Goal: Information Seeking & Learning: Learn about a topic

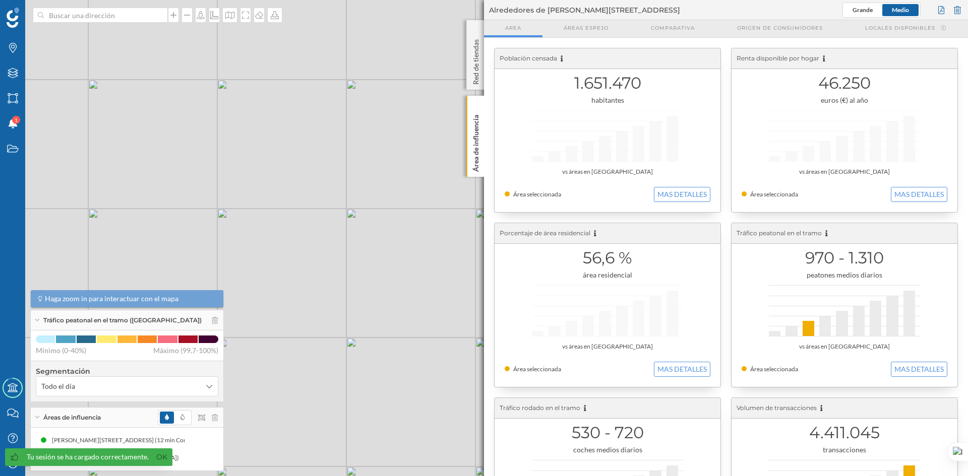
click at [213, 319] on div "Tráfico peatonal en el tramo ([GEOGRAPHIC_DATA])" at bounding box center [127, 320] width 193 height 20
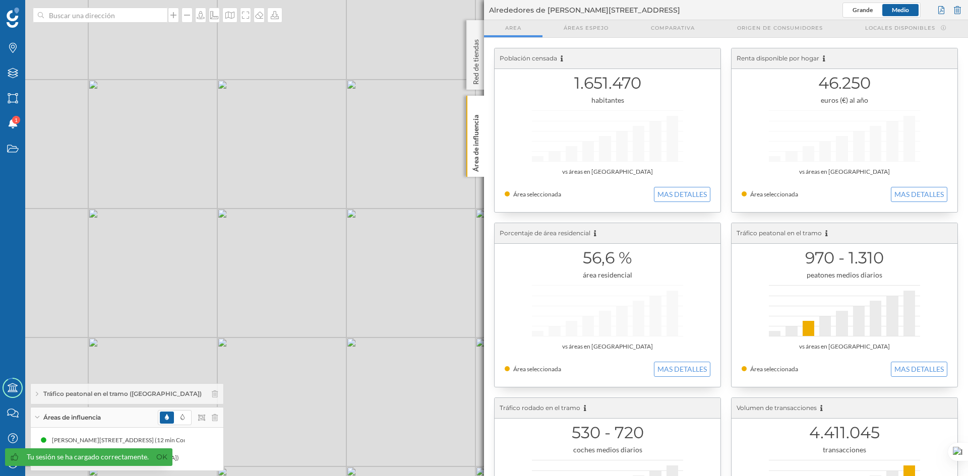
click at [211, 415] on div "Áreas de influencia" at bounding box center [127, 418] width 193 height 20
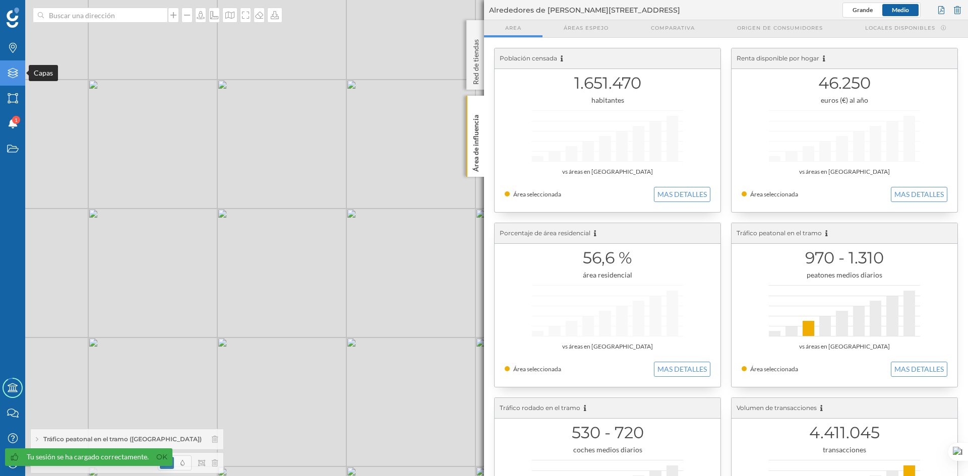
click at [13, 68] on icon "Capas" at bounding box center [13, 73] width 13 height 10
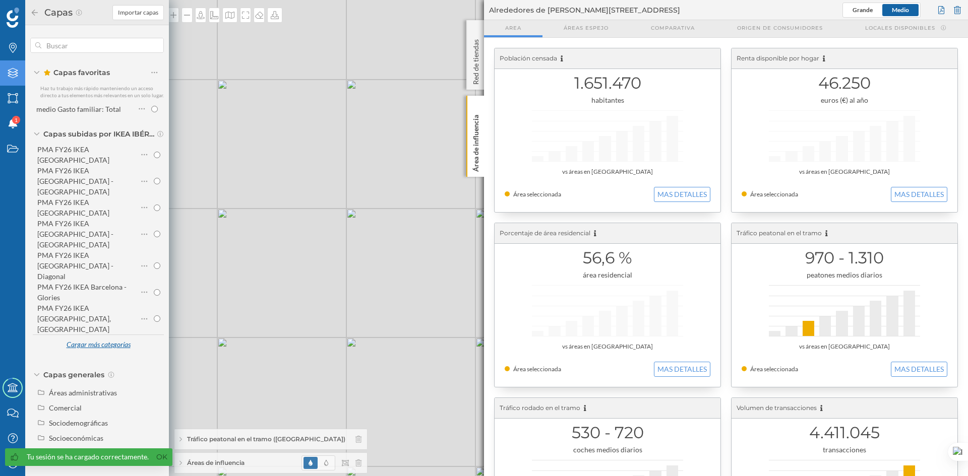
click at [101, 338] on div "Cargar más categorías" at bounding box center [98, 345] width 77 height 15
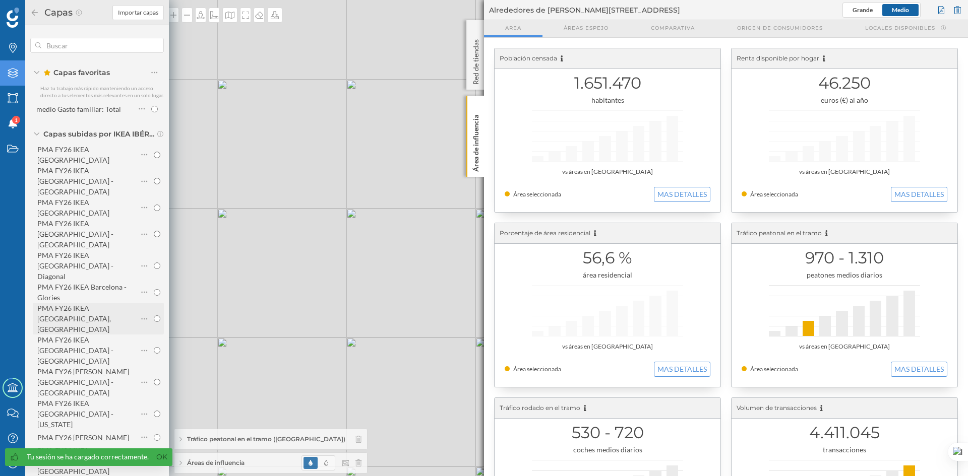
scroll to position [94, 0]
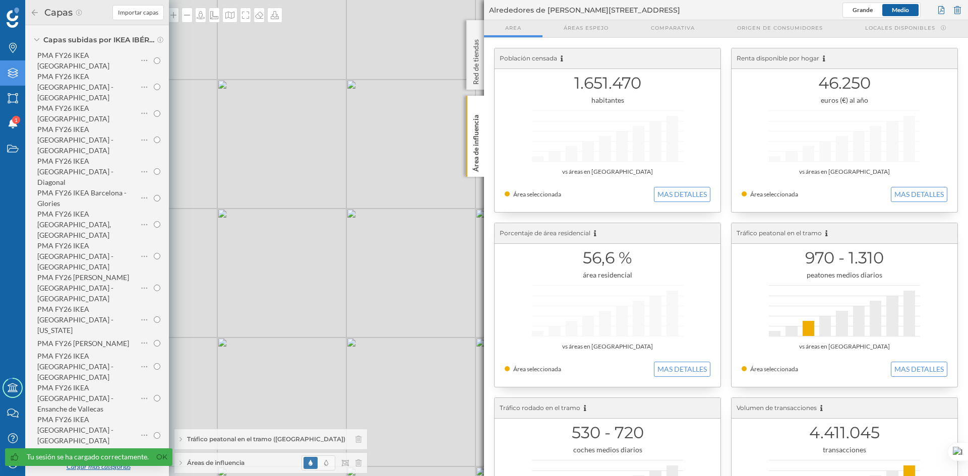
click at [91, 460] on div "Cargar más categorías" at bounding box center [98, 467] width 77 height 15
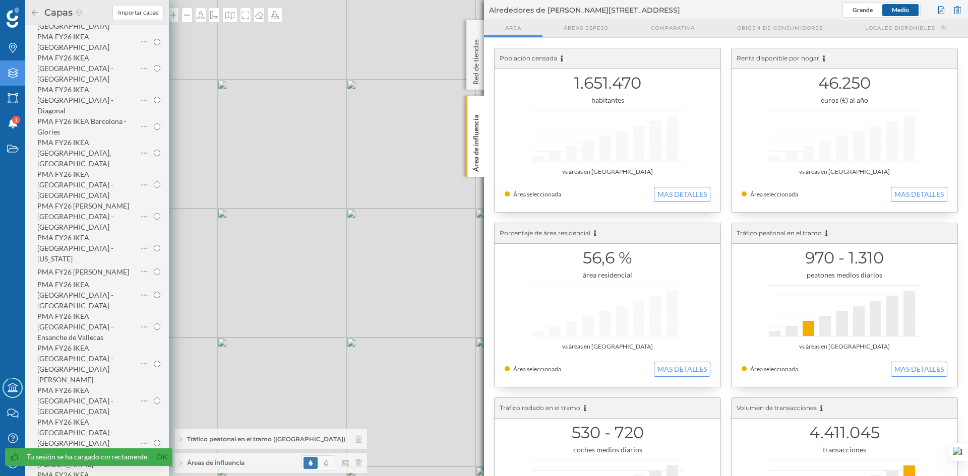
scroll to position [224, 0]
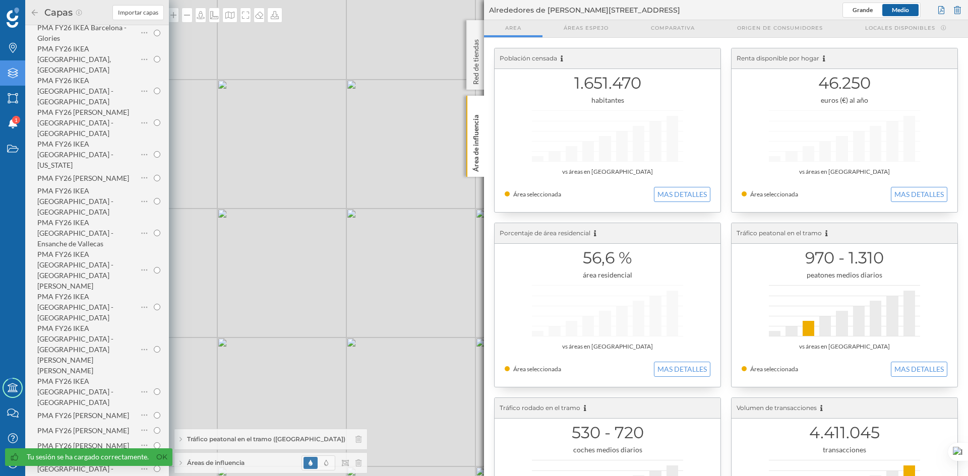
scroll to position [292, 0]
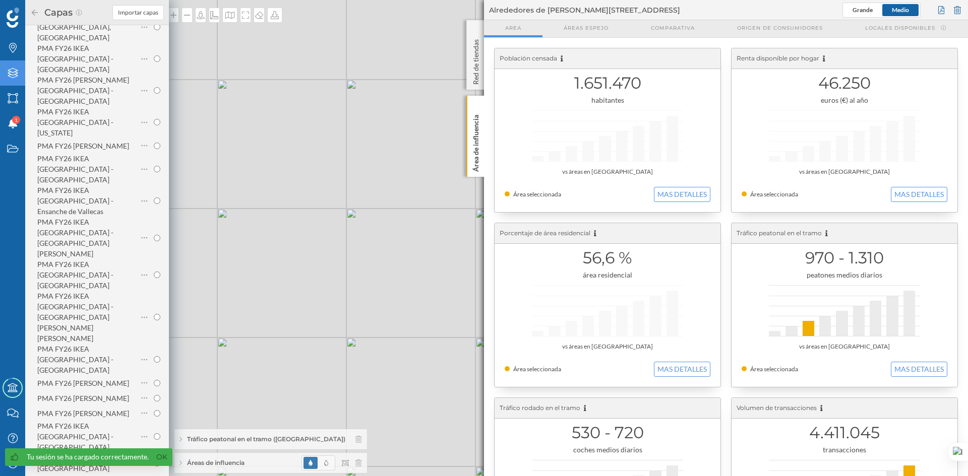
radio input "true"
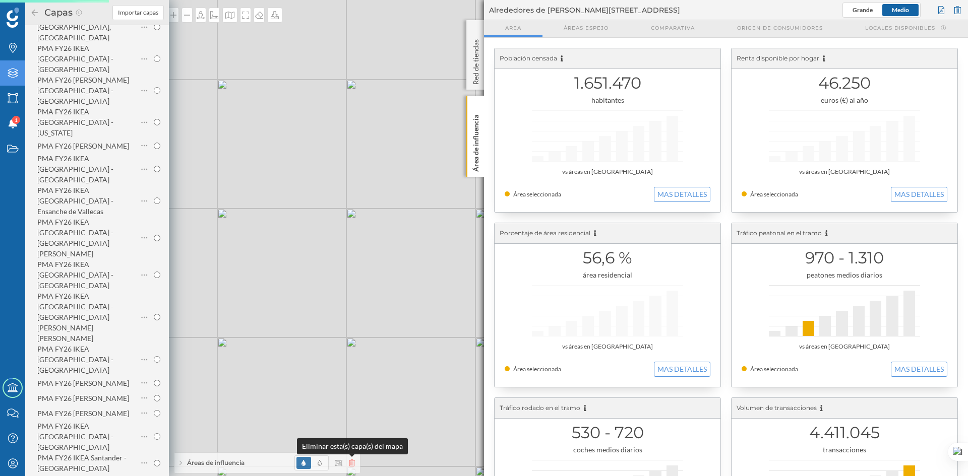
click at [353, 462] on icon at bounding box center [352, 463] width 6 height 7
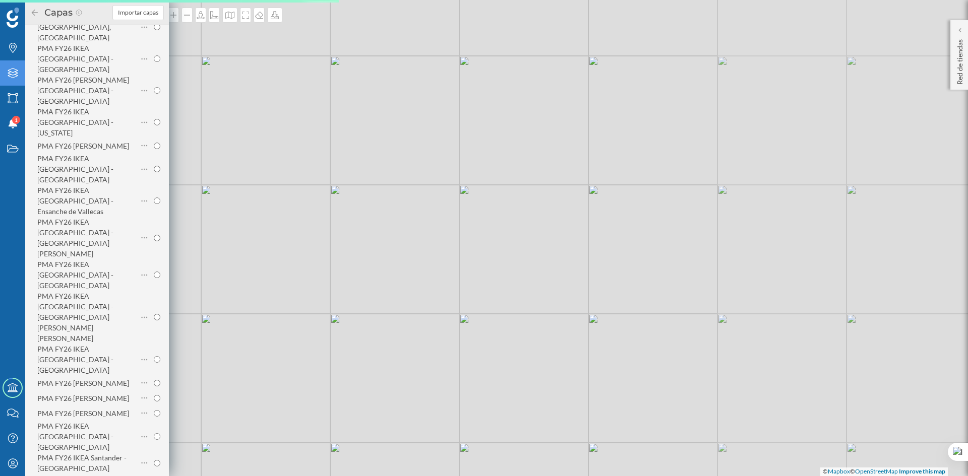
drag, startPoint x: 786, startPoint y: 203, endPoint x: 447, endPoint y: 176, distance: 340.3
click at [447, 176] on div "© Mapbox © OpenStreetMap Improve this map" at bounding box center [484, 238] width 968 height 476
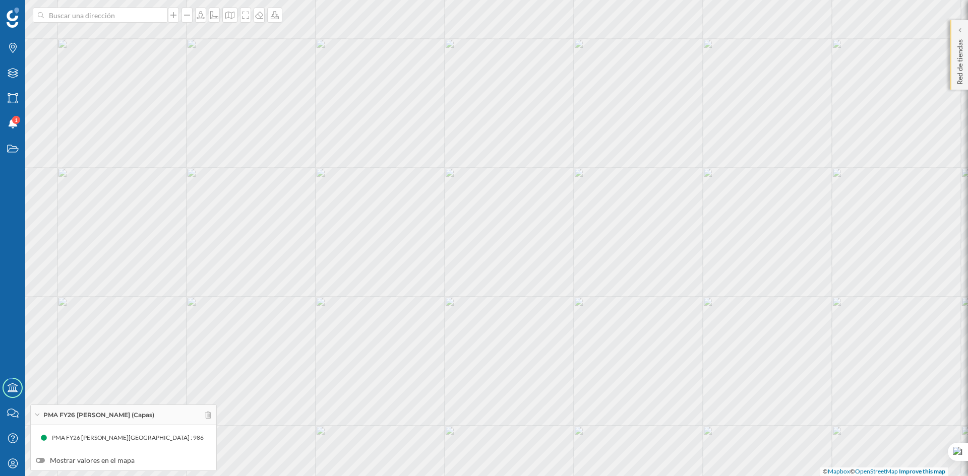
click at [965, 33] on div "Red de tiendas" at bounding box center [959, 55] width 18 height 70
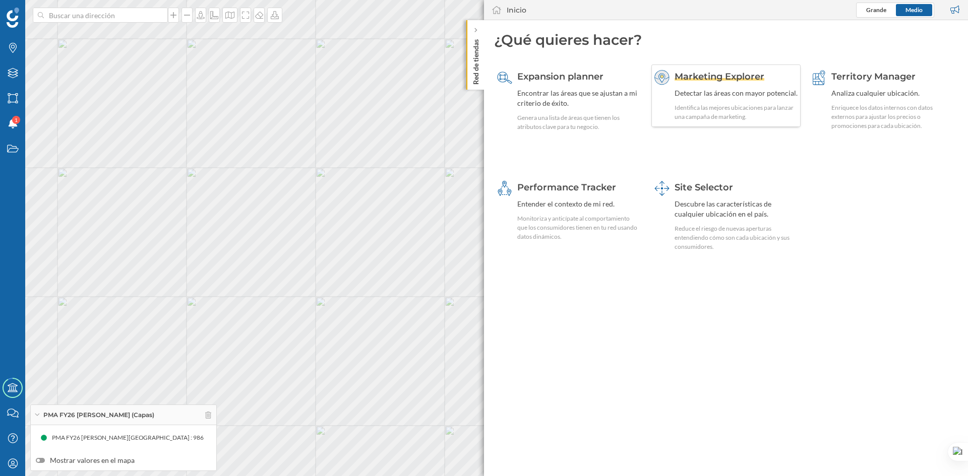
click at [749, 73] on span "Marketing Explorer" at bounding box center [719, 76] width 90 height 11
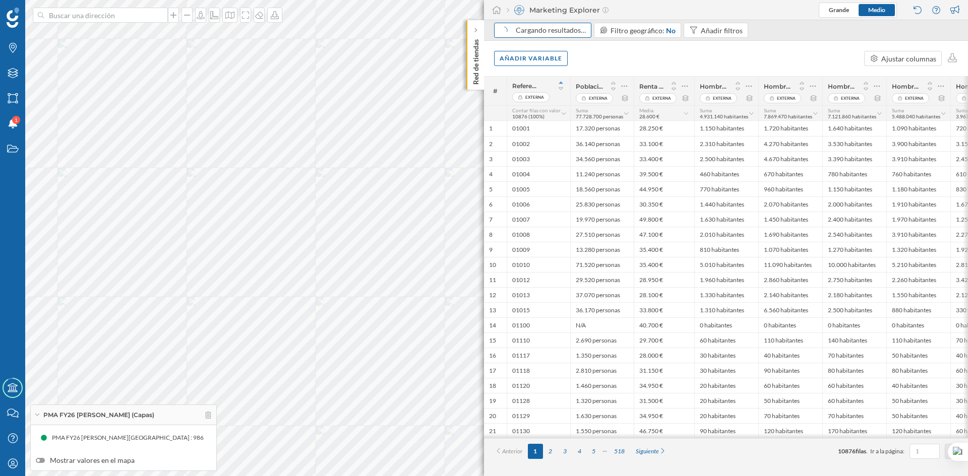
click at [568, 35] on div "Cargando resultados…" at bounding box center [542, 30] width 97 height 15
click at [570, 33] on div "Resultados basados en: Código postal" at bounding box center [568, 30] width 115 height 10
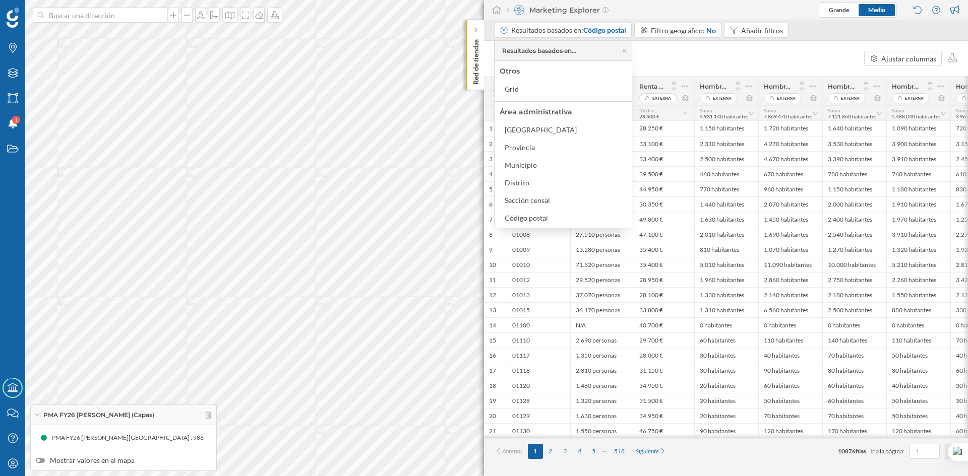
click at [663, 56] on div "Añadir variable Ajustar columnas" at bounding box center [726, 58] width 484 height 35
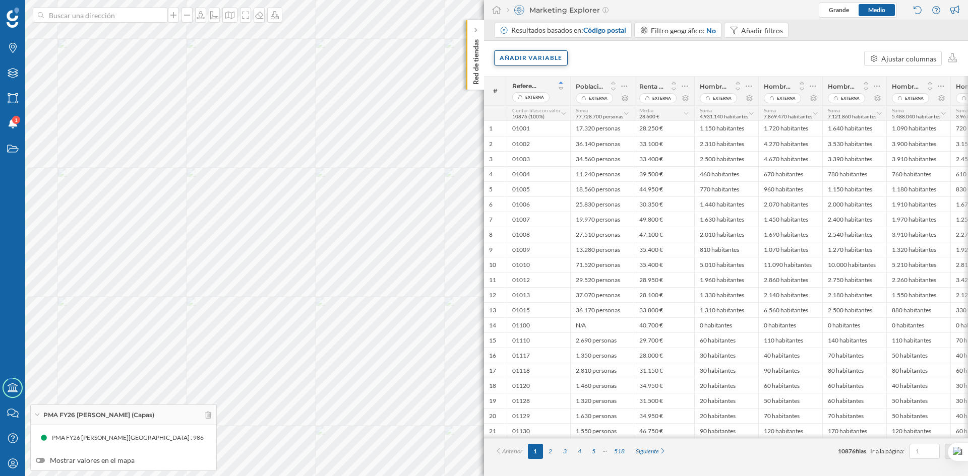
click at [546, 56] on div "Añadir variable" at bounding box center [531, 57] width 74 height 15
click at [554, 119] on div "Variables internas" at bounding box center [550, 119] width 100 height 11
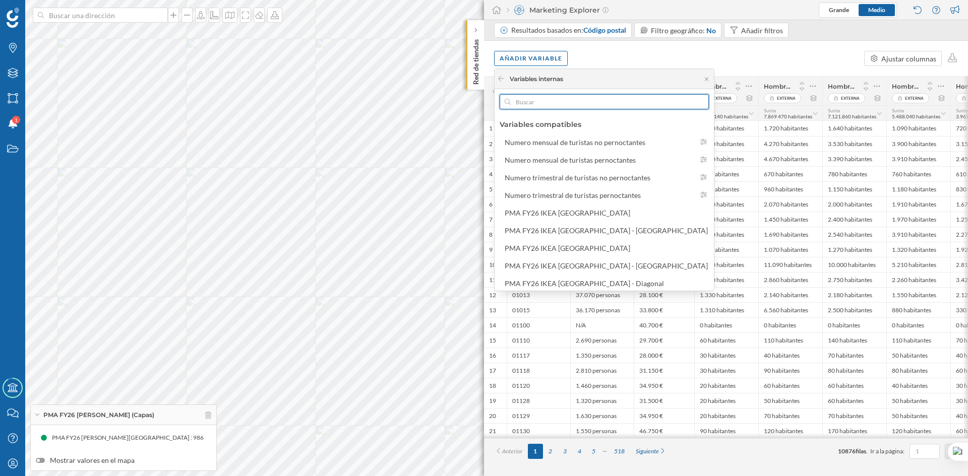
click at [542, 97] on input "text" at bounding box center [604, 101] width 187 height 15
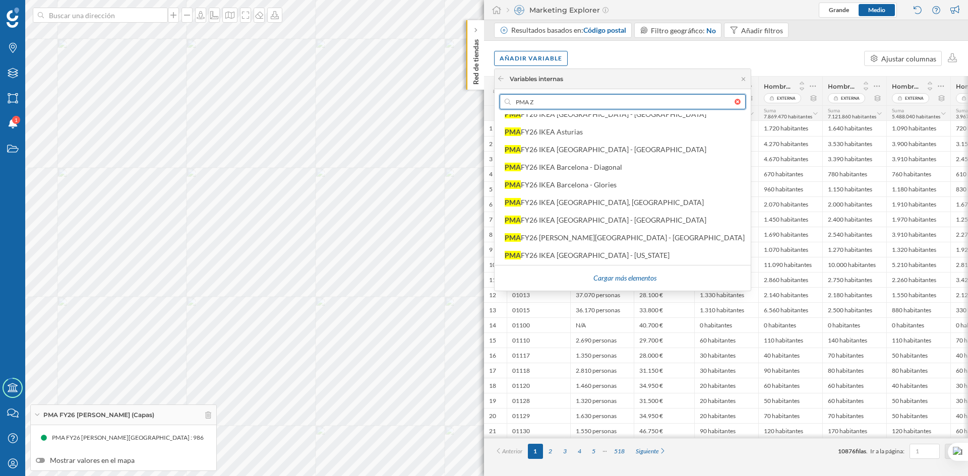
scroll to position [0, 0]
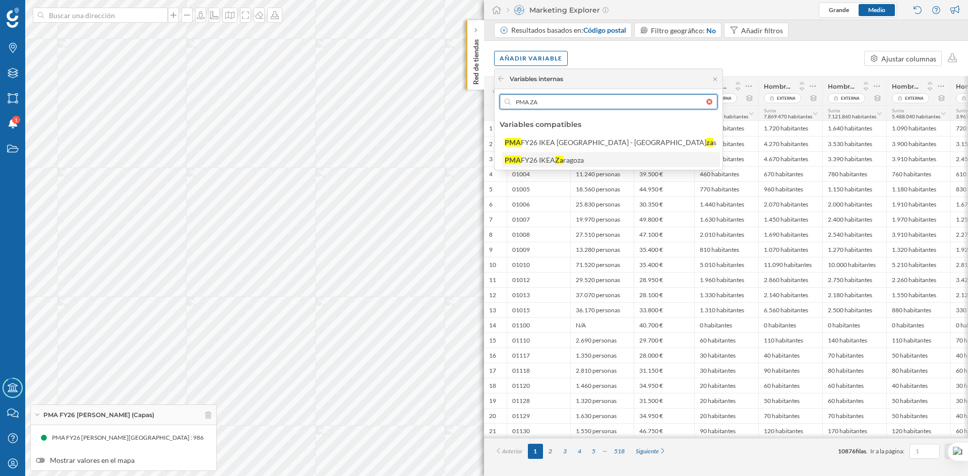
type input "PMA ZA"
click at [551, 157] on div "FY26 IKEA" at bounding box center [538, 160] width 34 height 9
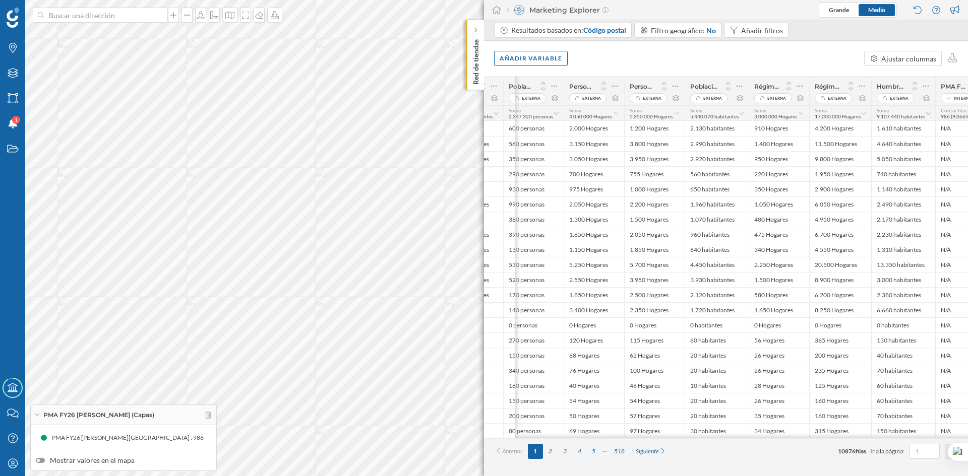
scroll to position [0, 606]
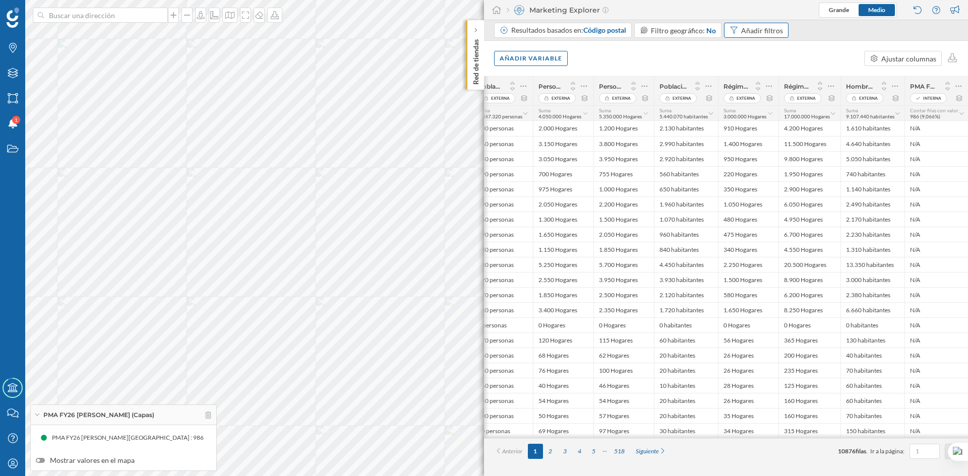
click at [767, 30] on div "Añadir filtros" at bounding box center [762, 30] width 42 height 11
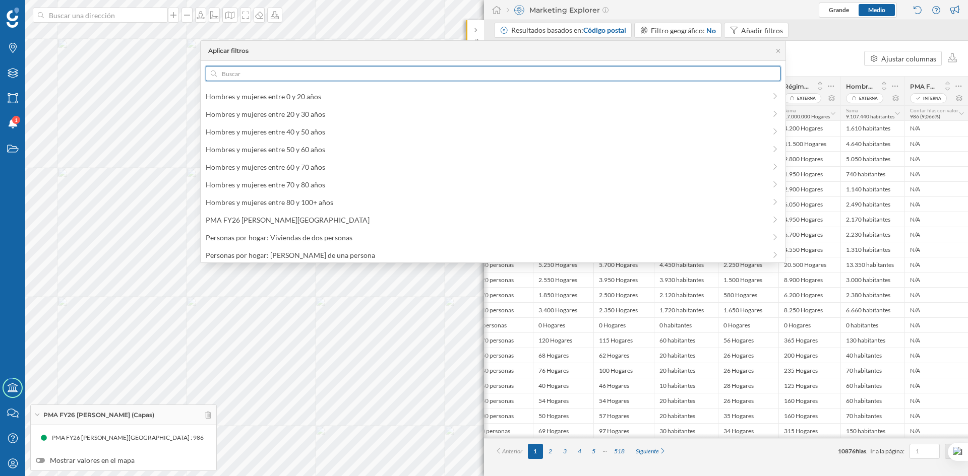
click at [541, 72] on input "text" at bounding box center [493, 73] width 553 height 15
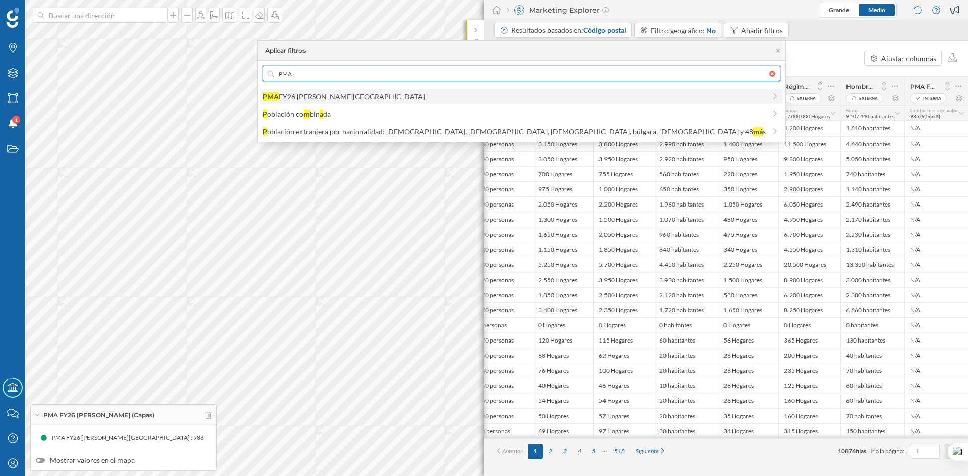
type input "PMA"
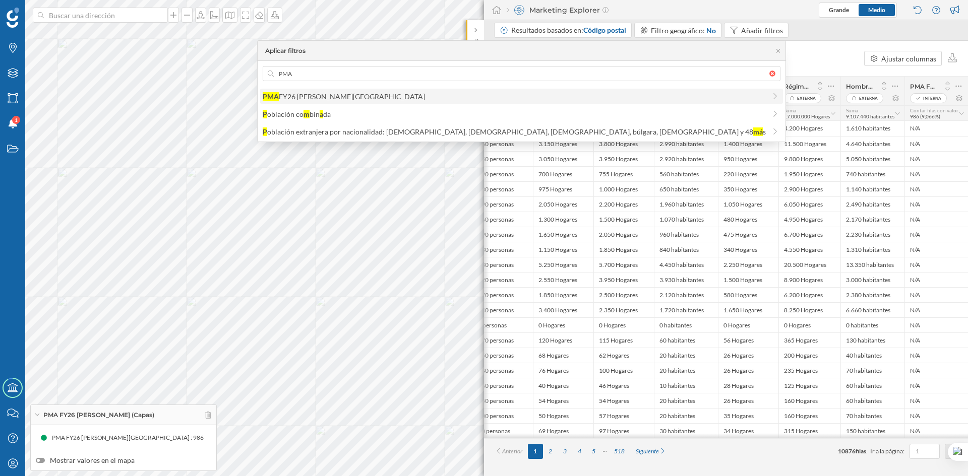
click at [425, 98] on div "FY26 [PERSON_NAME][GEOGRAPHIC_DATA]" at bounding box center [352, 96] width 146 height 9
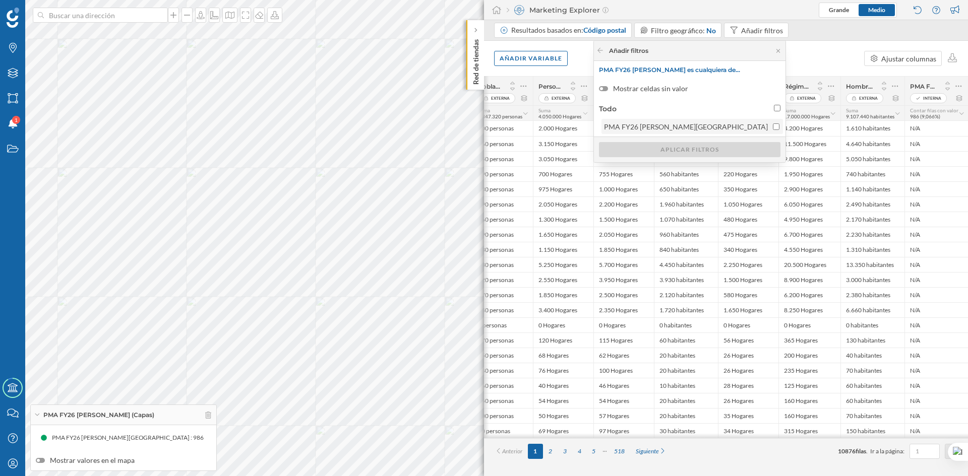
click at [774, 127] on input "PMA FY26 [PERSON_NAME][GEOGRAPHIC_DATA]" at bounding box center [776, 126] width 7 height 7
checkbox input "true"
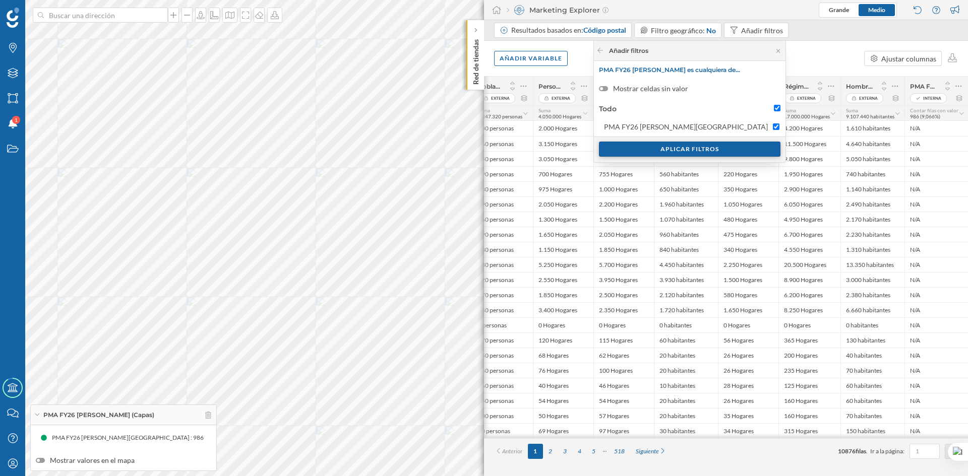
click at [763, 147] on div "Aplicar filtros" at bounding box center [689, 149] width 181 height 15
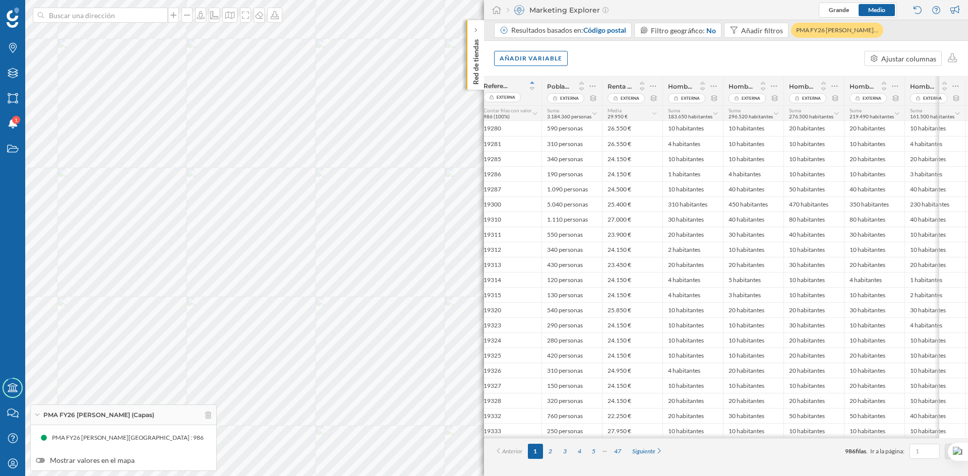
scroll to position [0, 0]
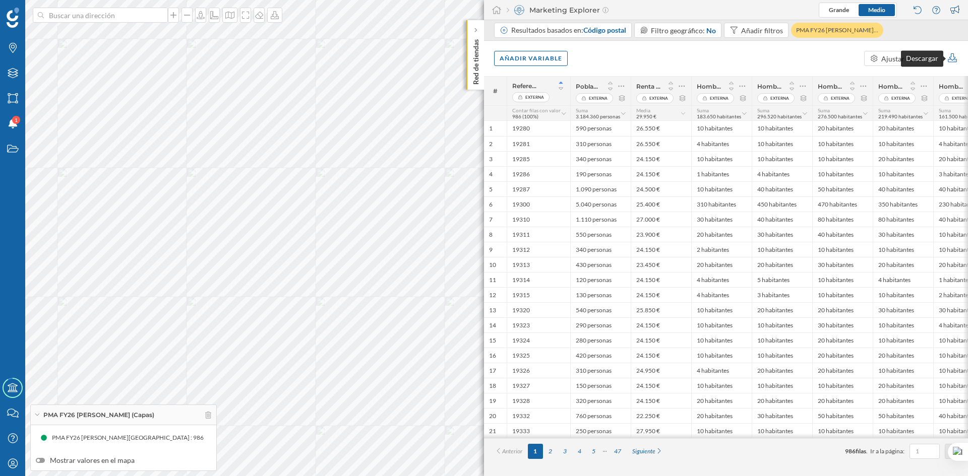
click at [951, 58] on icon at bounding box center [953, 57] width 12 height 9
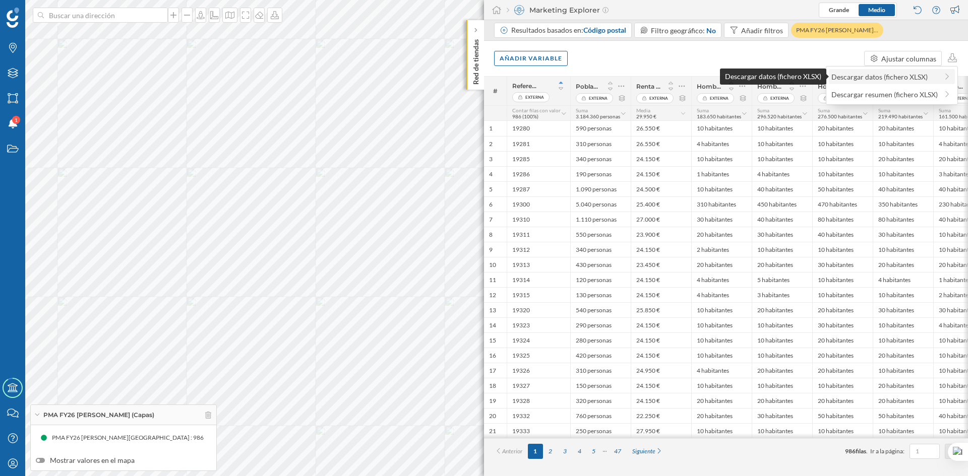
click at [884, 81] on div "Descargar datos (fichero XLSX)" at bounding box center [884, 77] width 106 height 11
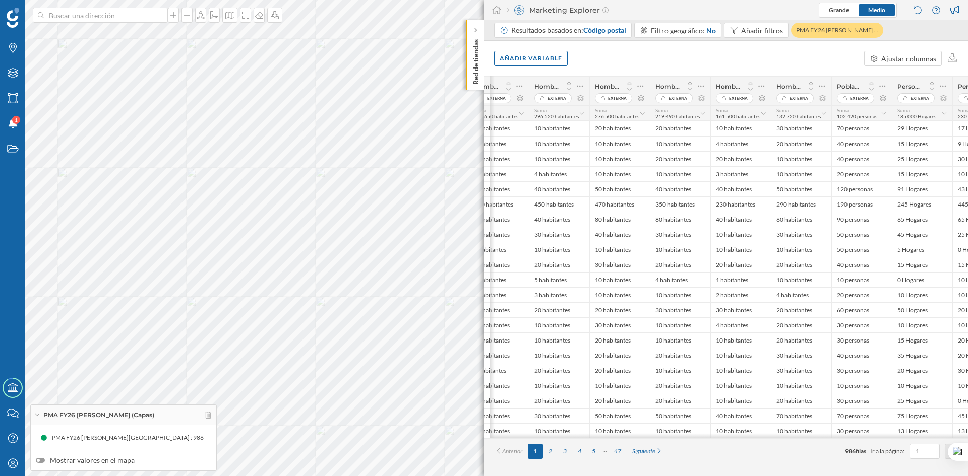
scroll to position [0, 590]
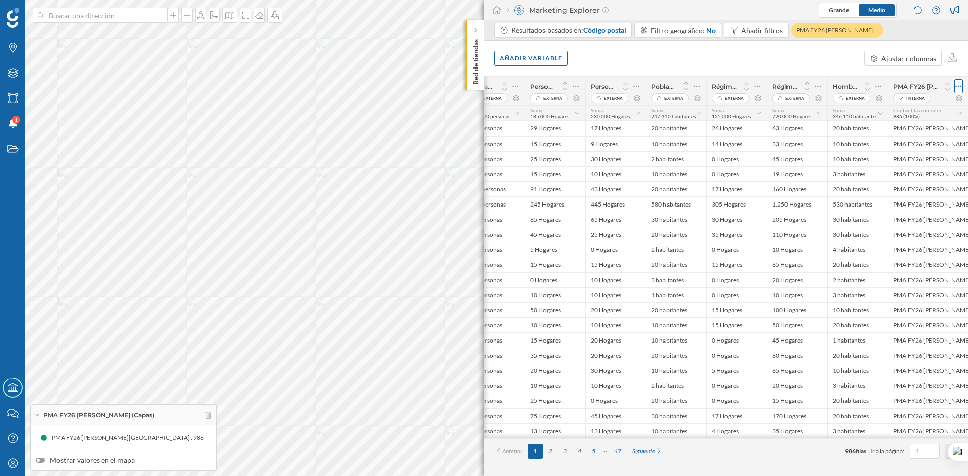
click at [957, 87] on icon at bounding box center [958, 86] width 7 height 10
click at [536, 64] on div "Añadir variable" at bounding box center [531, 57] width 74 height 15
click at [537, 97] on div "Variables externas" at bounding box center [550, 99] width 100 height 11
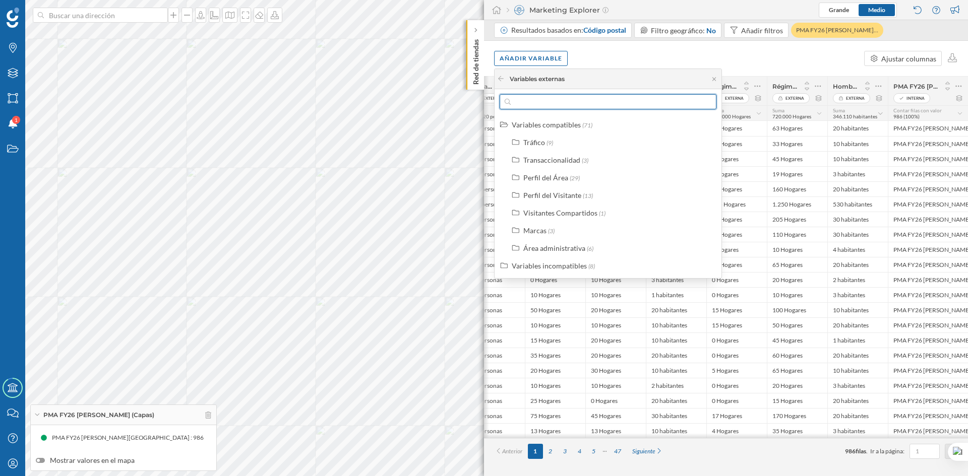
click at [557, 98] on input "text" at bounding box center [608, 101] width 195 height 15
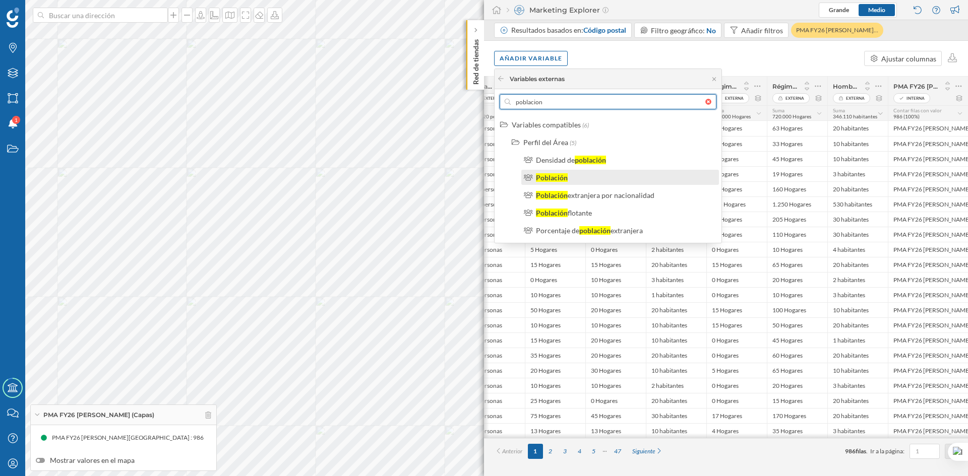
type input "poblacion"
click at [561, 177] on div "Población" at bounding box center [552, 177] width 32 height 9
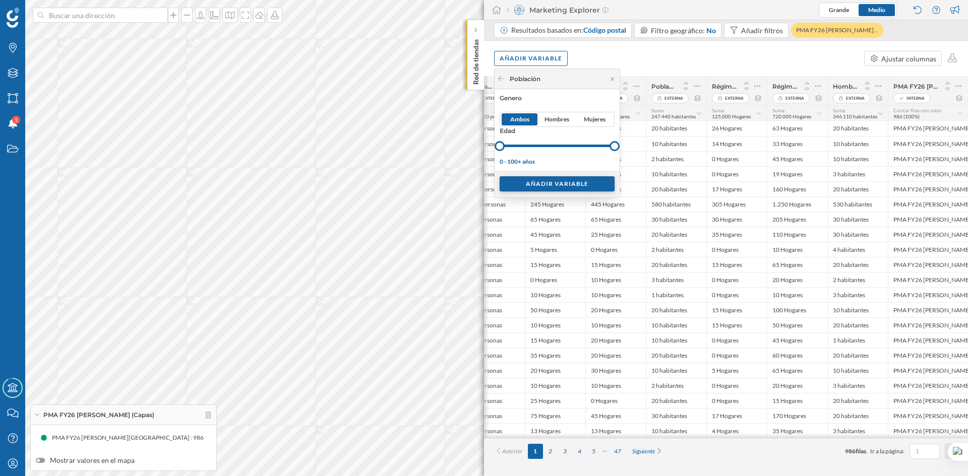
click at [562, 183] on div "Añadir variable" at bounding box center [557, 183] width 115 height 15
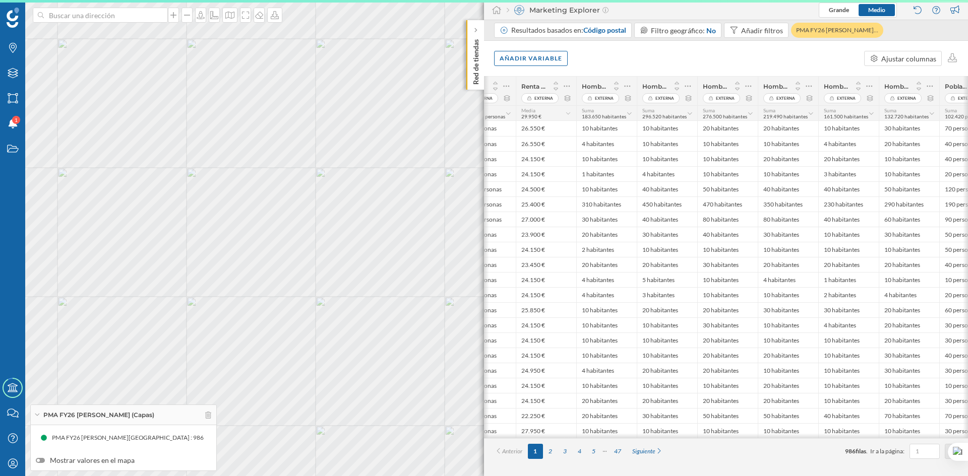
scroll to position [0, 0]
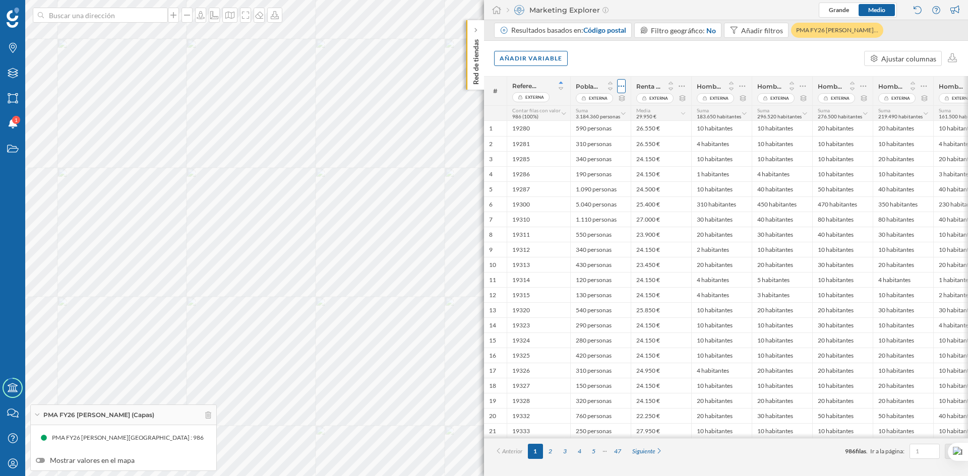
click at [619, 86] on icon at bounding box center [621, 87] width 6 height 2
click at [594, 126] on div "Borrar columna" at bounding box center [573, 126] width 93 height 11
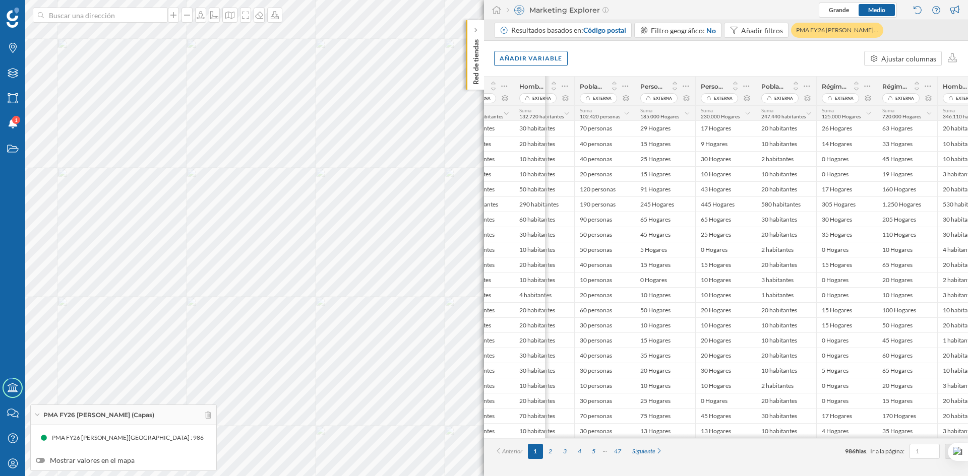
scroll to position [0, 590]
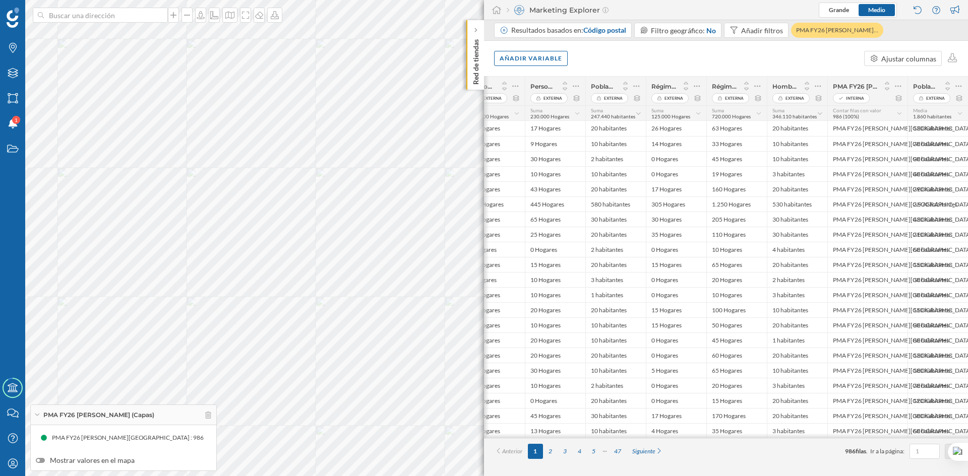
click at [949, 110] on div "Media 1.860 habitantes" at bounding box center [935, 113] width 44 height 12
click at [913, 259] on div "Suma" at bounding box center [925, 253] width 64 height 11
drag, startPoint x: 804, startPoint y: 437, endPoint x: 769, endPoint y: 443, distance: 35.4
click at [769, 444] on div "# Referencia Externa Renta disponible por hogar Externa Hombres y mujeres entre…" at bounding box center [726, 276] width 484 height 400
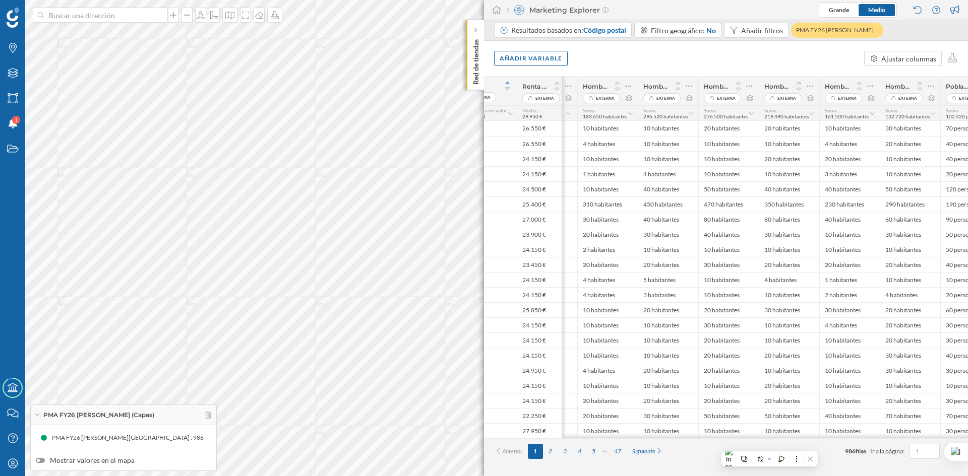
scroll to position [0, 0]
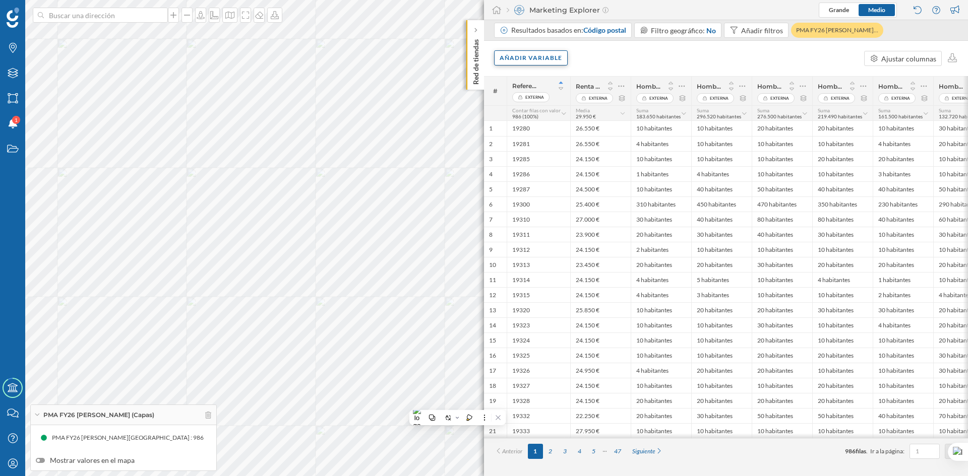
click at [520, 60] on div "Añadir variable" at bounding box center [531, 57] width 74 height 15
click at [532, 100] on div "Variables externas" at bounding box center [550, 99] width 100 height 11
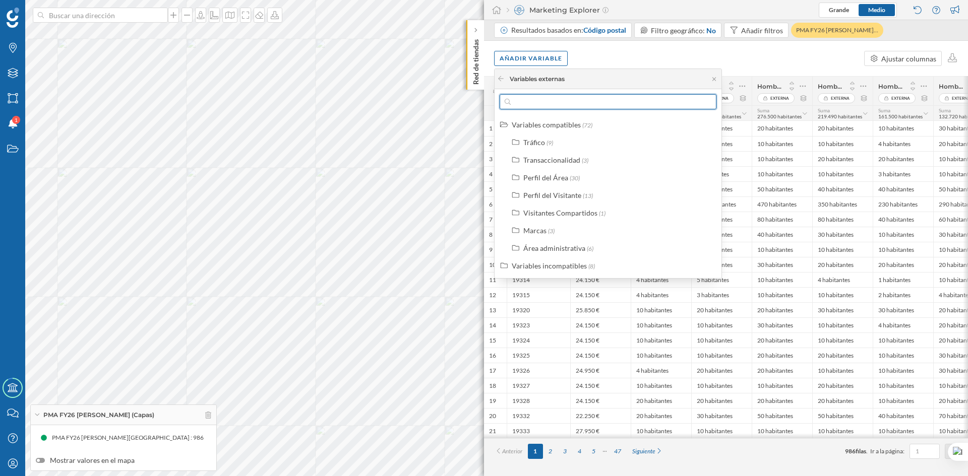
click at [535, 103] on input "text" at bounding box center [608, 101] width 195 height 15
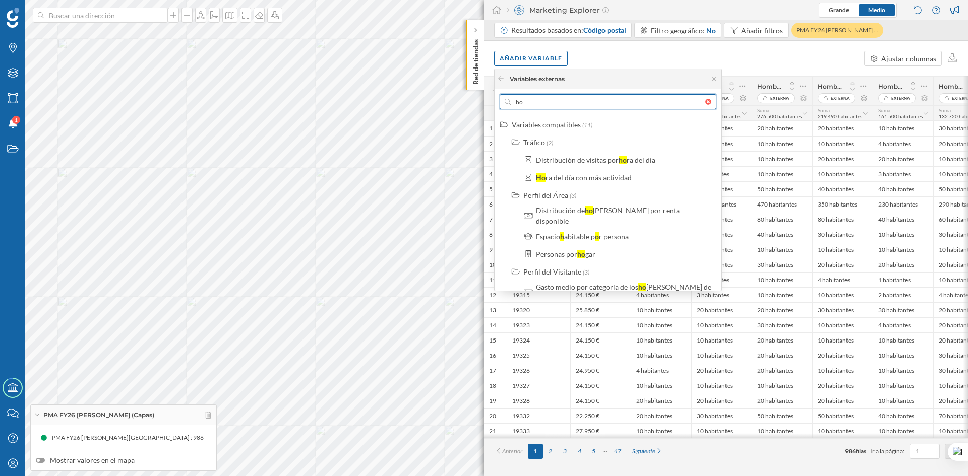
type input "h"
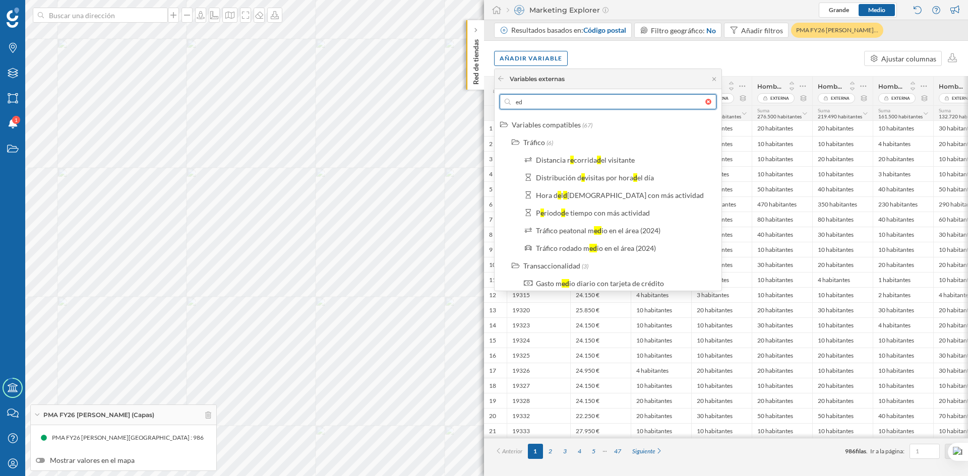
type input "e"
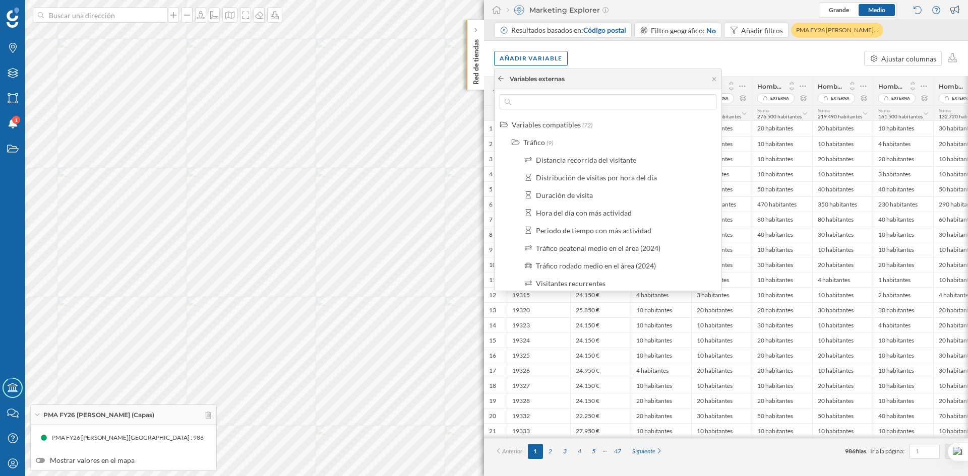
click at [502, 78] on icon at bounding box center [501, 79] width 8 height 6
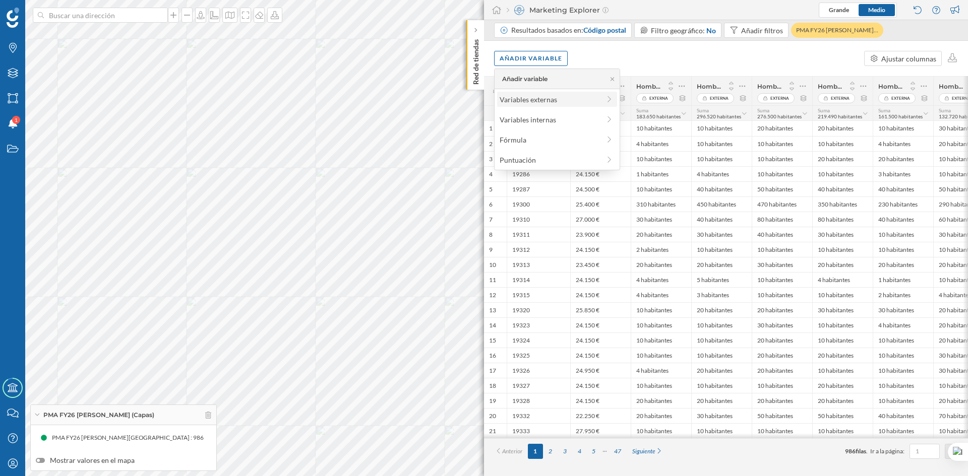
click at [558, 101] on div "Variables externas" at bounding box center [550, 99] width 100 height 11
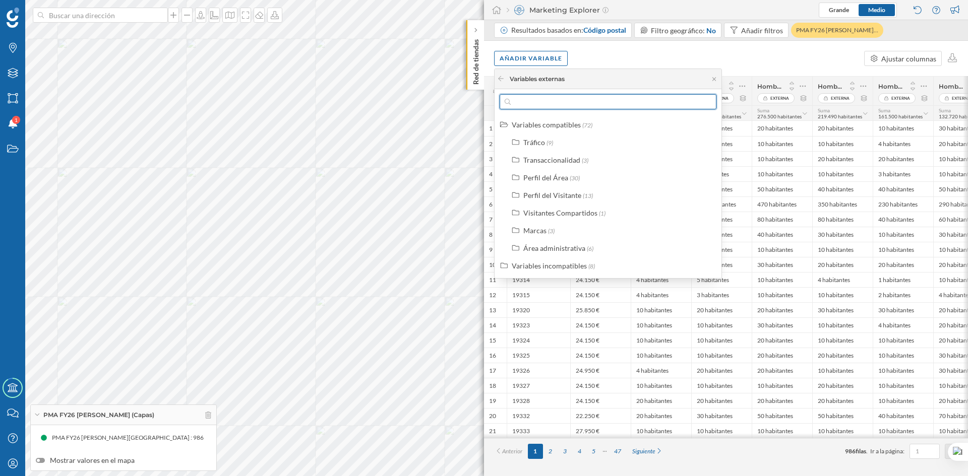
click at [558, 101] on input "text" at bounding box center [608, 101] width 195 height 15
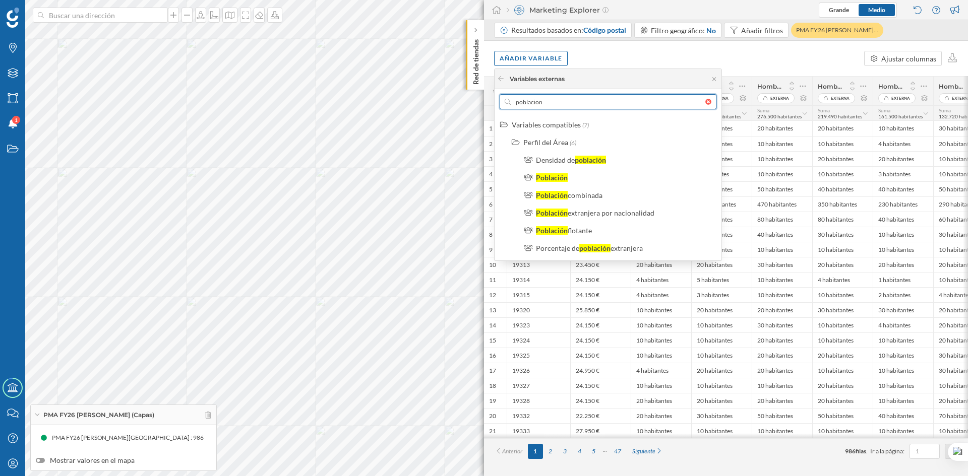
click at [561, 108] on input "poblacion" at bounding box center [608, 101] width 195 height 15
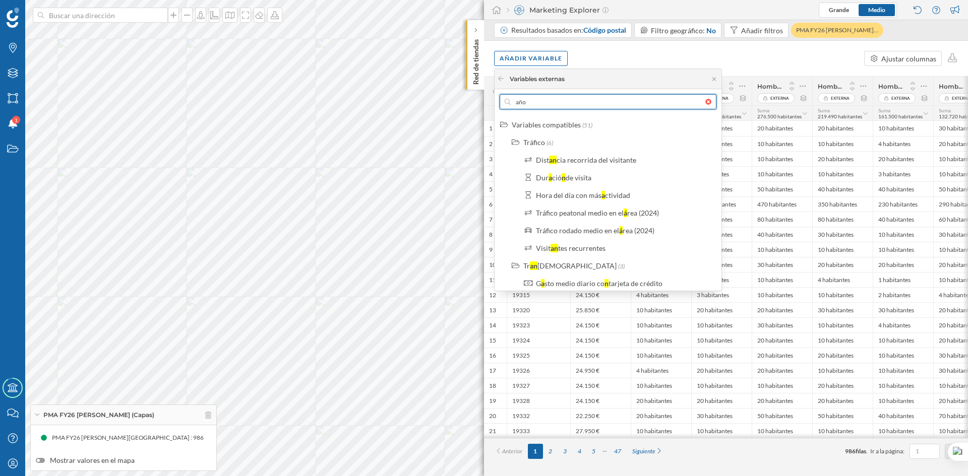
type input "años"
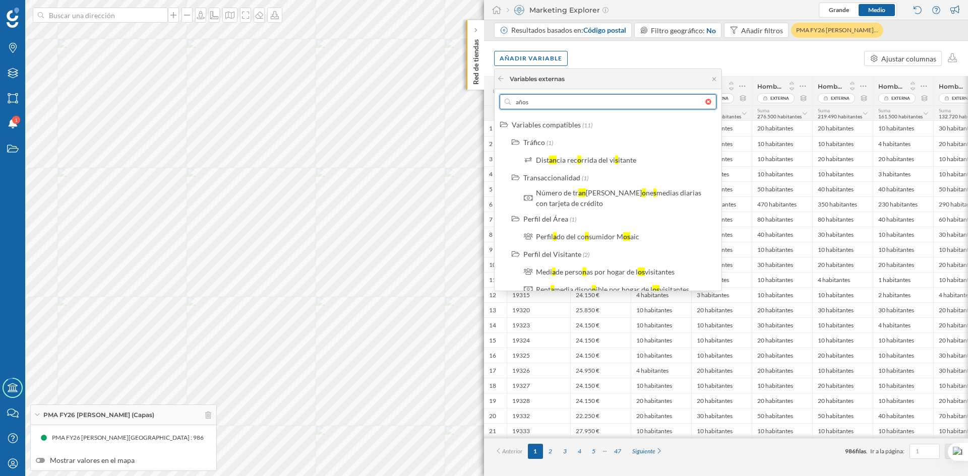
click at [595, 101] on input "años" at bounding box center [608, 101] width 195 height 15
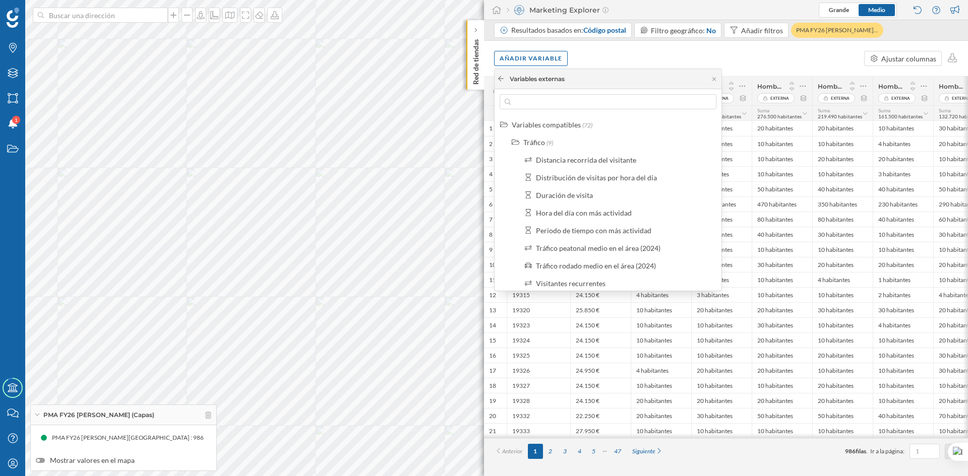
click at [498, 80] on icon at bounding box center [501, 79] width 8 height 6
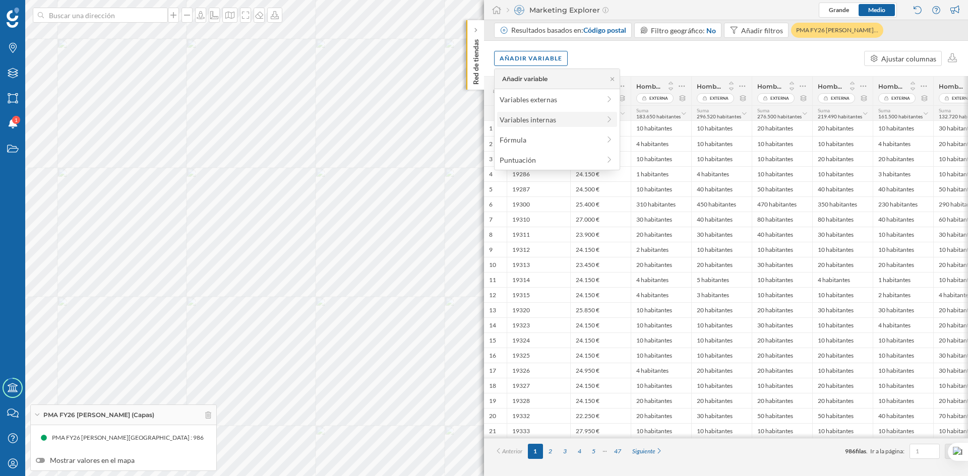
click at [567, 125] on div "Variables internas" at bounding box center [550, 119] width 100 height 11
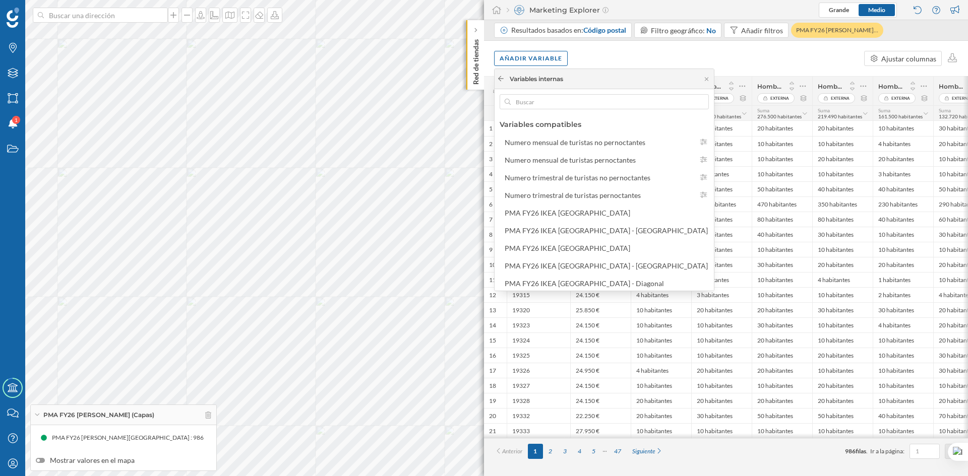
click at [501, 77] on icon at bounding box center [501, 78] width 6 height 5
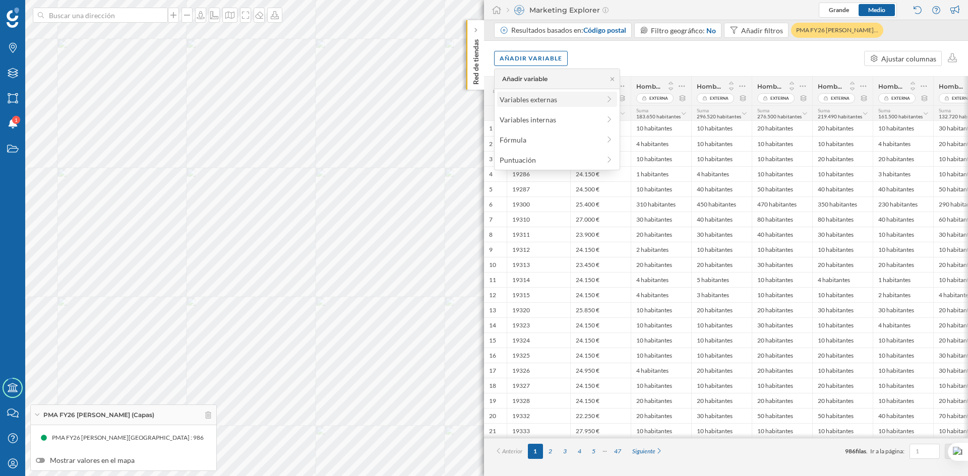
click at [554, 100] on div "Variables externas" at bounding box center [550, 99] width 100 height 11
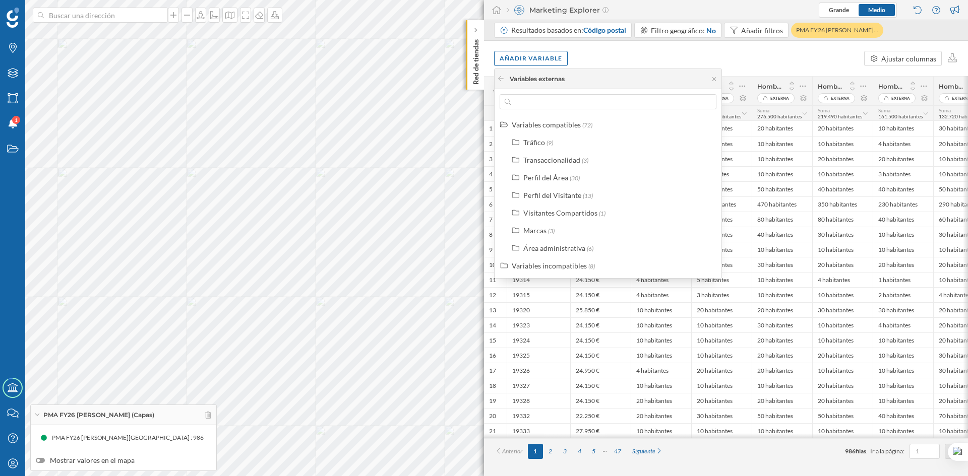
click at [649, 55] on div "Añadir variable Ajustar columnas" at bounding box center [726, 58] width 484 height 35
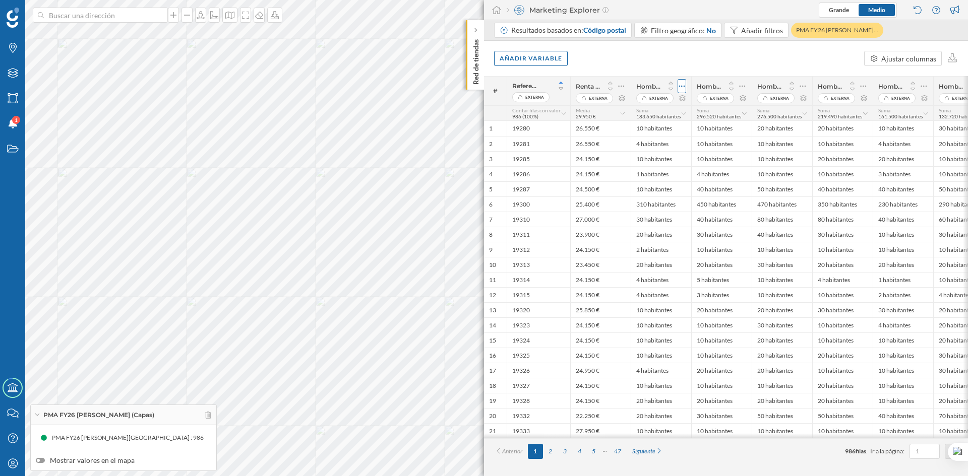
click at [681, 85] on icon at bounding box center [681, 86] width 7 height 10
click at [531, 60] on div "Añadir variable" at bounding box center [531, 57] width 74 height 15
click at [534, 98] on div "Variables externas" at bounding box center [550, 99] width 100 height 11
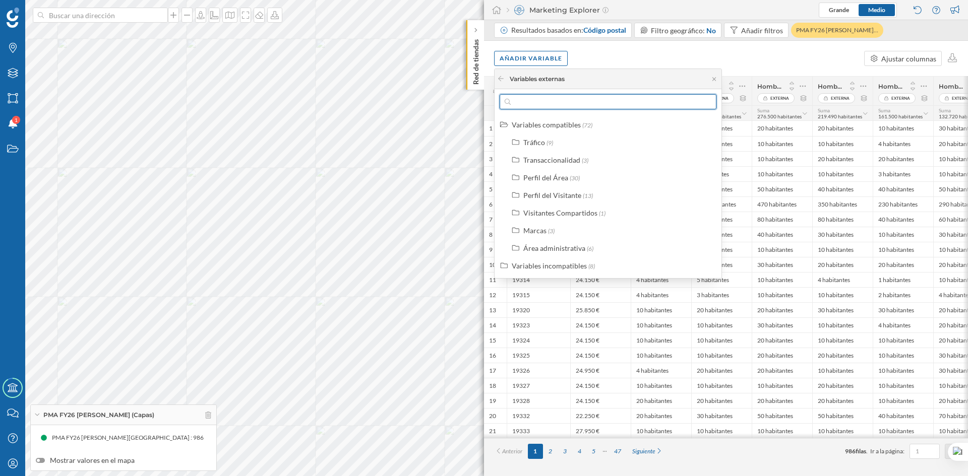
click at [535, 101] on input "text" at bounding box center [608, 101] width 195 height 15
click at [570, 175] on span "(30)" at bounding box center [575, 178] width 10 height 8
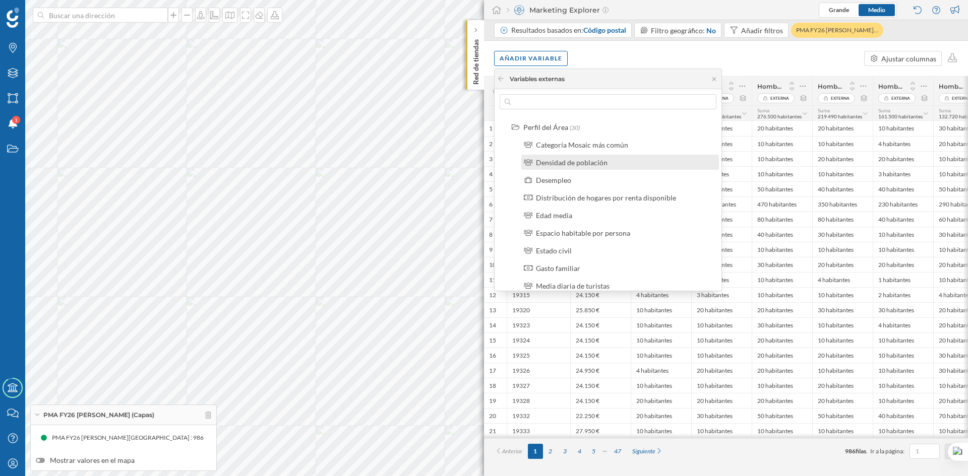
scroll to position [101, 0]
click at [558, 164] on div "Edad media" at bounding box center [554, 165] width 36 height 9
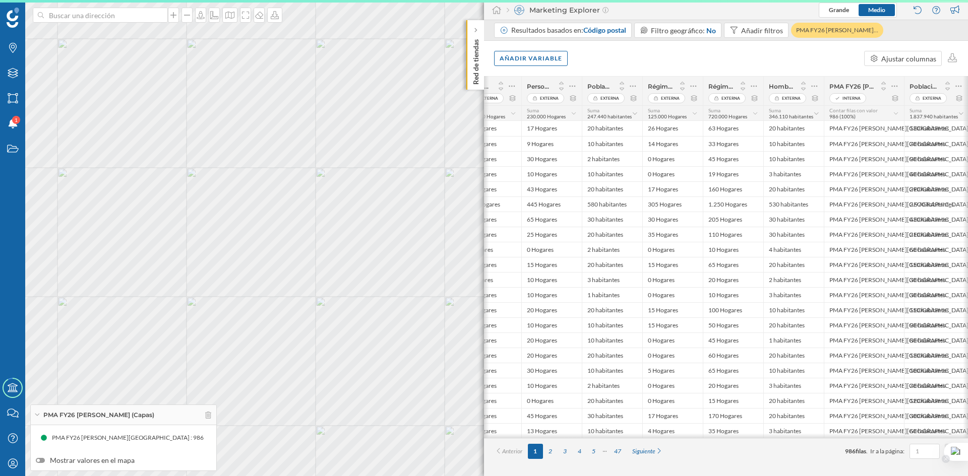
scroll to position [0, 593]
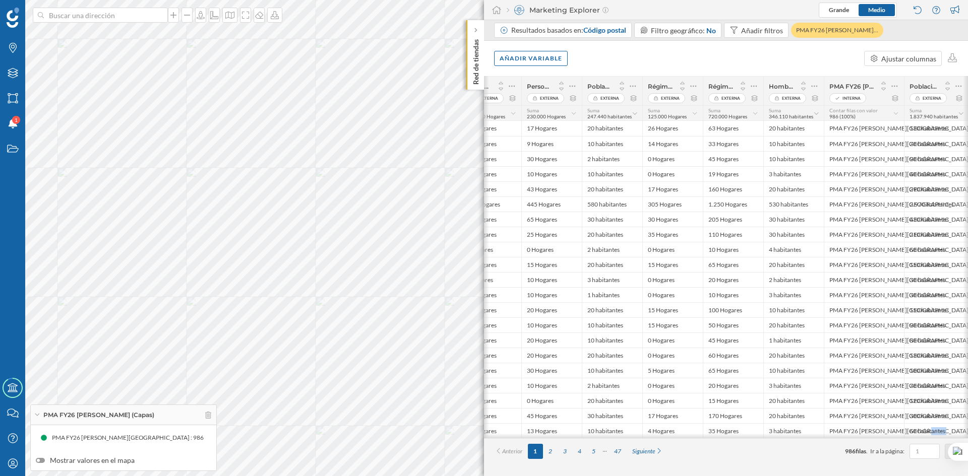
drag, startPoint x: 844, startPoint y: 442, endPoint x: 913, endPoint y: 440, distance: 69.1
click at [913, 440] on div "# Referencia Externa Renta disponible por hogar Externa Hombres y mujeres entre…" at bounding box center [726, 276] width 484 height 400
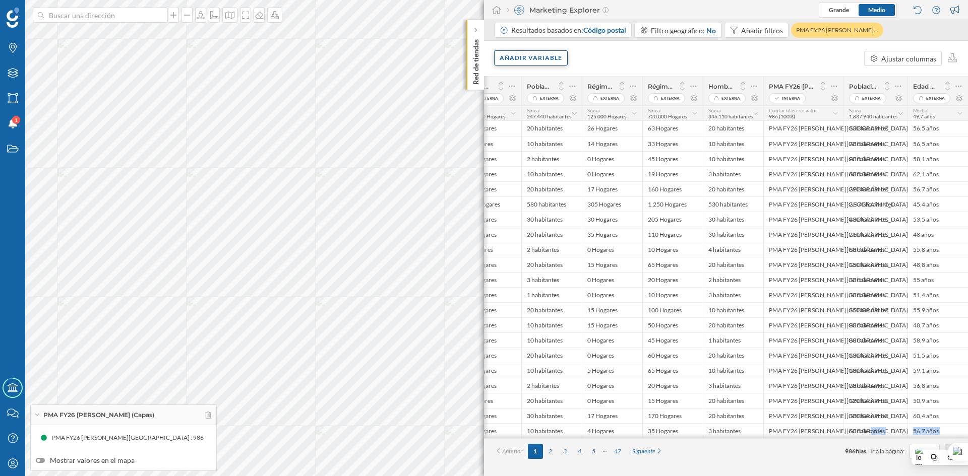
click at [524, 55] on div "Añadir variable" at bounding box center [531, 57] width 74 height 15
click at [540, 98] on div "Variables externas" at bounding box center [550, 99] width 100 height 11
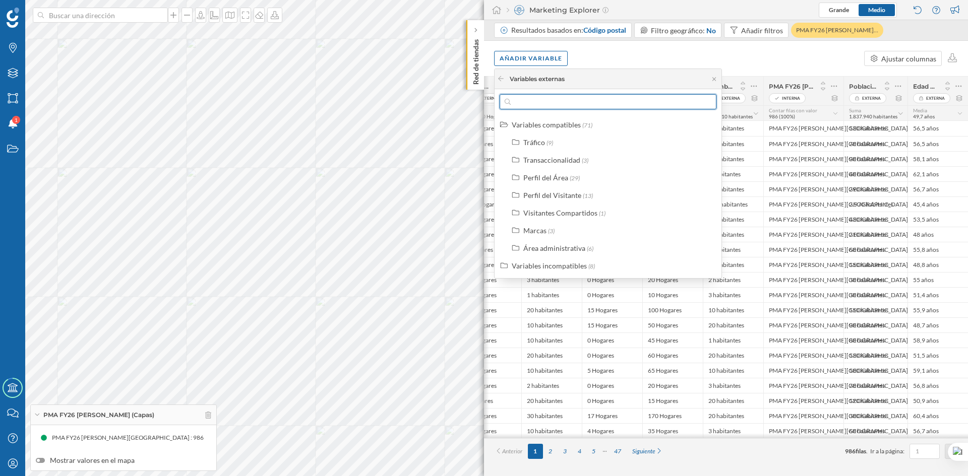
click at [586, 103] on input "text" at bounding box center [608, 101] width 195 height 15
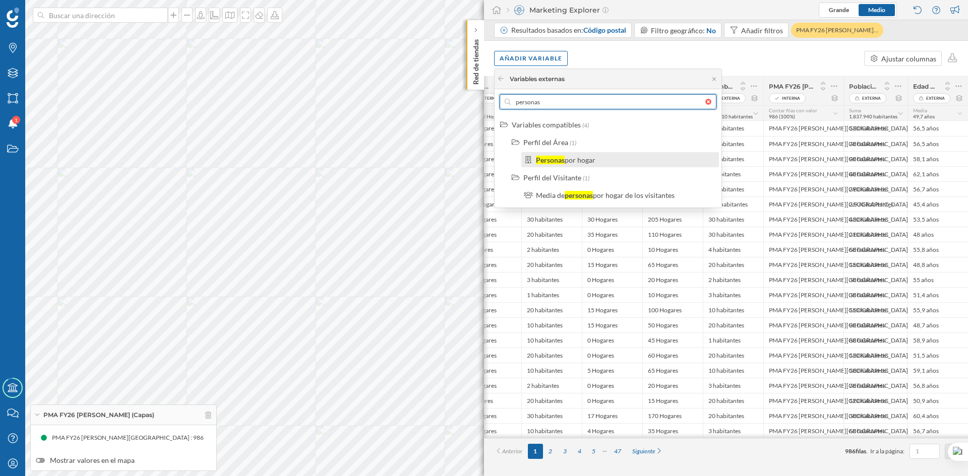
type input "personas"
click at [553, 164] on label "Personas por hogar" at bounding box center [565, 160] width 59 height 11
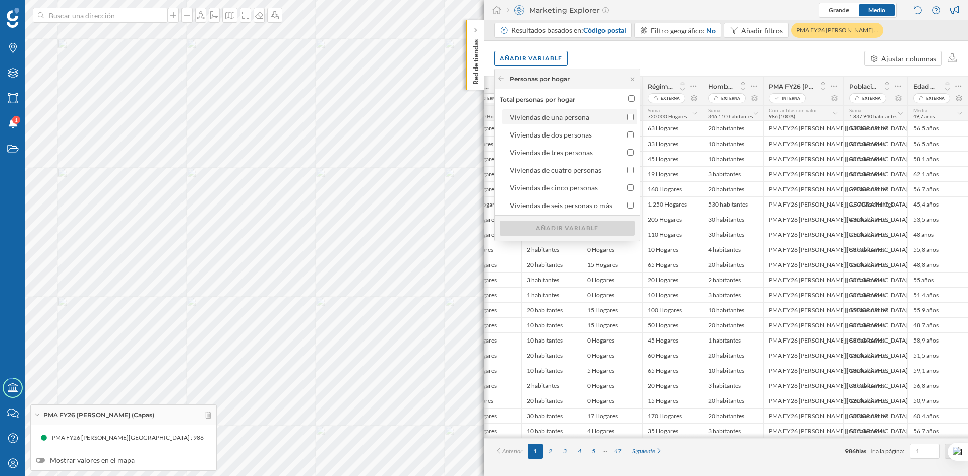
click at [629, 116] on input "Viviendas de una persona" at bounding box center [630, 117] width 7 height 7
checkbox input "true"
click at [599, 230] on div "Añadir variable" at bounding box center [567, 227] width 135 height 15
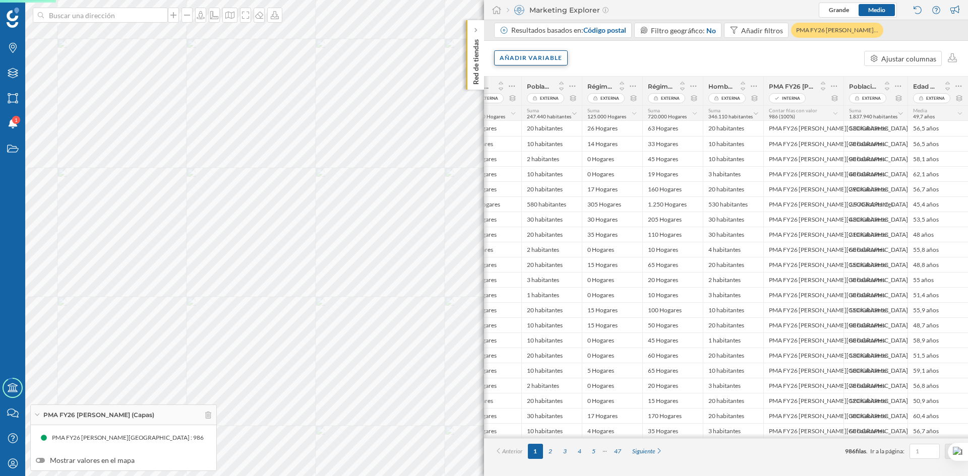
click at [530, 54] on div "Añadir variable" at bounding box center [531, 57] width 74 height 15
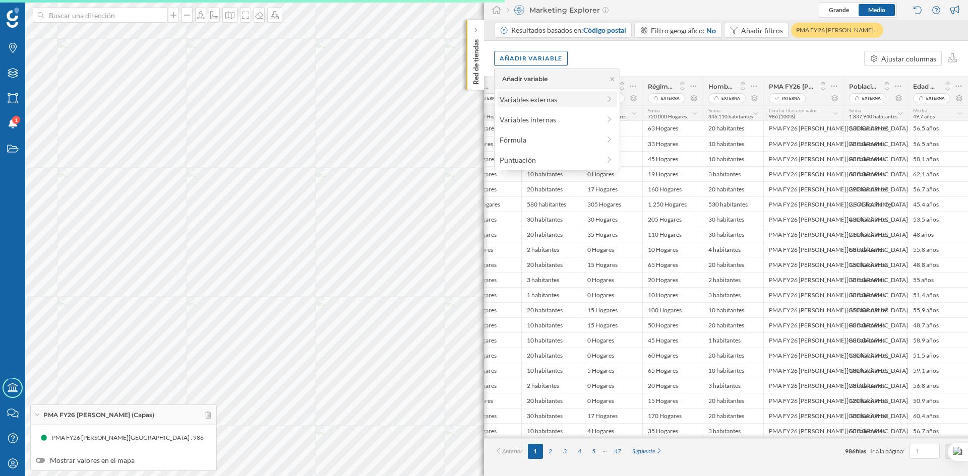
click at [536, 100] on div "Variables externas" at bounding box center [550, 99] width 100 height 11
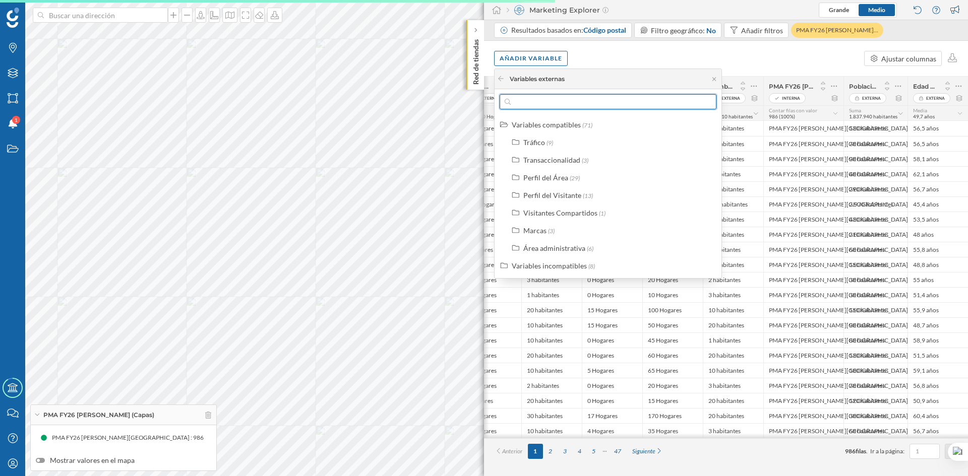
click at [552, 109] on input "text" at bounding box center [608, 101] width 195 height 15
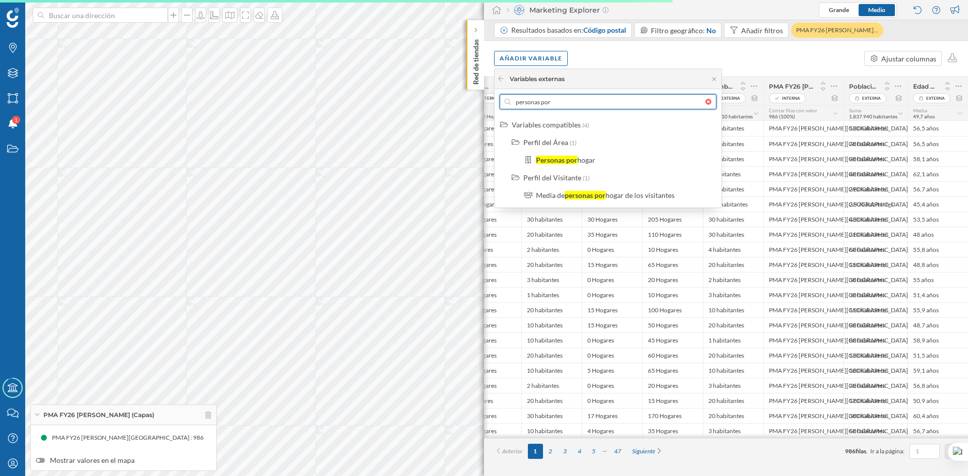
type input "personas por"
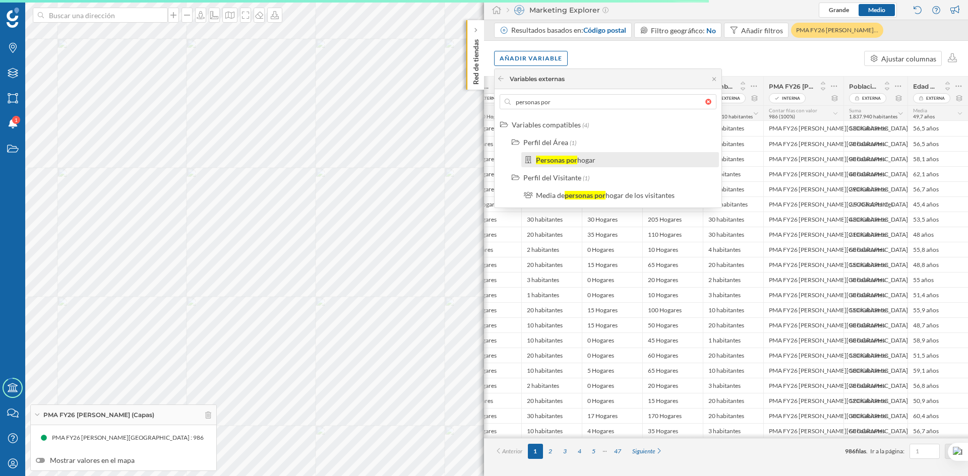
click at [556, 157] on div "Personas por" at bounding box center [556, 160] width 41 height 9
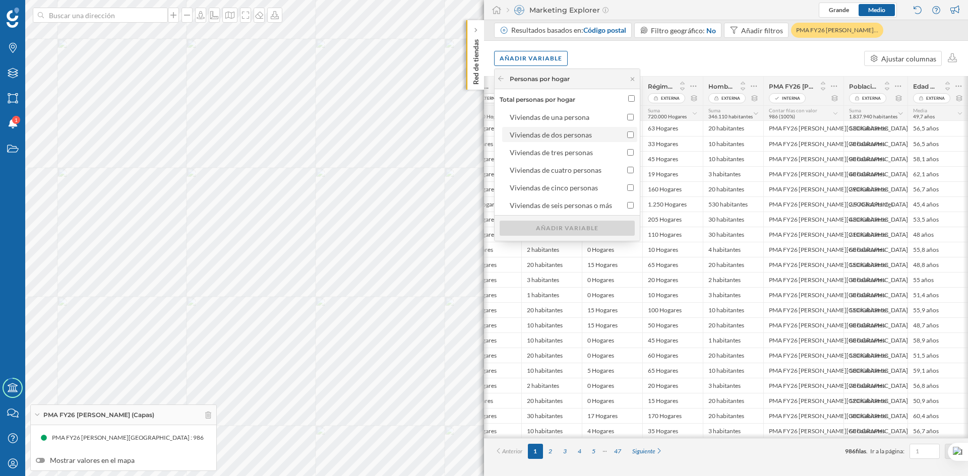
click at [629, 135] on input "Viviendas de dos personas" at bounding box center [630, 135] width 7 height 7
checkbox input "true"
click at [588, 231] on div "Añadir variable" at bounding box center [567, 227] width 135 height 15
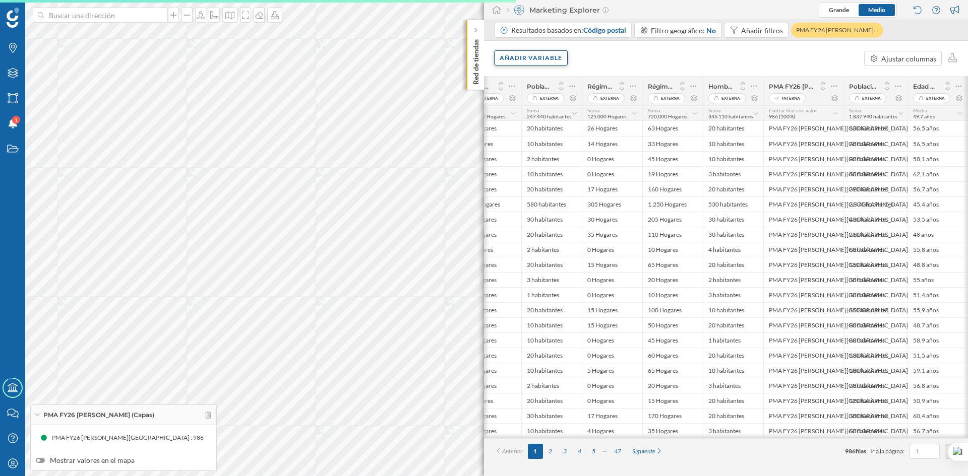
click at [540, 59] on div "Añadir variable" at bounding box center [531, 57] width 74 height 15
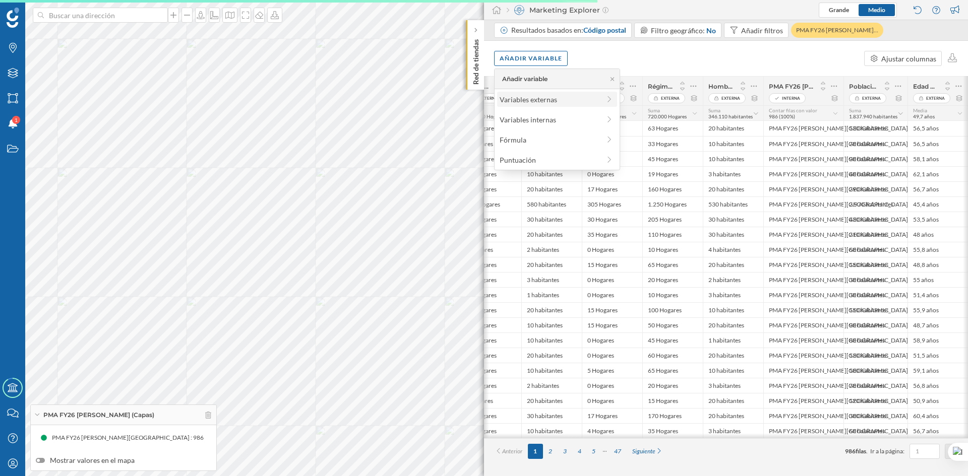
click at [546, 98] on div "Variables externas" at bounding box center [550, 99] width 100 height 11
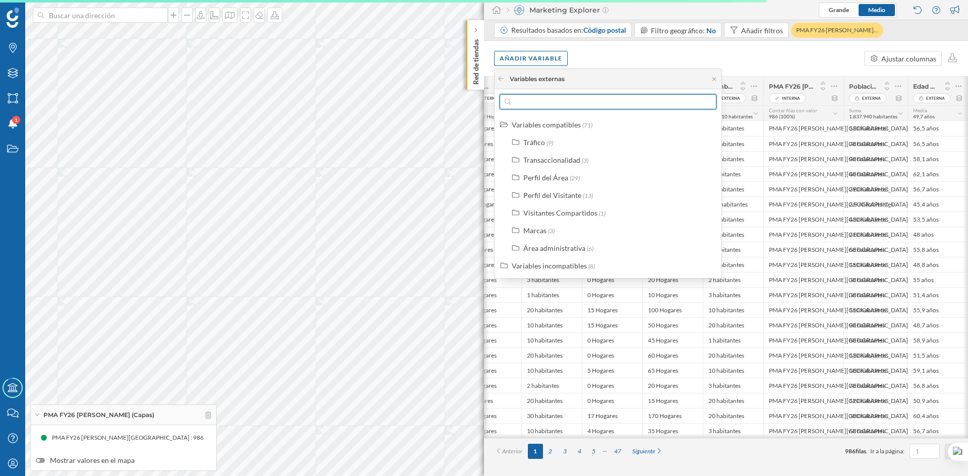
click at [543, 104] on input "text" at bounding box center [608, 101] width 195 height 15
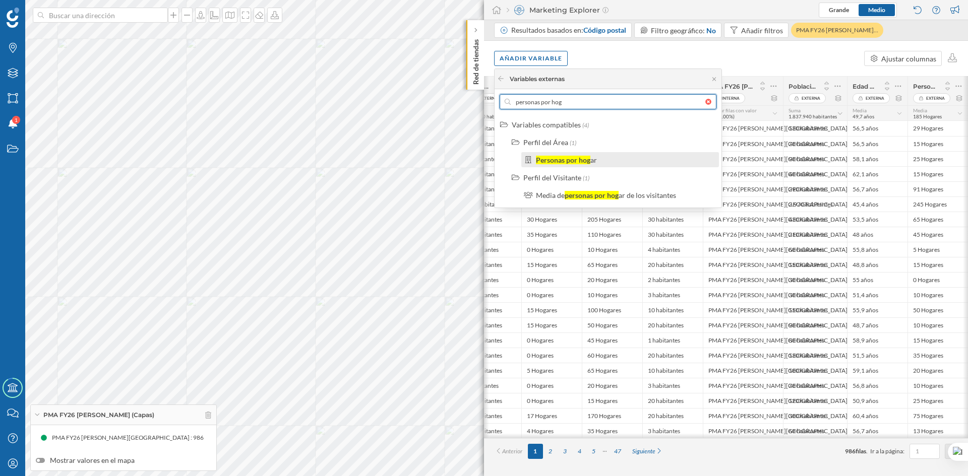
type input "personas por hog"
click at [549, 157] on div "Personas por hog" at bounding box center [563, 160] width 54 height 9
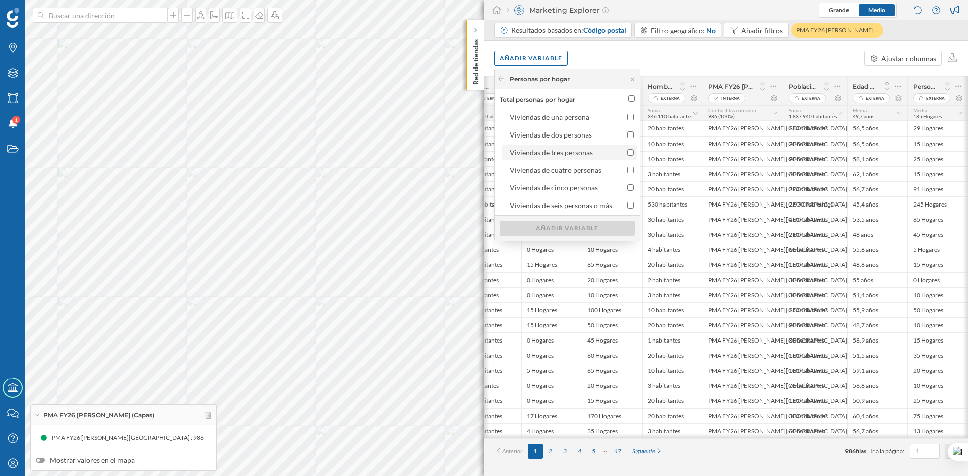
click at [632, 150] on label "Viviendas de tres personas" at bounding box center [569, 152] width 135 height 15
click at [632, 150] on input "Viviendas de tres personas" at bounding box center [630, 152] width 7 height 7
checkbox input "true"
drag, startPoint x: 629, startPoint y: 167, endPoint x: 627, endPoint y: 181, distance: 14.8
click at [629, 167] on input "Viviendas de cuatro personas" at bounding box center [630, 170] width 7 height 7
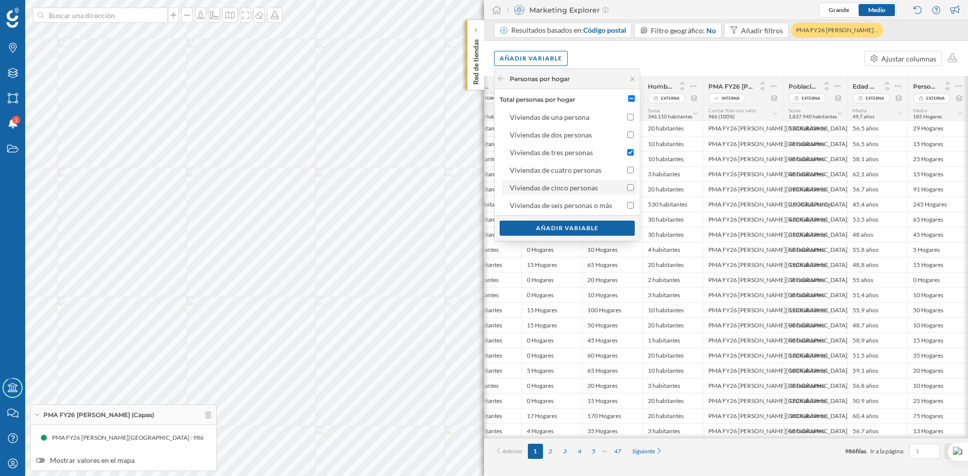
checkbox input "true"
click at [627, 186] on input "Viviendas de cinco personas" at bounding box center [630, 187] width 7 height 7
checkbox input "true"
click at [627, 206] on input "Viviendas de seis personas o más" at bounding box center [630, 205] width 7 height 7
checkbox input "true"
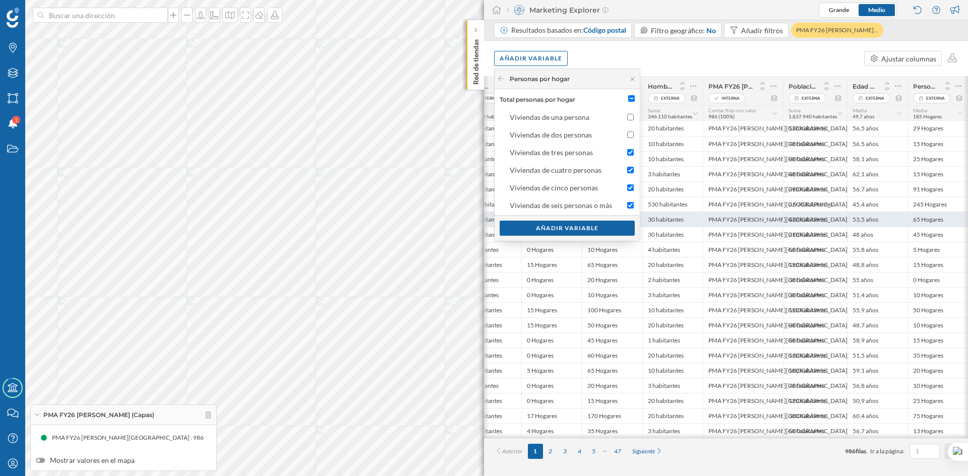
click at [607, 223] on div "Añadir variable" at bounding box center [567, 228] width 135 height 15
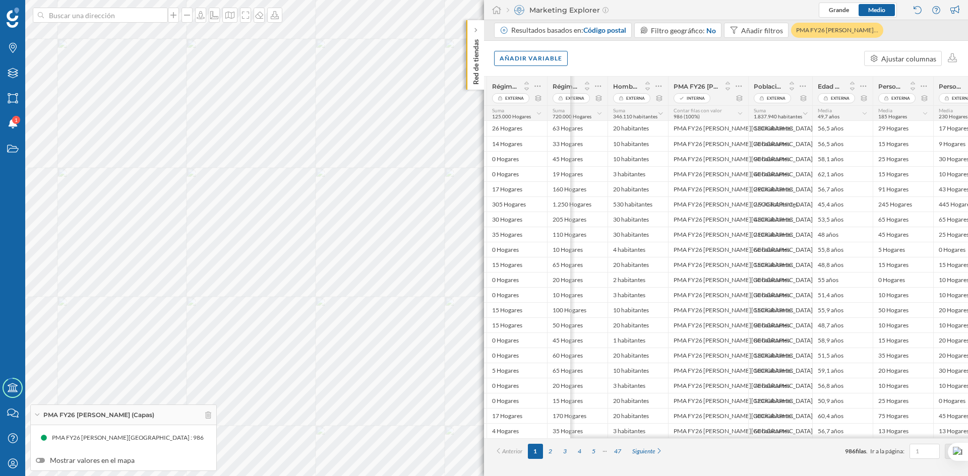
scroll to position [0, 835]
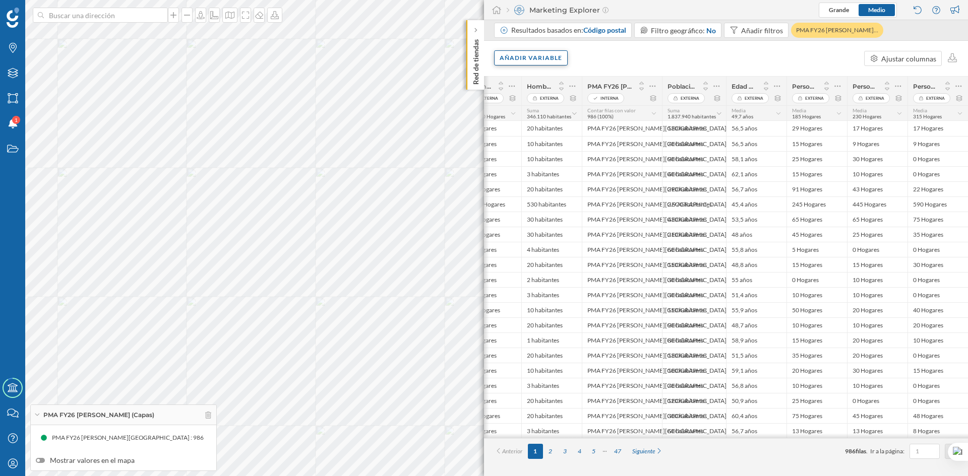
drag, startPoint x: 532, startPoint y: 58, endPoint x: 532, endPoint y: 65, distance: 6.6
click at [532, 58] on div "Añadir variable" at bounding box center [531, 57] width 74 height 15
click at [526, 98] on div "Variables externas" at bounding box center [550, 99] width 100 height 11
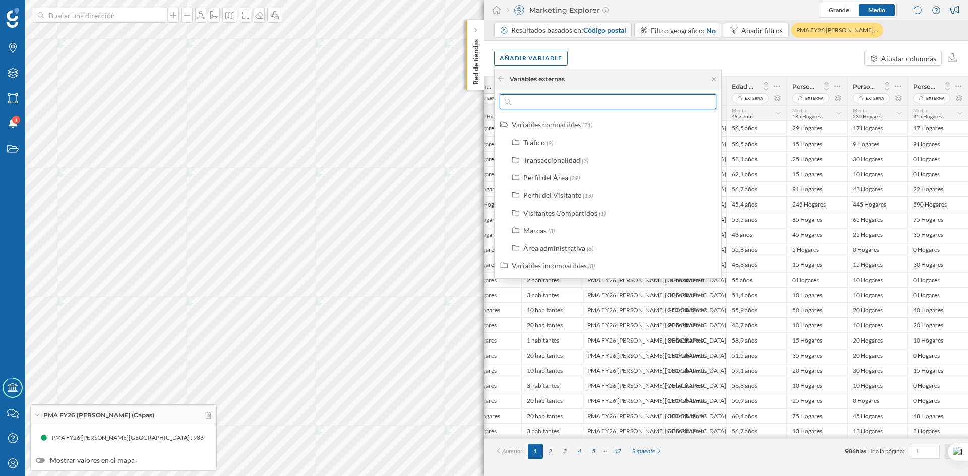
click at [531, 100] on input "text" at bounding box center [608, 101] width 195 height 15
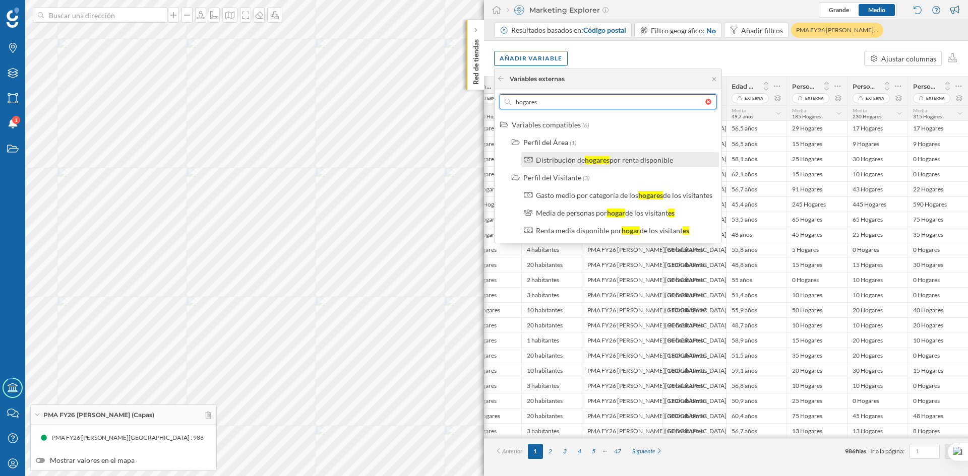
type input "hogares"
click at [634, 163] on div "por renta disponible" at bounding box center [641, 160] width 64 height 9
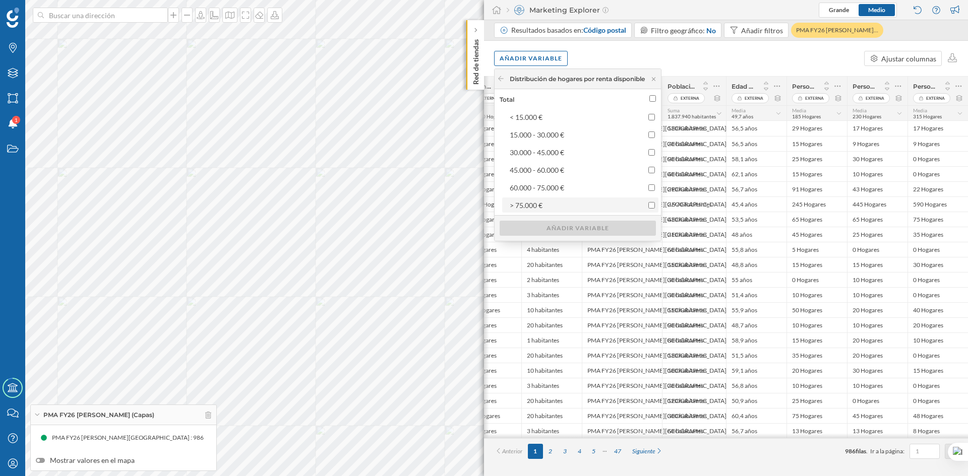
drag, startPoint x: 653, startPoint y: 114, endPoint x: 614, endPoint y: 209, distance: 102.1
click at [652, 115] on input "< 15.000 €" at bounding box center [651, 117] width 7 height 7
checkbox input "true"
click at [599, 228] on div "Añadir variable" at bounding box center [578, 227] width 156 height 15
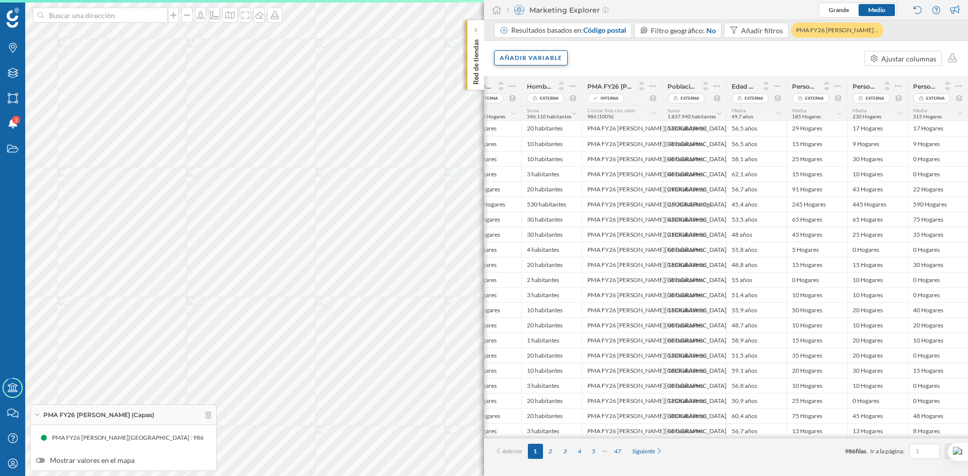
click at [544, 57] on div "Añadir variable" at bounding box center [531, 57] width 74 height 15
click at [539, 102] on div "Variables externas" at bounding box center [550, 99] width 100 height 11
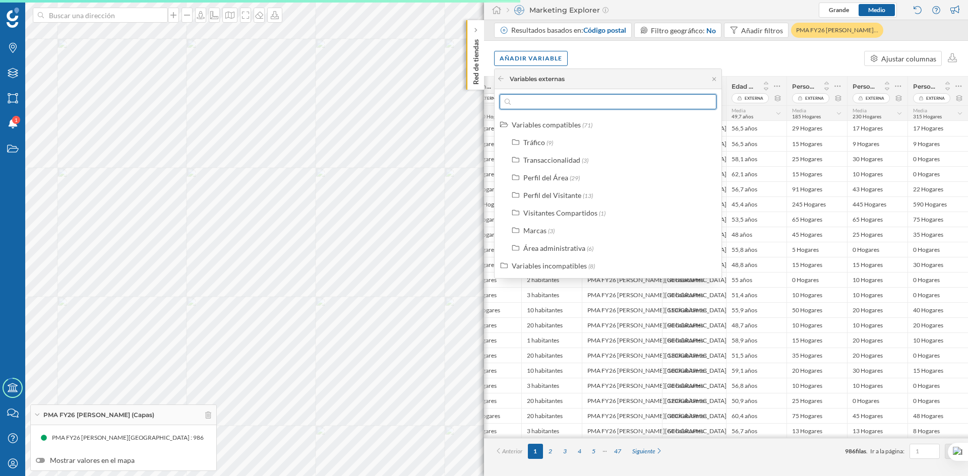
click at [539, 102] on input "text" at bounding box center [608, 101] width 195 height 15
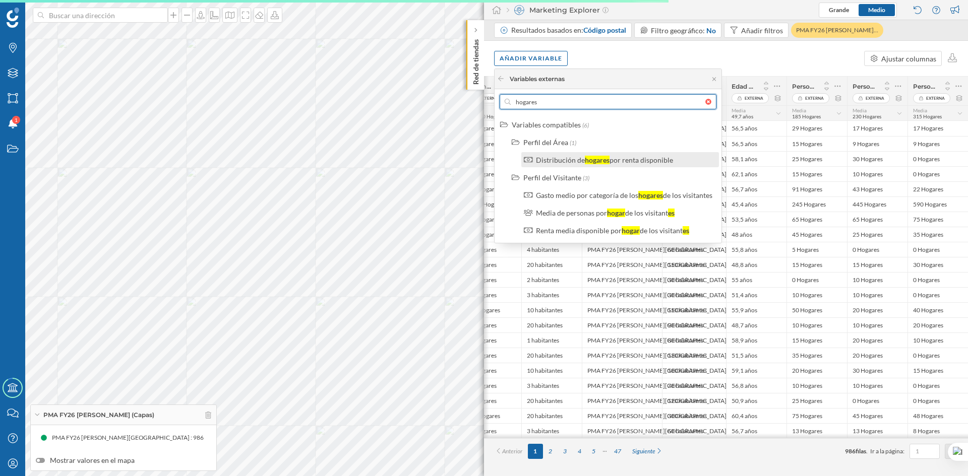
type input "hogares"
click at [567, 156] on div "Distribución de" at bounding box center [560, 160] width 49 height 9
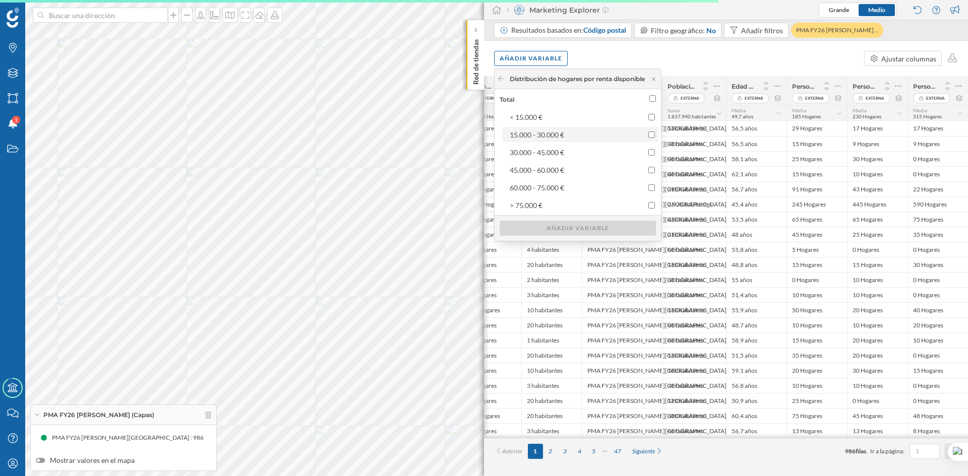
click at [655, 134] on input "15.000 - 30.000 €" at bounding box center [651, 135] width 7 height 7
checkbox input "true"
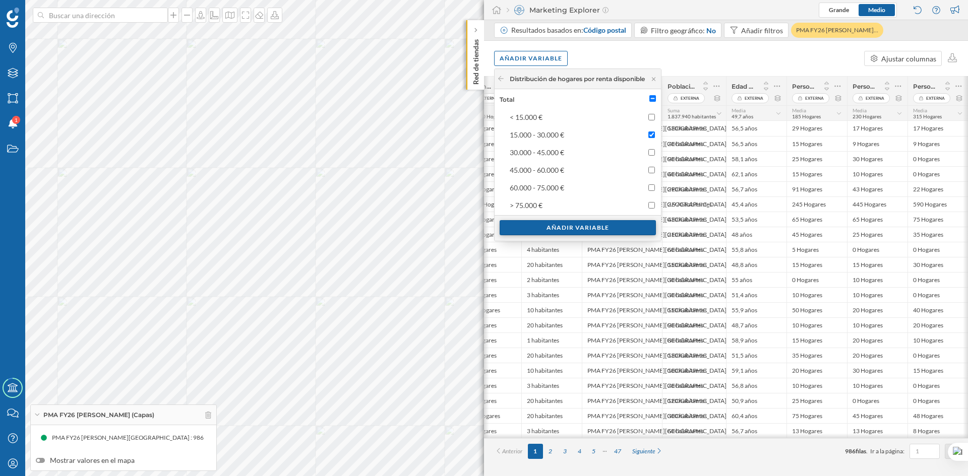
click at [619, 226] on div "Añadir variable" at bounding box center [578, 227] width 156 height 15
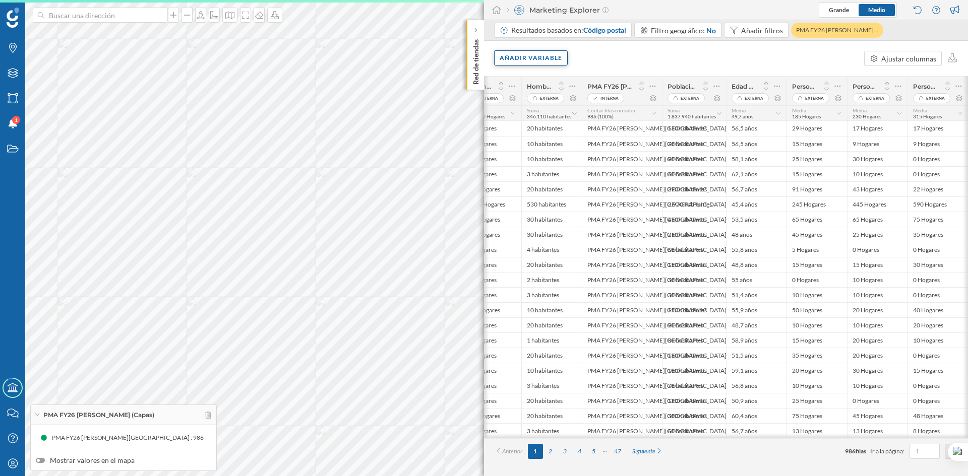
click at [523, 59] on div "Añadir variable" at bounding box center [531, 57] width 74 height 15
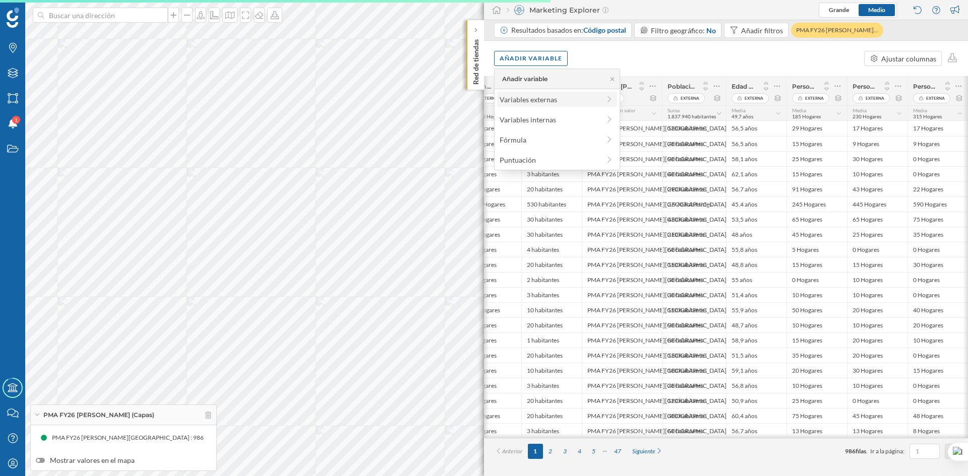
click at [535, 102] on div "Variables externas" at bounding box center [550, 99] width 100 height 11
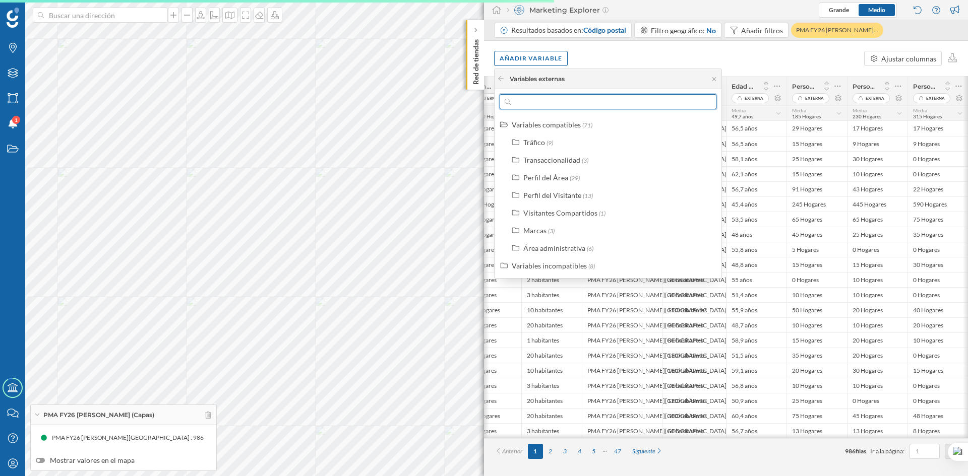
click at [539, 102] on input "text" at bounding box center [608, 101] width 195 height 15
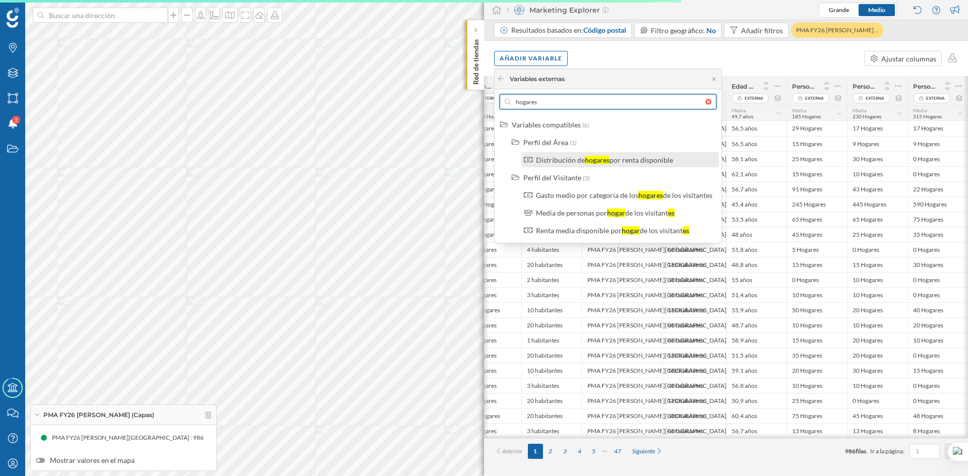
type input "hogares"
click at [569, 164] on div "Distribución de" at bounding box center [560, 160] width 49 height 9
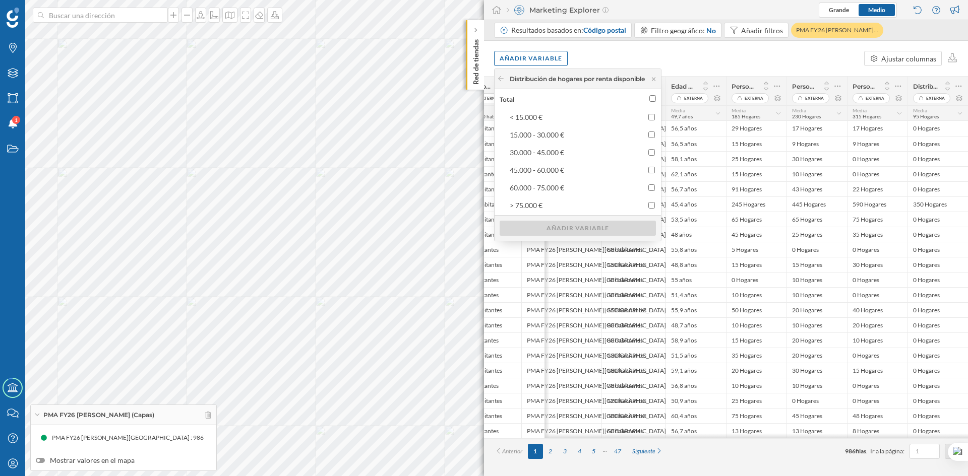
scroll to position [0, 956]
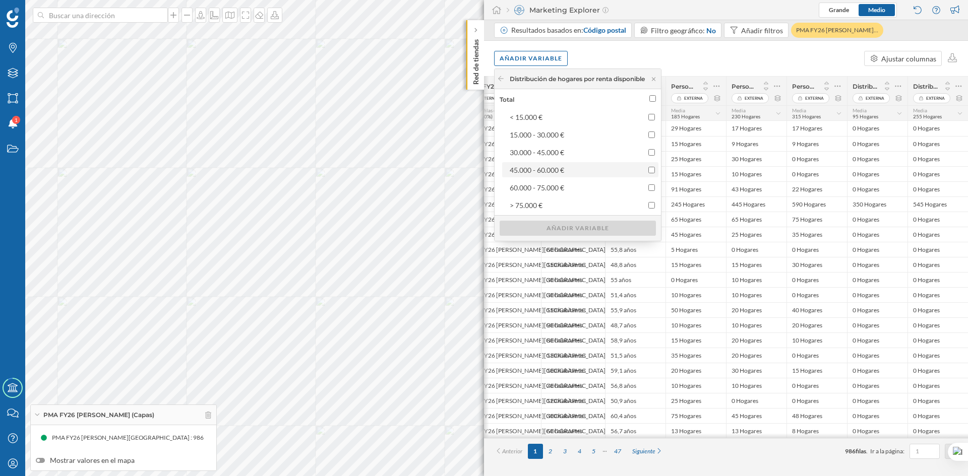
click at [655, 170] on input "45.000 - 60.000 €" at bounding box center [651, 170] width 7 height 7
checkbox input "true"
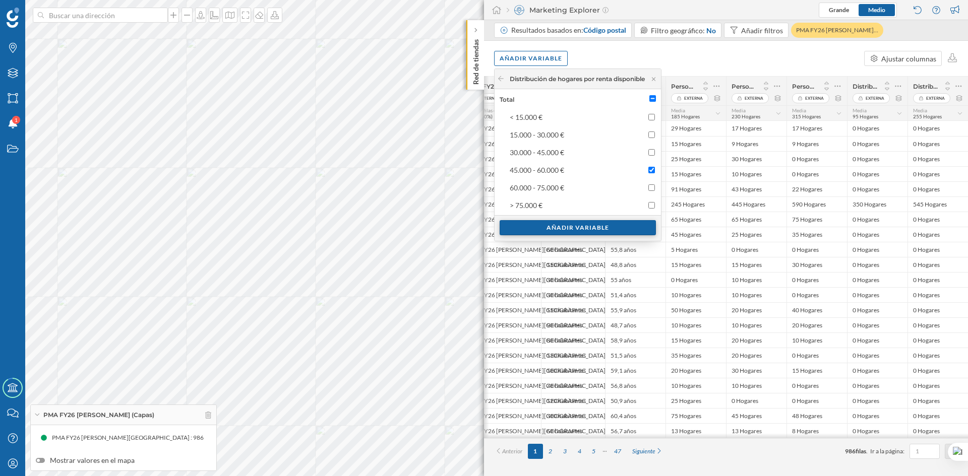
click at [636, 227] on div "Añadir variable" at bounding box center [578, 227] width 156 height 15
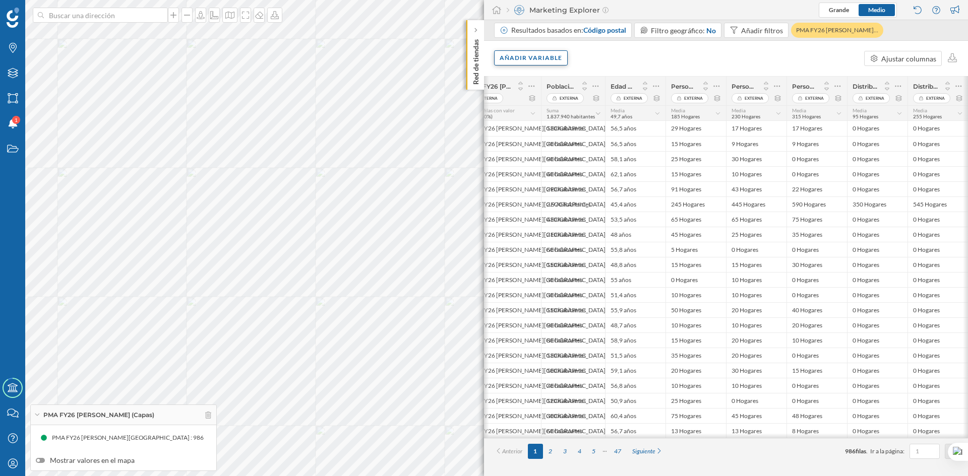
click at [528, 58] on div "Añadir variable" at bounding box center [531, 57] width 74 height 15
click at [549, 103] on div "Variables externas" at bounding box center [550, 99] width 100 height 11
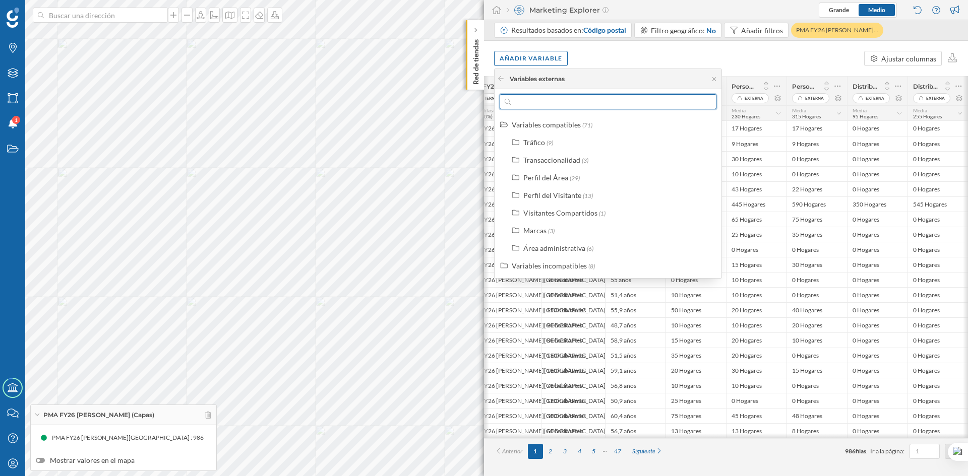
click at [553, 102] on input "text" at bounding box center [608, 101] width 195 height 15
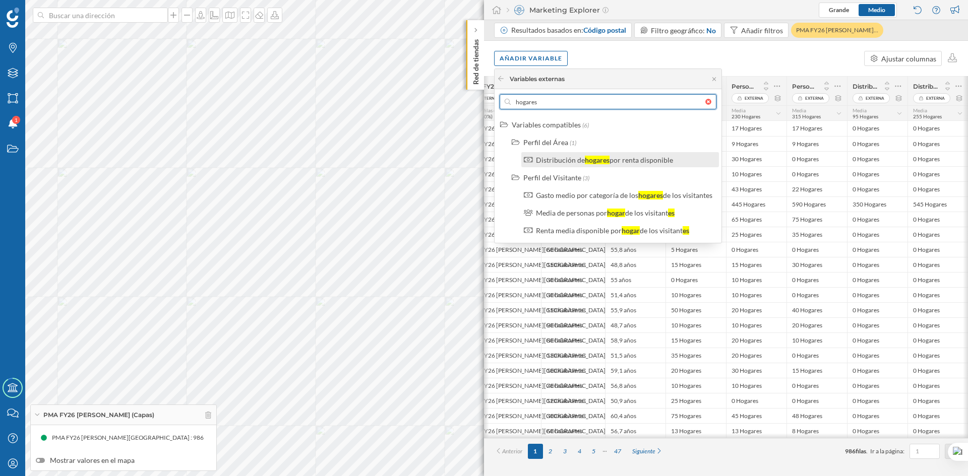
type input "hogares"
click at [597, 162] on div "hogares" at bounding box center [597, 160] width 25 height 9
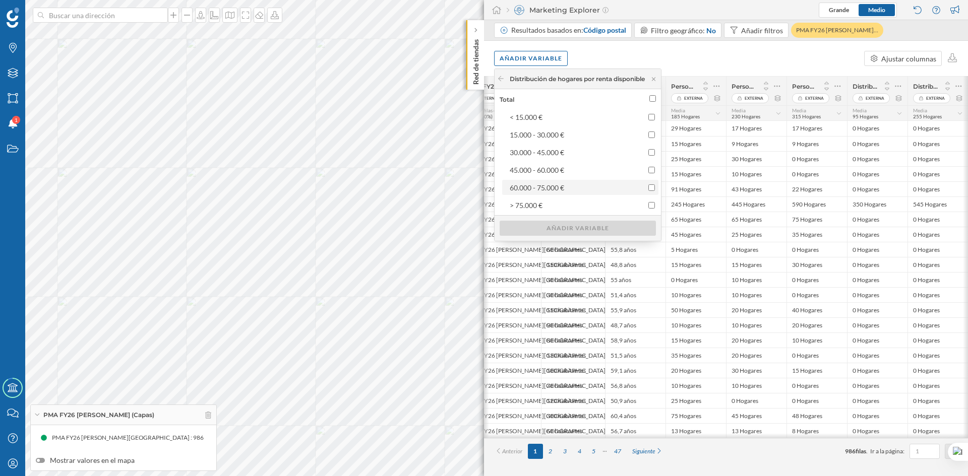
click at [655, 188] on input "60.000 - 75.000 €" at bounding box center [651, 187] width 7 height 7
checkbox input "true"
click at [621, 224] on div "Añadir variable" at bounding box center [578, 227] width 156 height 15
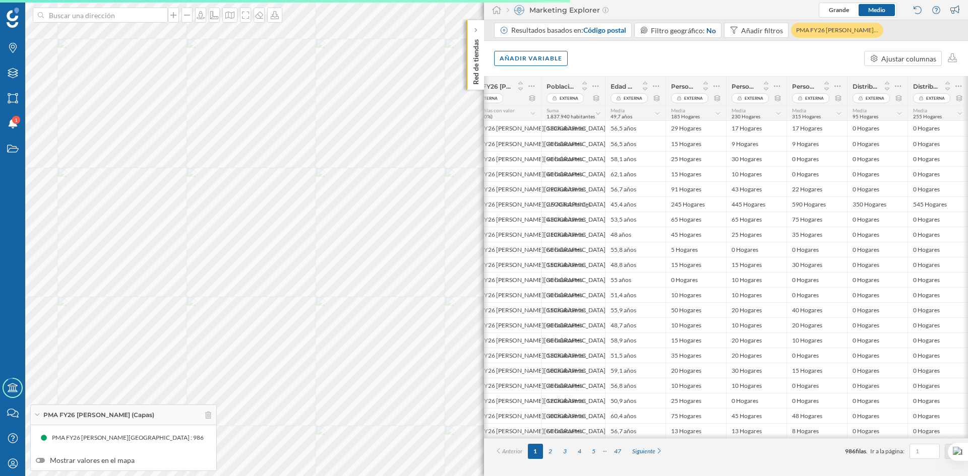
click at [863, 116] on span "95 Hogares" at bounding box center [865, 116] width 26 height 6
click at [879, 250] on div "Suma" at bounding box center [890, 253] width 64 height 11
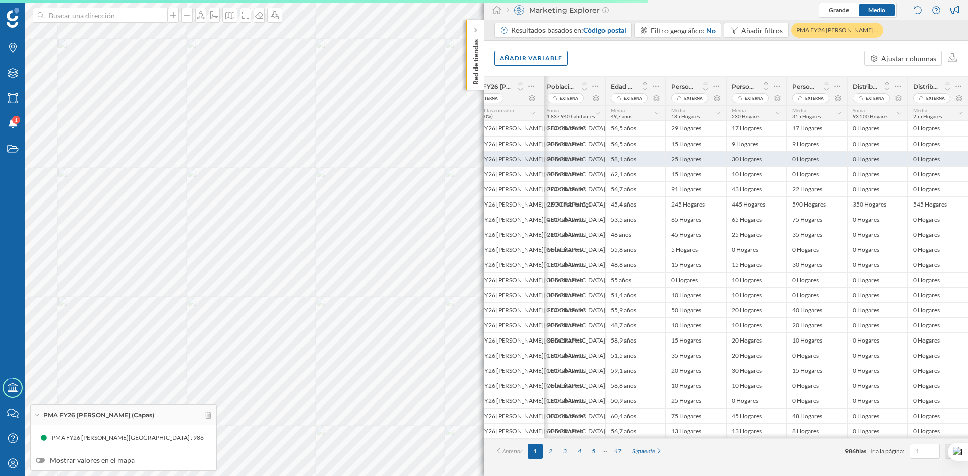
scroll to position [0, 1017]
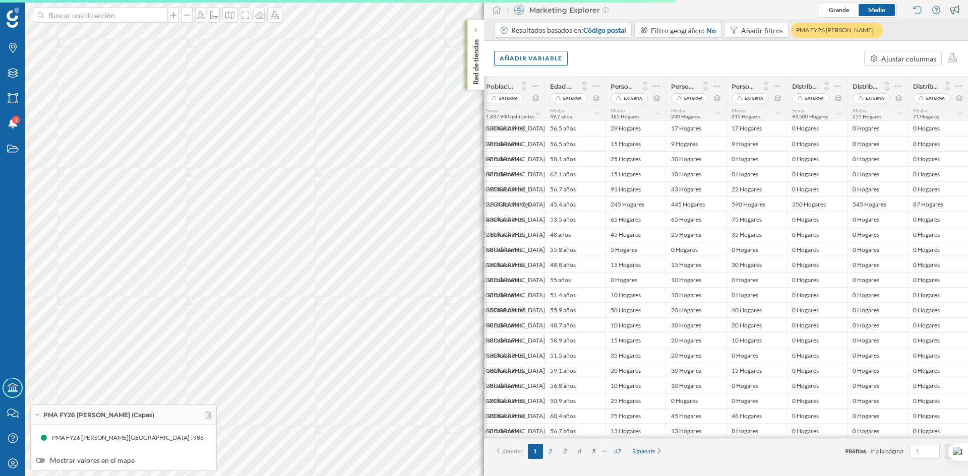
click at [923, 115] on span "71 Hogares" at bounding box center [926, 116] width 26 height 6
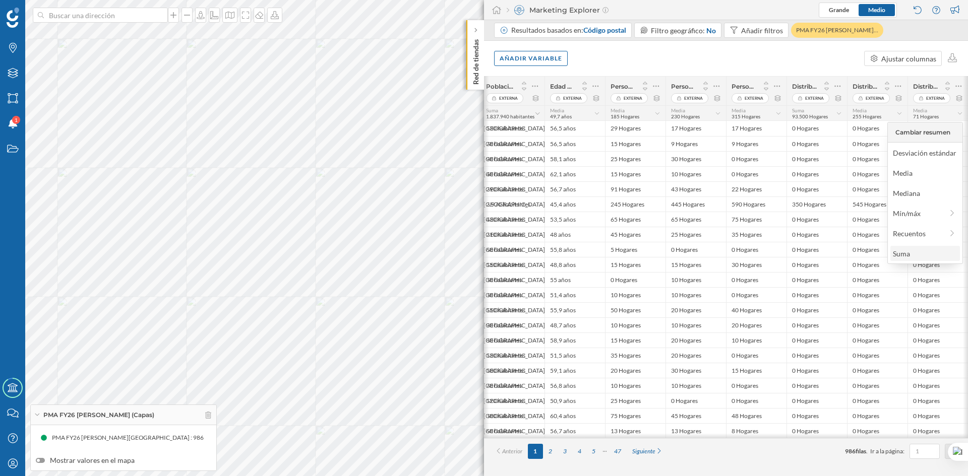
click at [913, 255] on div "Suma" at bounding box center [925, 253] width 64 height 11
click at [869, 110] on div "Media 255 Hogares" at bounding box center [874, 113] width 44 height 12
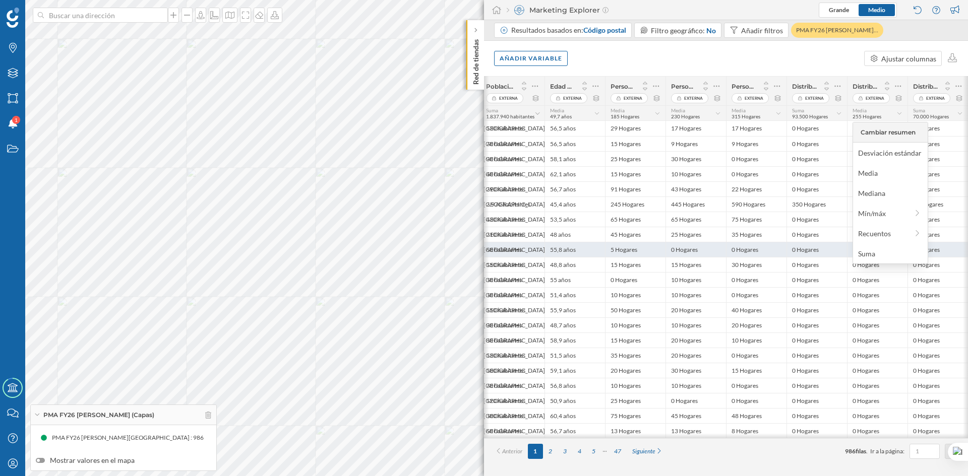
click at [879, 257] on div "Suma" at bounding box center [890, 253] width 64 height 11
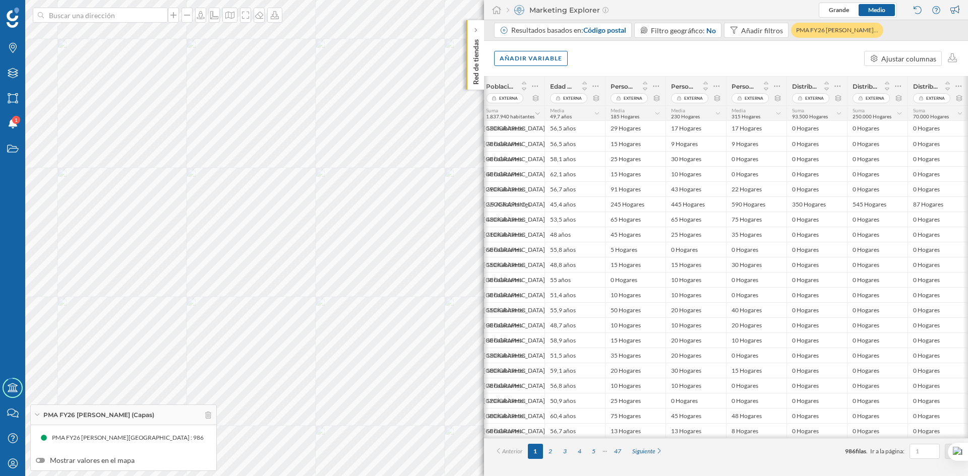
click at [743, 110] on span "Media" at bounding box center [738, 110] width 14 height 6
click at [770, 251] on div "Suma" at bounding box center [769, 253] width 64 height 11
click at [696, 116] on span "230 Hogares" at bounding box center [685, 116] width 29 height 6
click at [714, 253] on div "Suma" at bounding box center [708, 253] width 64 height 11
click at [654, 111] on icon at bounding box center [657, 113] width 7 height 5
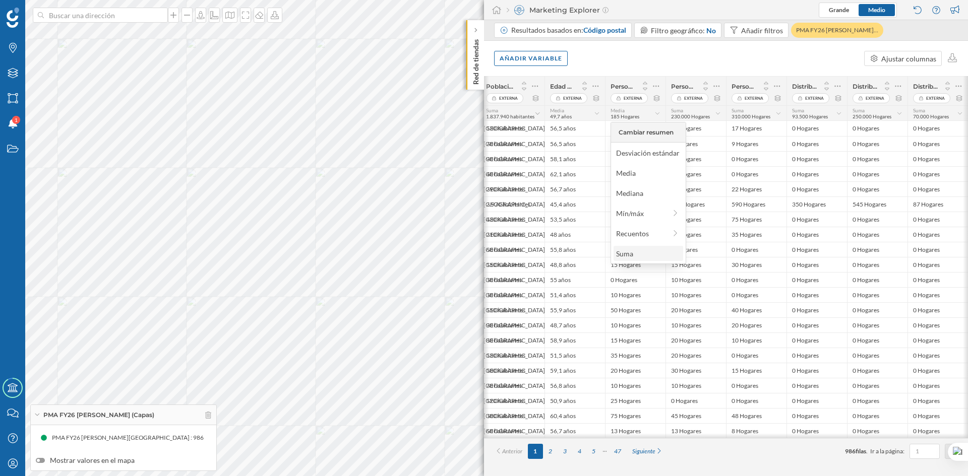
click at [646, 253] on div "Suma" at bounding box center [648, 253] width 64 height 11
click at [536, 59] on div "Añadir variable" at bounding box center [531, 57] width 74 height 15
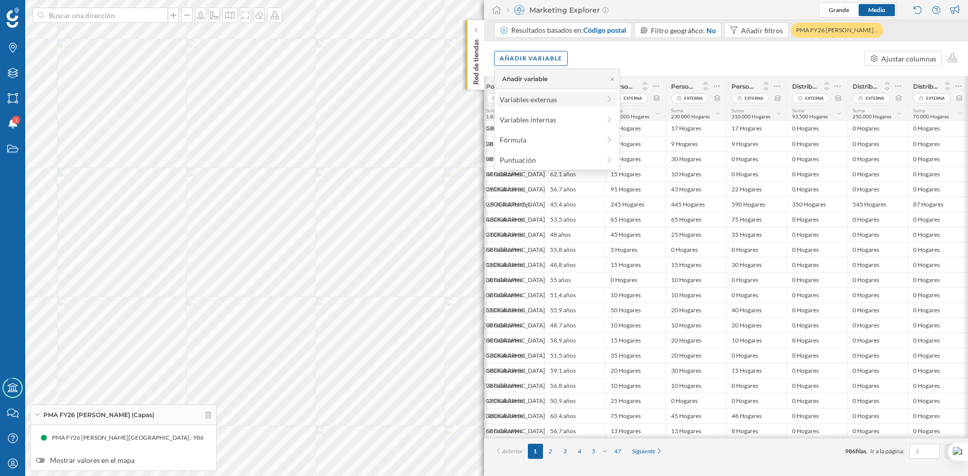
click at [546, 100] on div "Variables externas" at bounding box center [550, 99] width 100 height 11
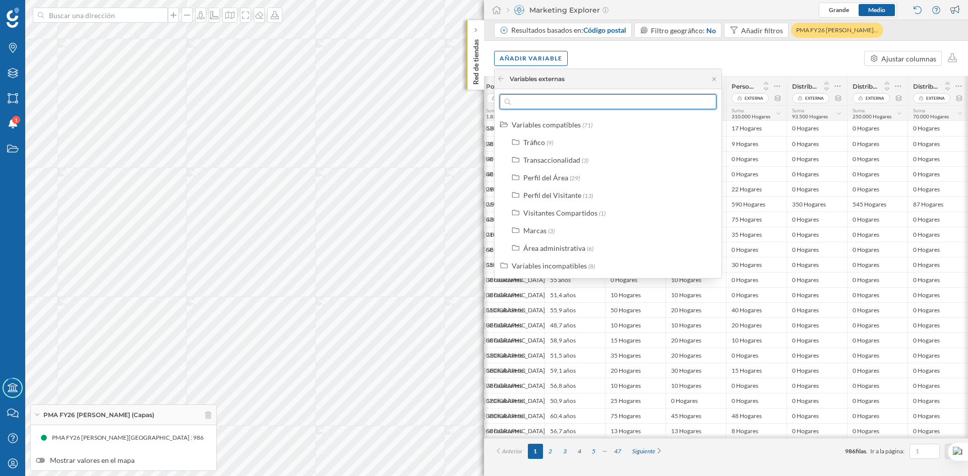
click at [556, 103] on input "text" at bounding box center [608, 101] width 195 height 15
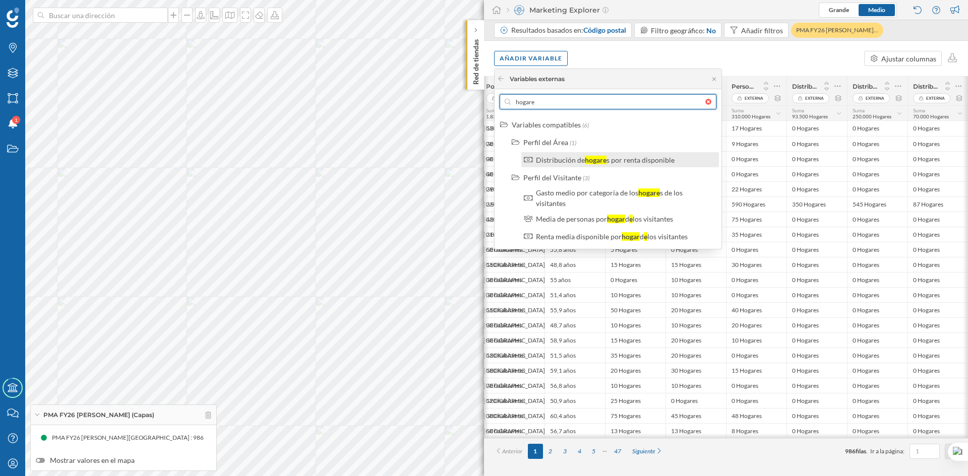
type input "hogare"
click at [614, 162] on div "s por renta disponible" at bounding box center [640, 160] width 68 height 9
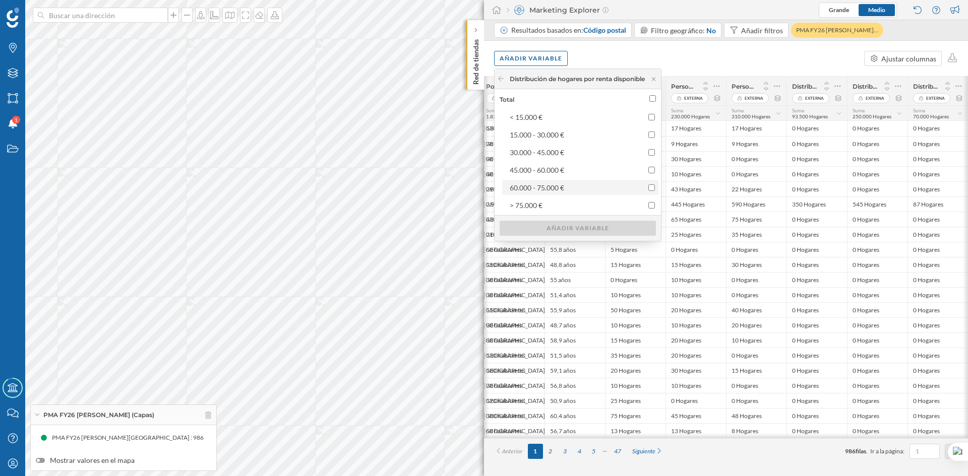
click at [654, 188] on input "60.000 - 75.000 €" at bounding box center [651, 187] width 7 height 7
checkbox input "true"
click at [652, 224] on div "Añadir variable" at bounding box center [578, 227] width 156 height 15
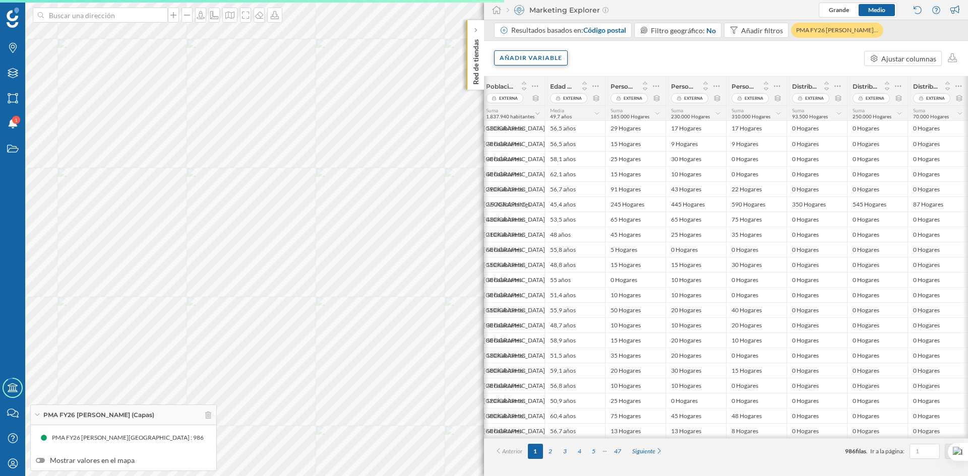
click at [516, 56] on div "Añadir variable" at bounding box center [531, 57] width 74 height 15
click at [539, 102] on div "Variables externas" at bounding box center [550, 99] width 100 height 11
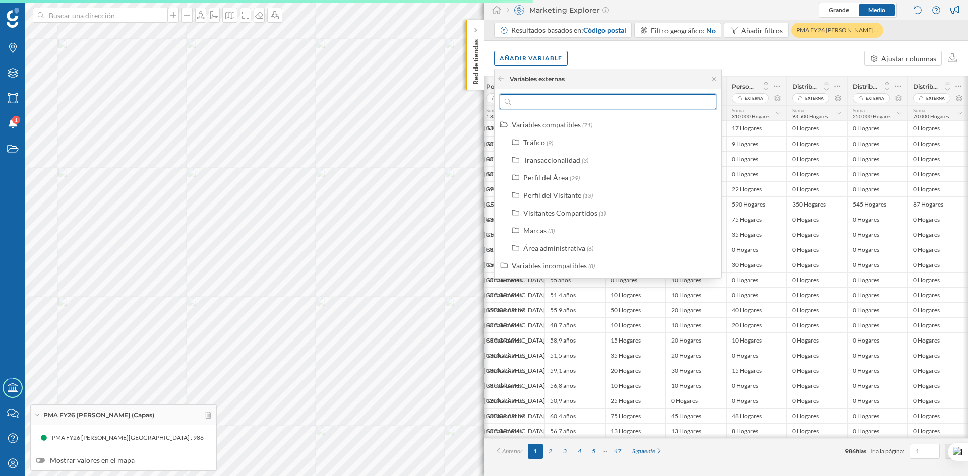
click at [576, 106] on input "text" at bounding box center [608, 101] width 195 height 15
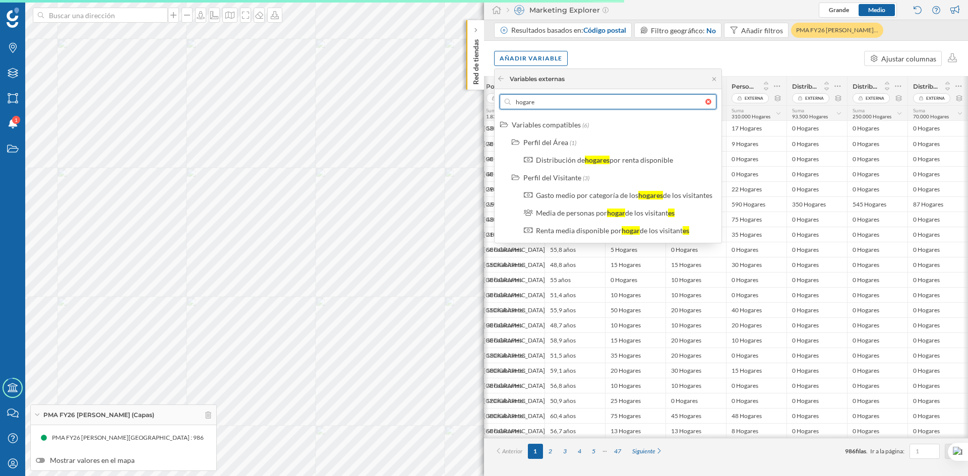
type input "hogares"
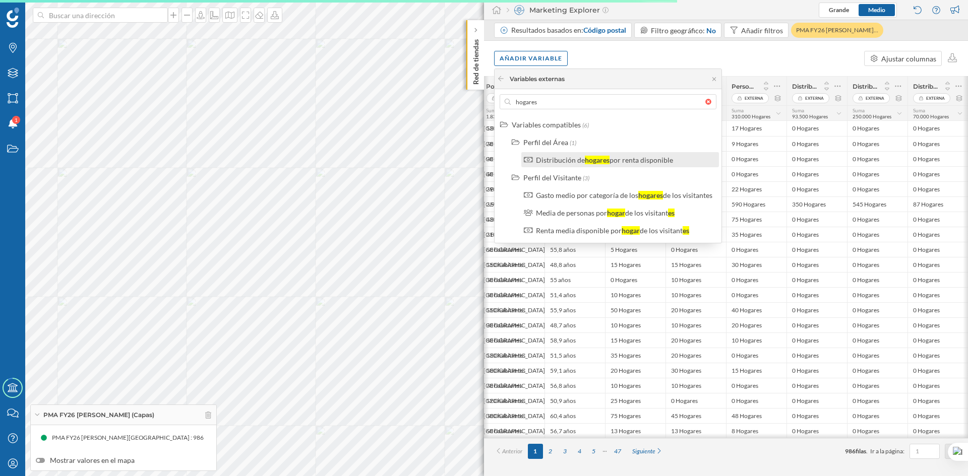
click at [638, 162] on div "por renta disponible" at bounding box center [641, 160] width 64 height 9
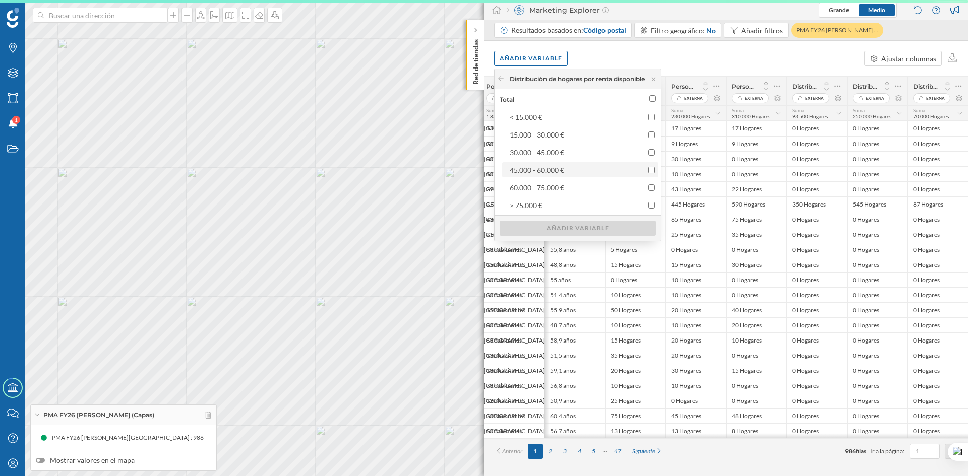
scroll to position [0, 1077]
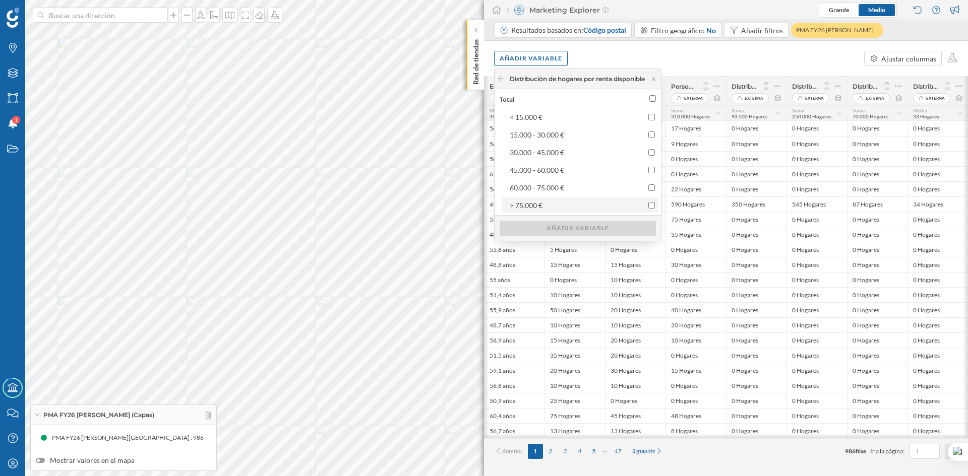
click at [655, 206] on input "> 75.000 €" at bounding box center [651, 205] width 7 height 7
checkbox input "true"
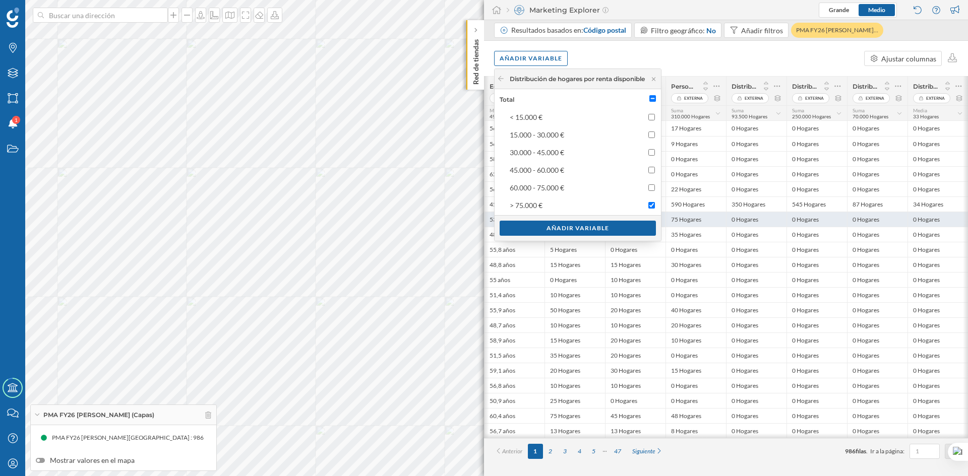
click at [646, 225] on div "Añadir variable" at bounding box center [578, 228] width 156 height 15
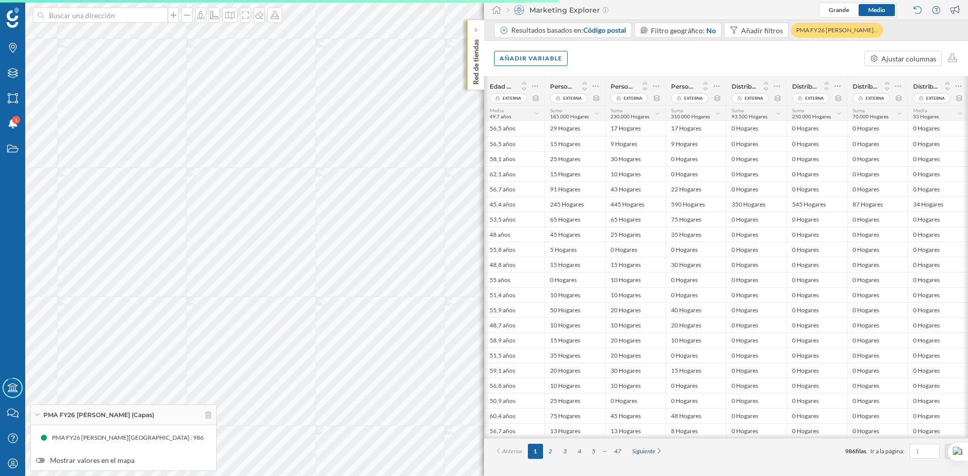
click at [923, 113] on span "33 Hogares" at bounding box center [926, 116] width 26 height 6
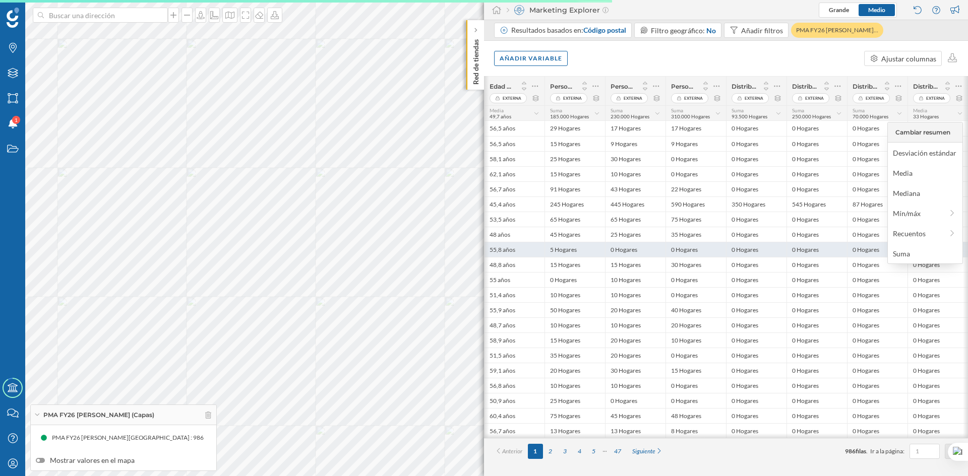
drag, startPoint x: 913, startPoint y: 252, endPoint x: 913, endPoint y: 246, distance: 5.6
click at [914, 253] on div "Suma" at bounding box center [925, 253] width 64 height 11
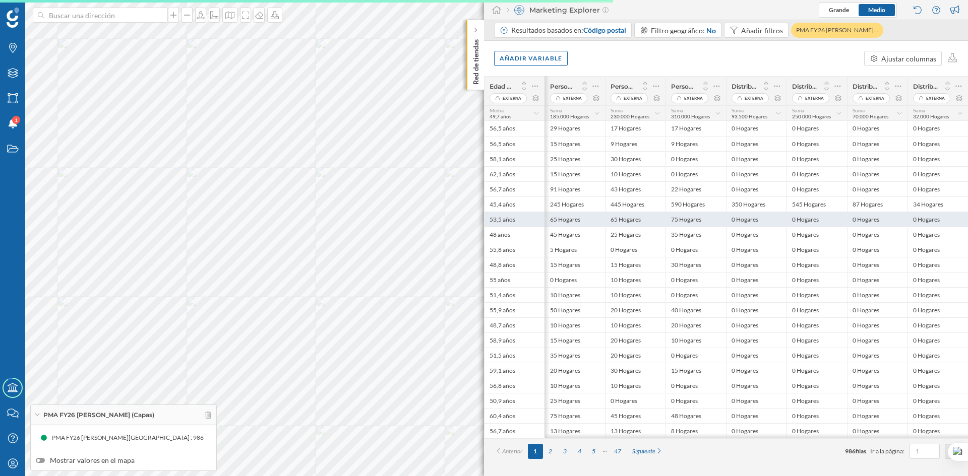
scroll to position [0, 1138]
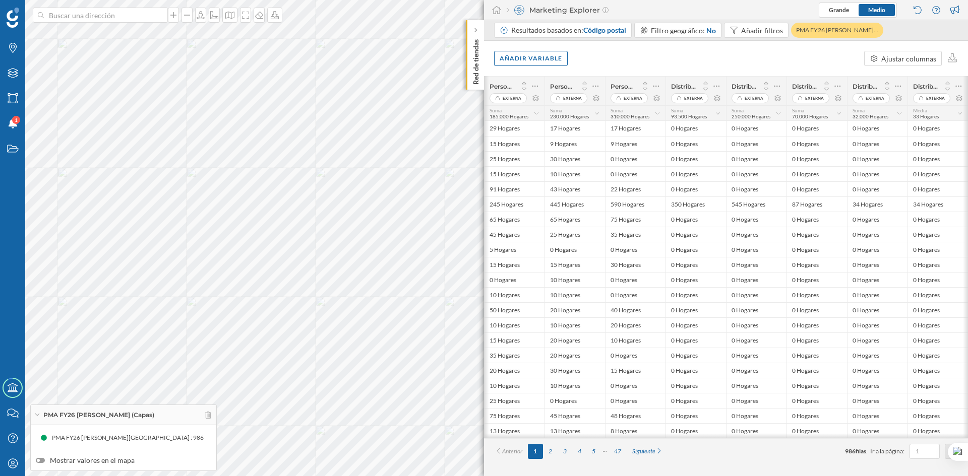
click at [925, 114] on span "33 Hogares" at bounding box center [926, 116] width 26 height 6
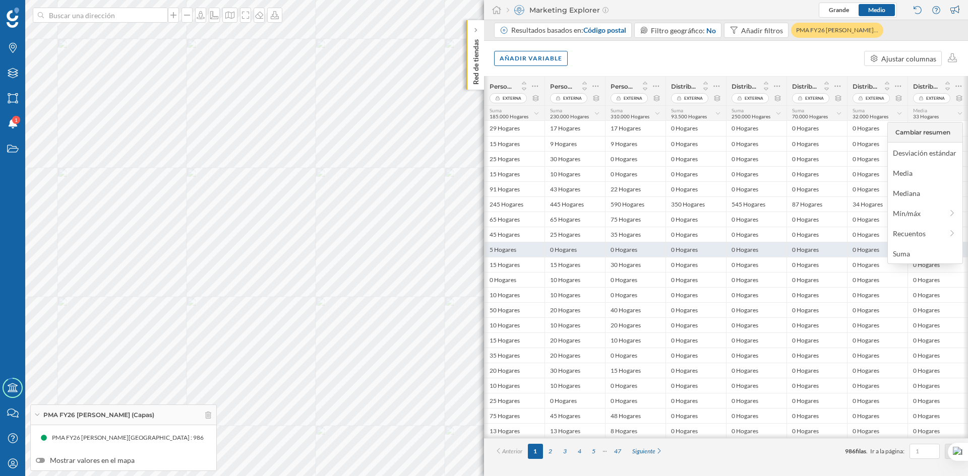
click at [911, 251] on div "Suma" at bounding box center [925, 253] width 64 height 11
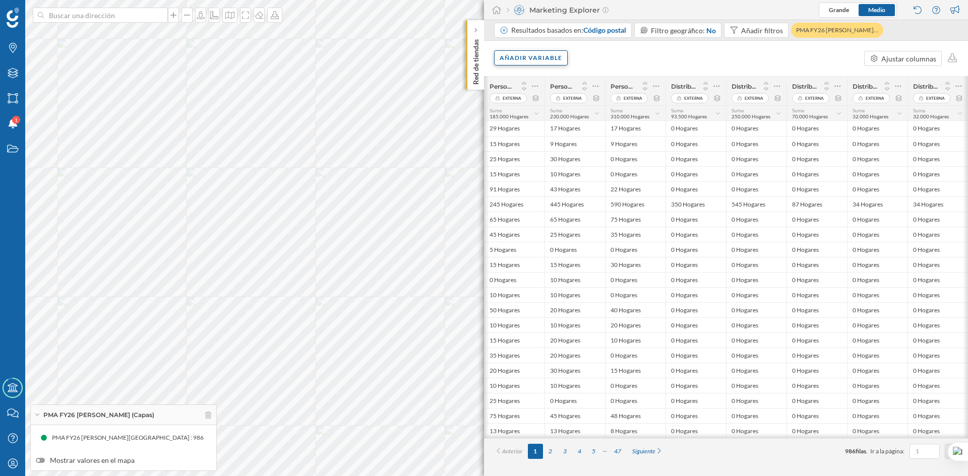
click at [509, 57] on div "Añadir variable" at bounding box center [531, 57] width 74 height 15
click at [553, 102] on div "Variables externas" at bounding box center [550, 99] width 100 height 11
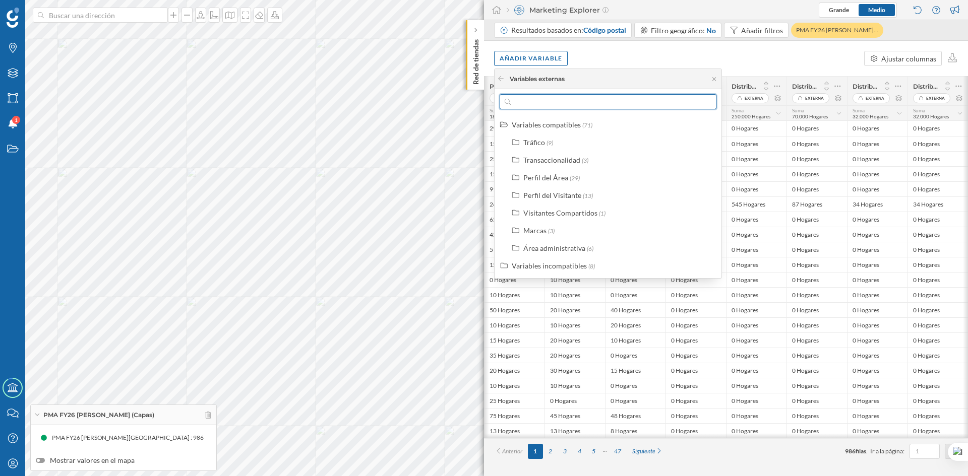
click at [570, 107] on input "text" at bounding box center [608, 101] width 195 height 15
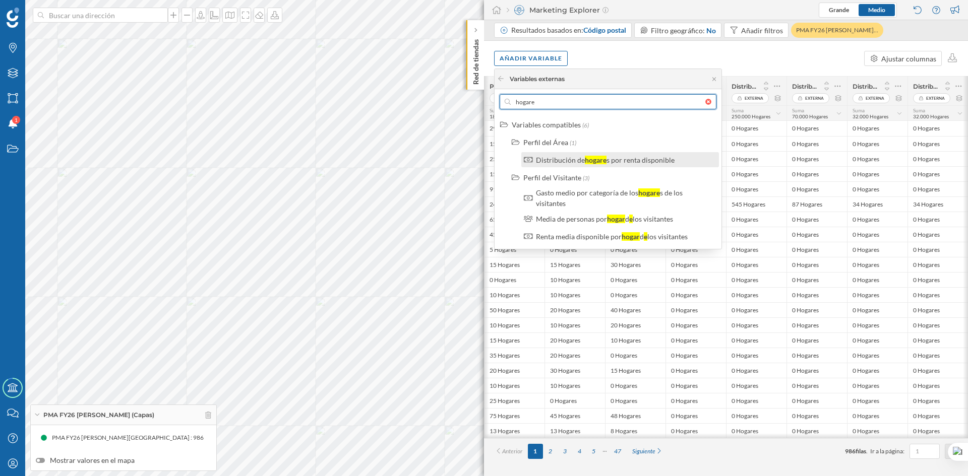
type input "hogare"
click at [620, 161] on div "s por renta disponible" at bounding box center [640, 160] width 68 height 9
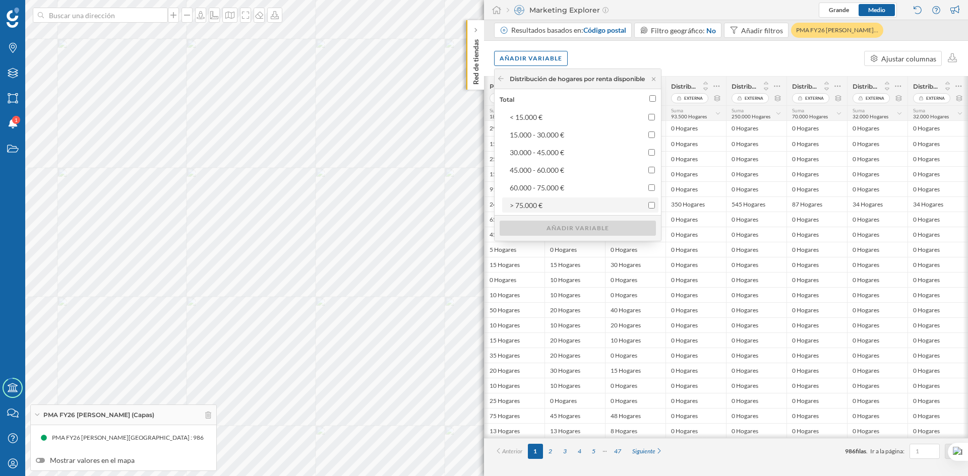
click at [655, 206] on input "> 75.000 €" at bounding box center [651, 205] width 7 height 7
checkbox input "true"
click at [640, 225] on div "Añadir variable" at bounding box center [578, 227] width 156 height 15
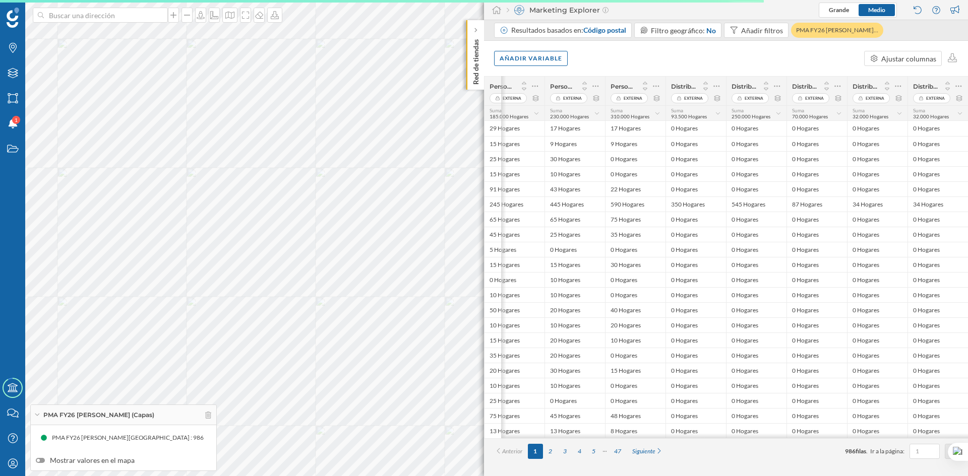
scroll to position [0, 1198]
click at [937, 115] on span "36 Hogares" at bounding box center [926, 116] width 26 height 6
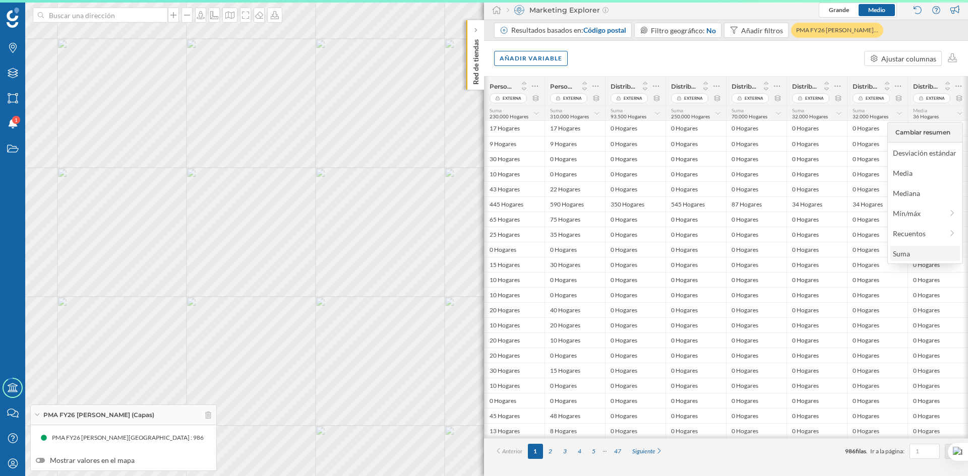
click at [916, 257] on div "Suma" at bounding box center [925, 253] width 64 height 11
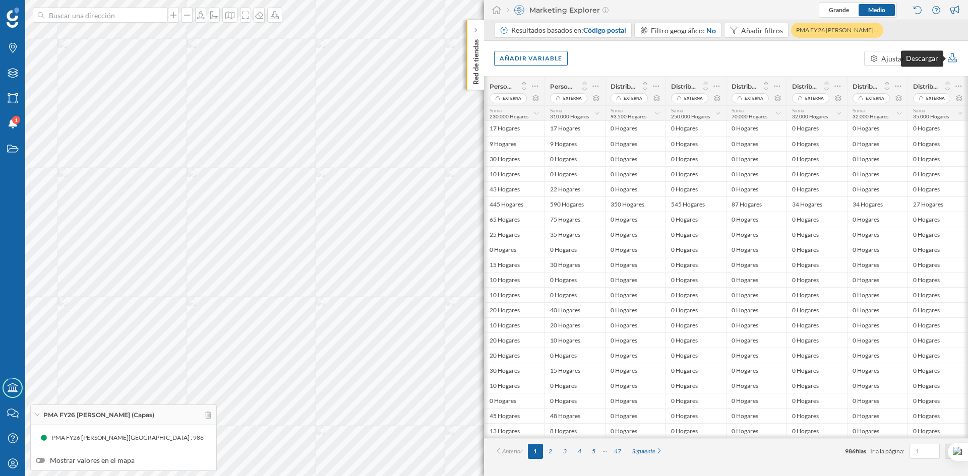
click at [955, 59] on icon at bounding box center [952, 57] width 9 height 9
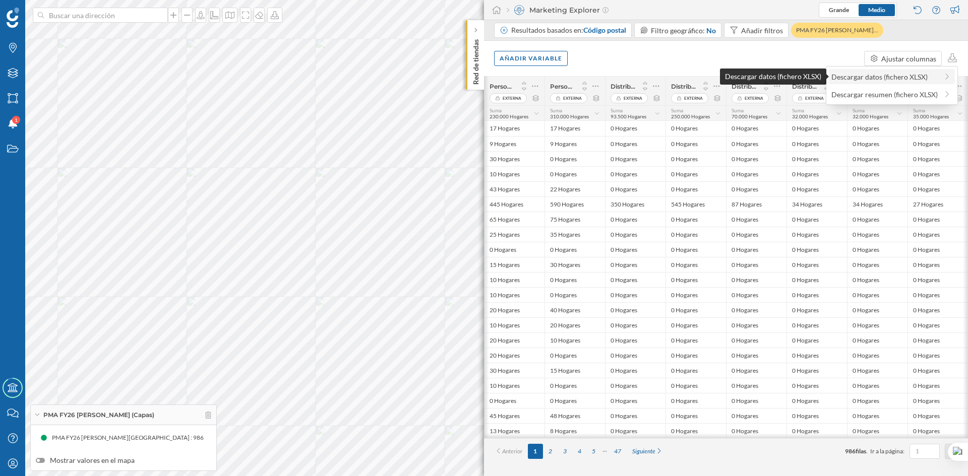
click at [913, 80] on div "Descargar datos (fichero XLSX)" at bounding box center [884, 77] width 106 height 11
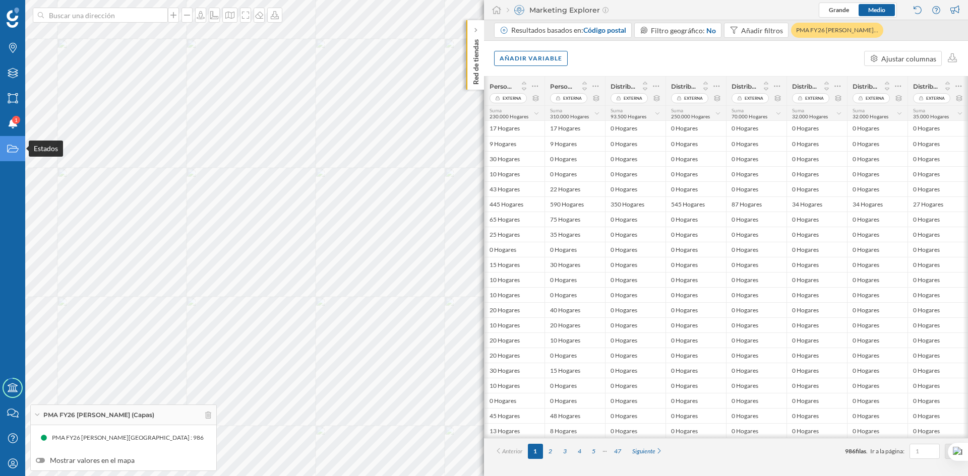
click at [14, 145] on icon "Estados" at bounding box center [13, 149] width 13 height 10
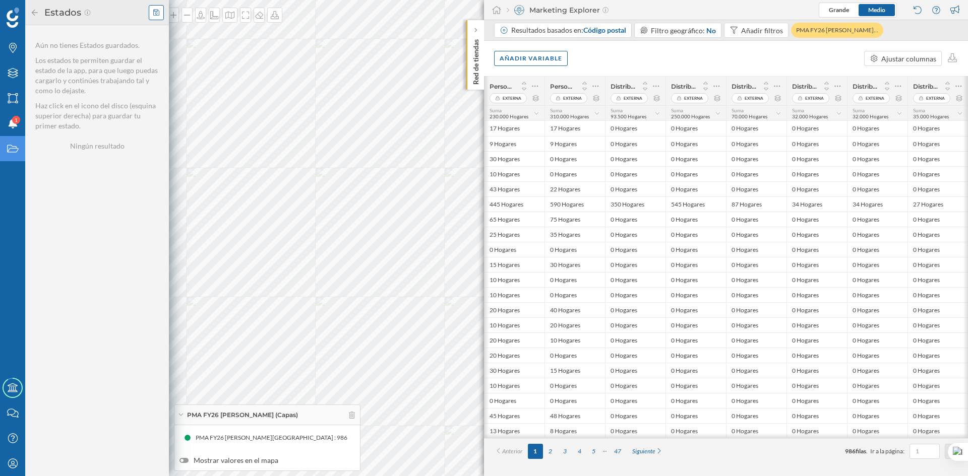
click at [159, 11] on icon at bounding box center [156, 12] width 6 height 6
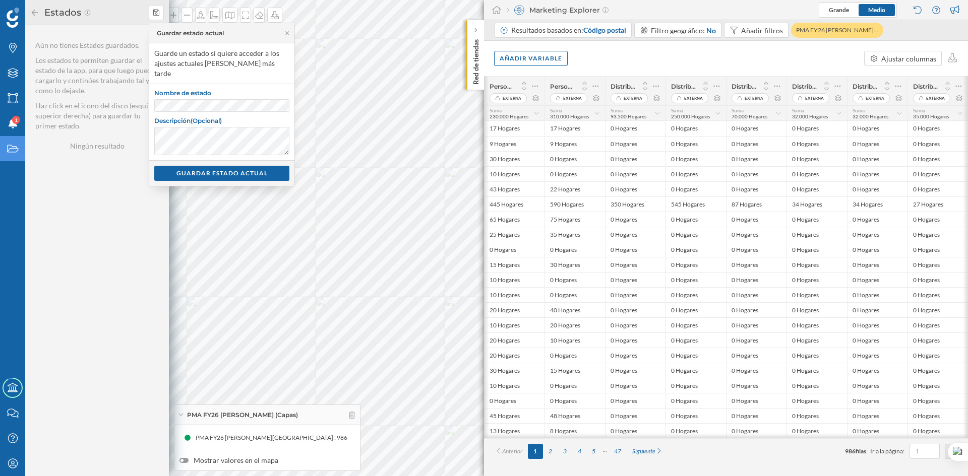
scroll to position [22, 0]
click at [221, 165] on div "GUARDAR ESTADO ACTUAL" at bounding box center [221, 172] width 135 height 15
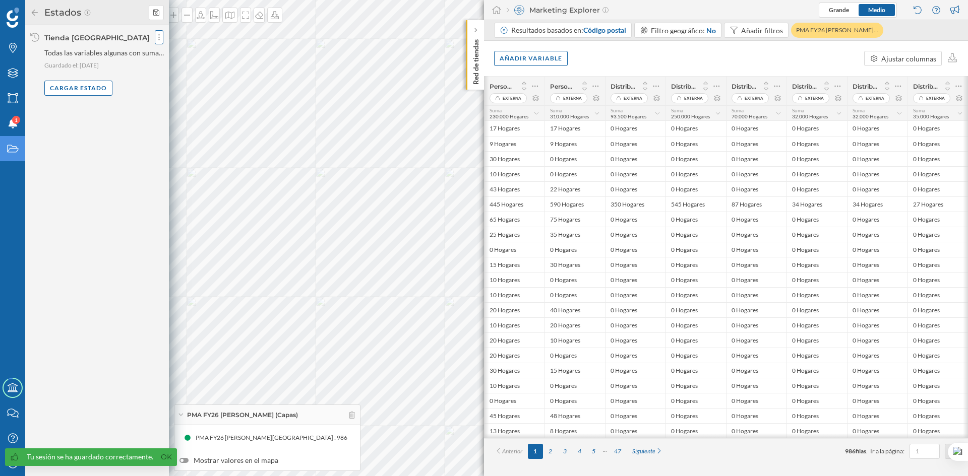
click at [160, 39] on div at bounding box center [159, 37] width 9 height 14
click at [170, 57] on span "Compartir estado" at bounding box center [187, 57] width 55 height 9
click at [200, 87] on input "Email de usuario" at bounding box center [201, 92] width 83 height 13
type input "[PERSON_NAME][EMAIL_ADDRESS][DOMAIN_NAME]"
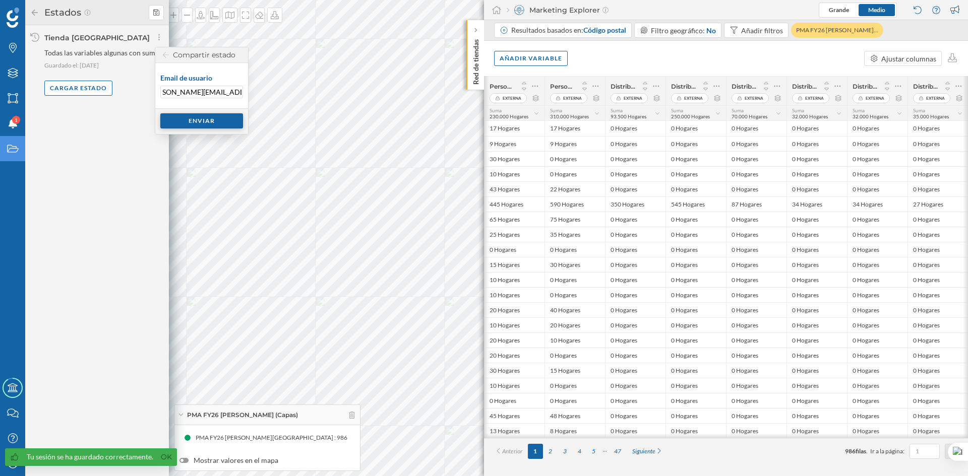
click at [197, 118] on div "Enviar" at bounding box center [201, 120] width 83 height 15
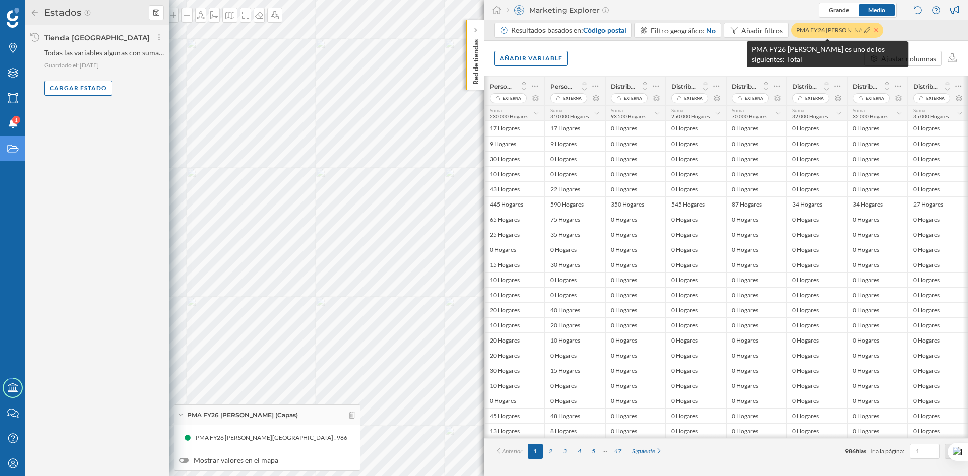
click at [874, 30] on icon at bounding box center [876, 30] width 4 height 4
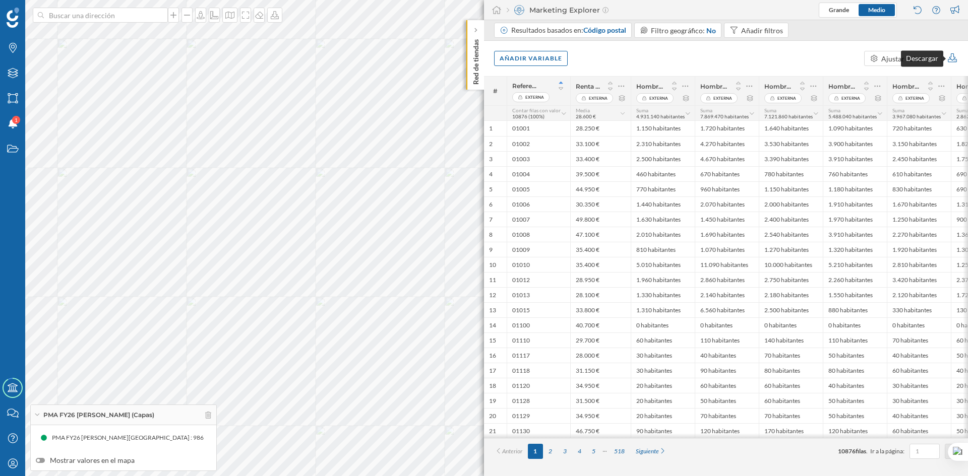
click at [957, 58] on icon at bounding box center [953, 57] width 12 height 9
click at [889, 77] on div "Descargar datos (fichero XLSX)" at bounding box center [884, 77] width 106 height 11
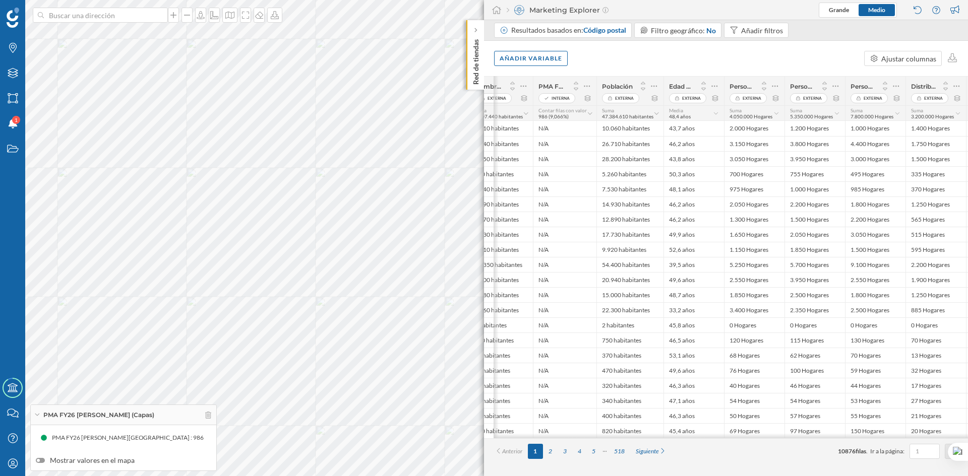
scroll to position [0, 1275]
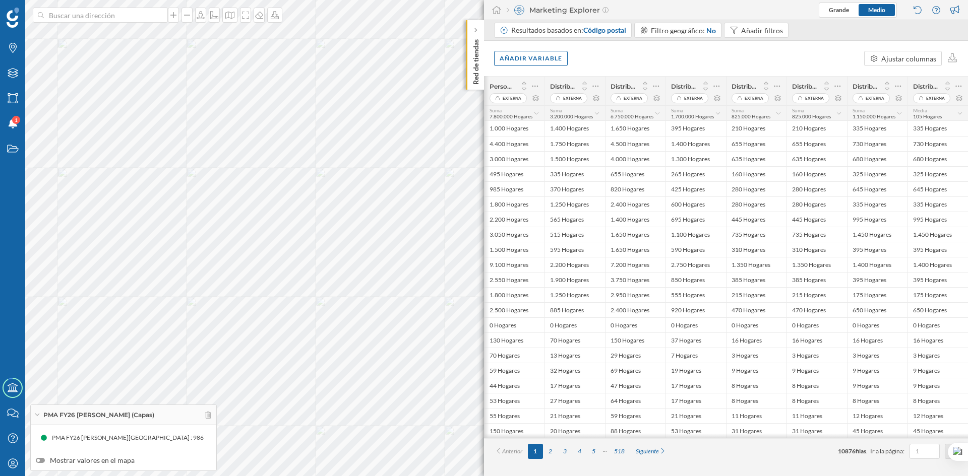
click at [949, 114] on div "Media 105 Hogares" at bounding box center [935, 113] width 44 height 12
click at [918, 253] on div "Suma" at bounding box center [925, 253] width 64 height 11
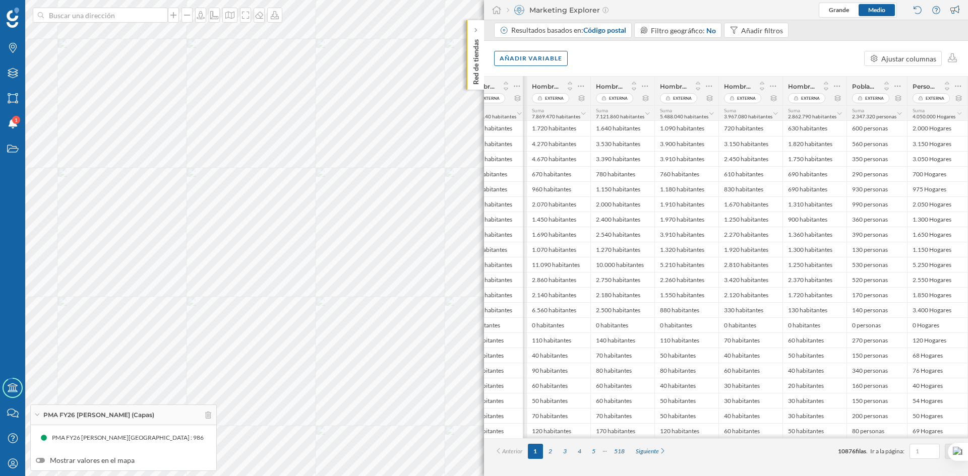
scroll to position [0, 0]
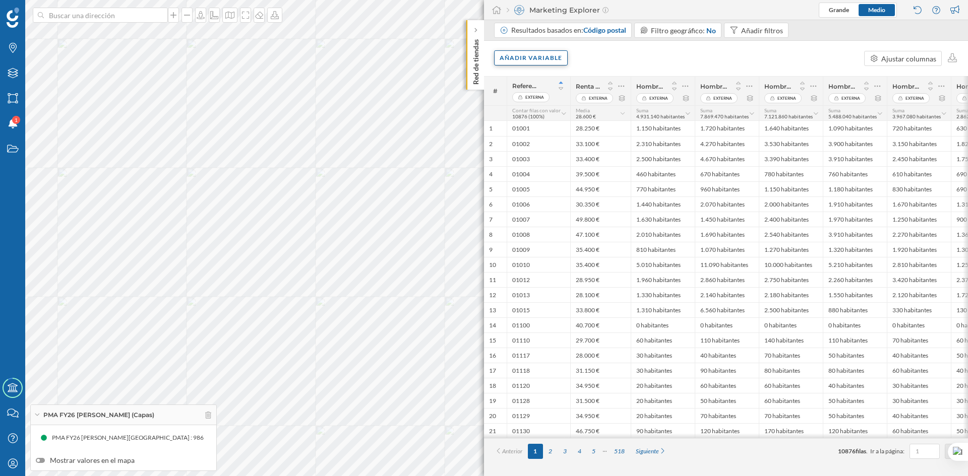
click at [516, 64] on div "Añadir variable" at bounding box center [531, 57] width 74 height 15
click at [575, 100] on div "Variables externas" at bounding box center [550, 99] width 100 height 11
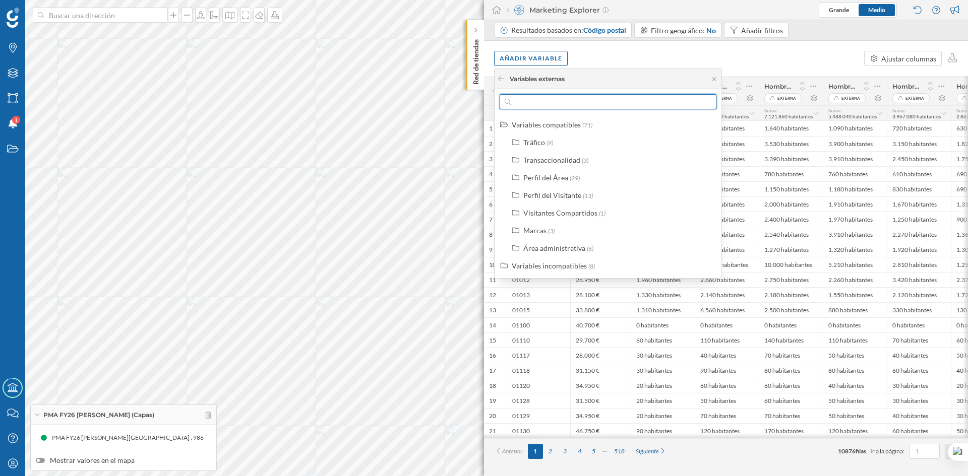
click at [574, 100] on input "text" at bounding box center [608, 101] width 195 height 15
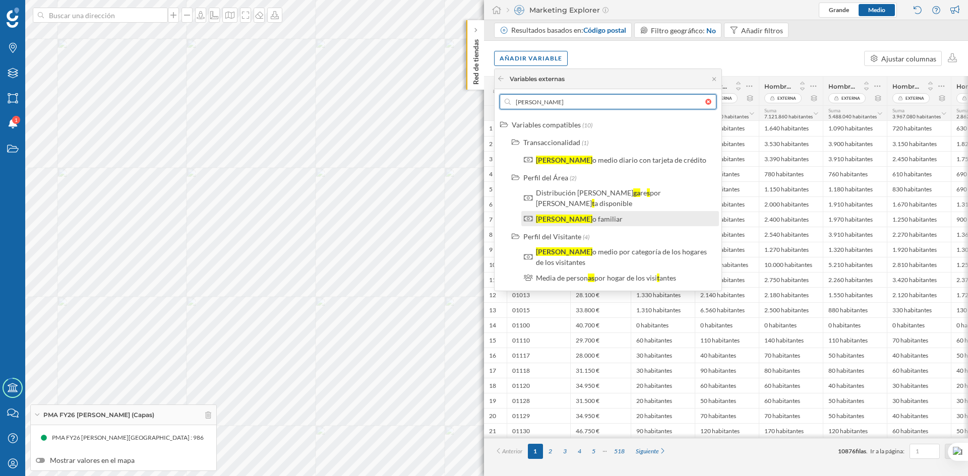
type input "[PERSON_NAME]"
click at [592, 217] on div "o familiar" at bounding box center [607, 219] width 30 height 9
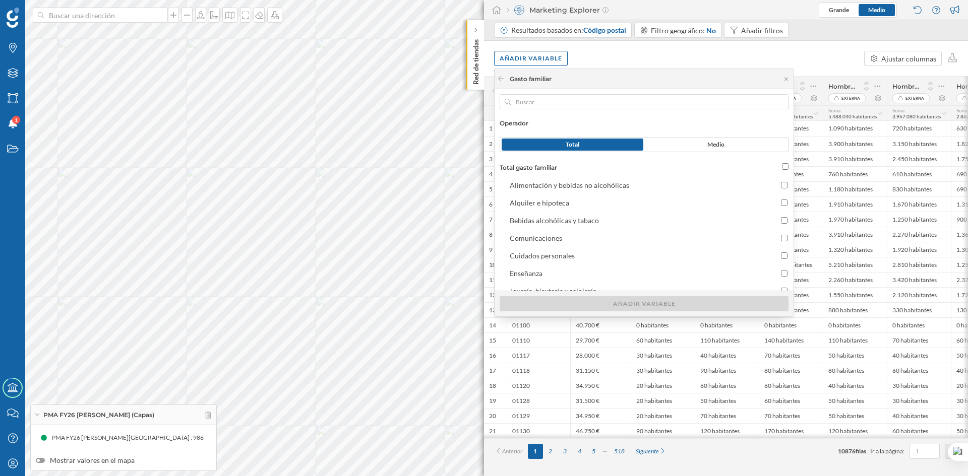
click at [782, 167] on input "Total gasto familiar" at bounding box center [785, 166] width 7 height 7
checkbox input "true"
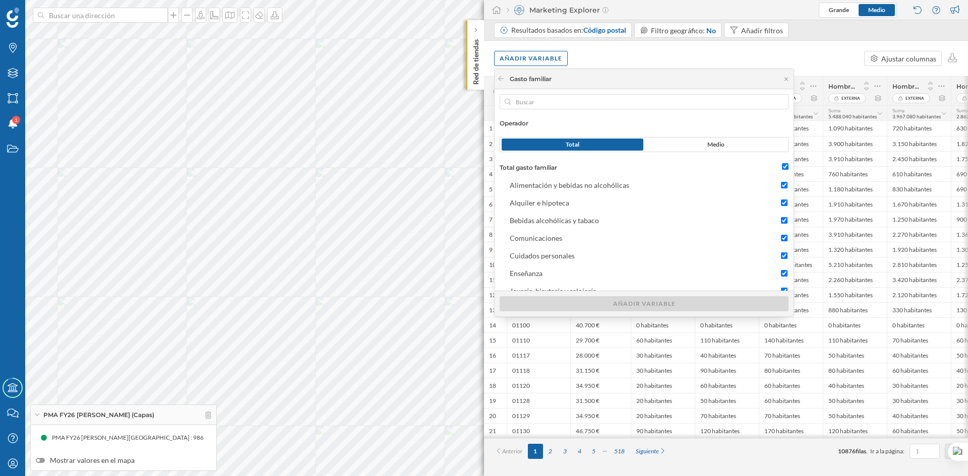
checkbox input "true"
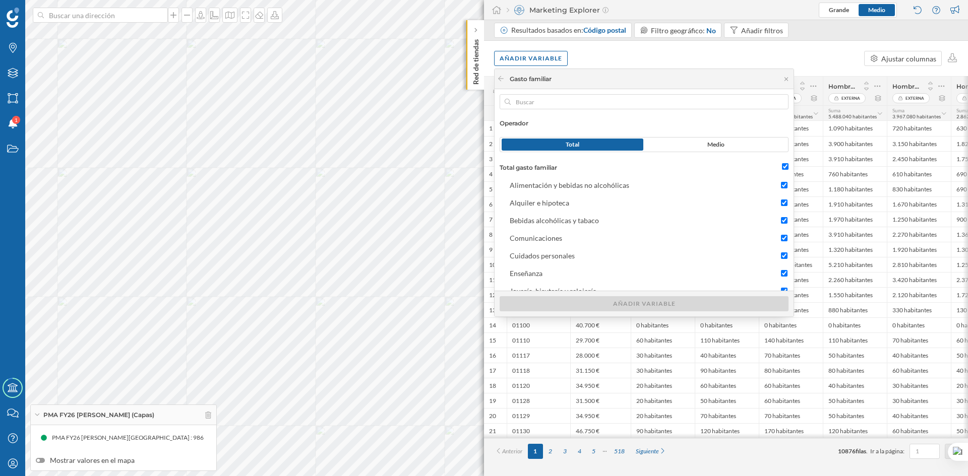
checkbox input "true"
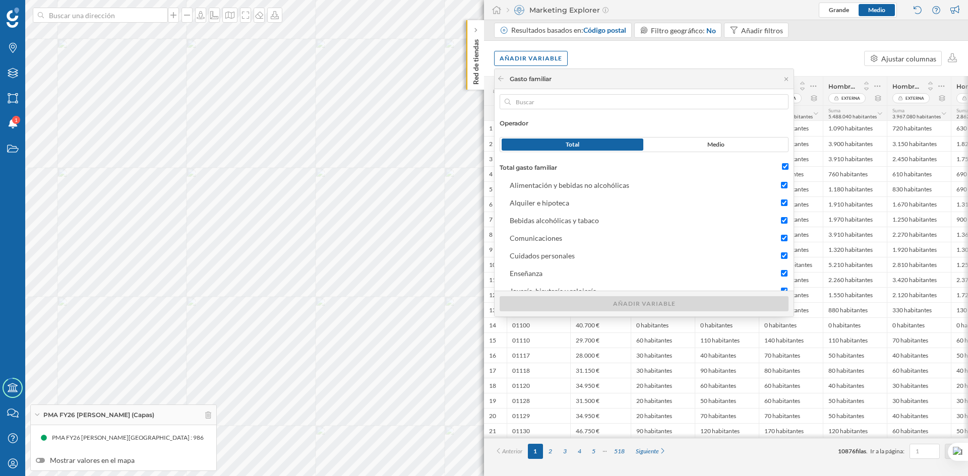
checkbox input "true"
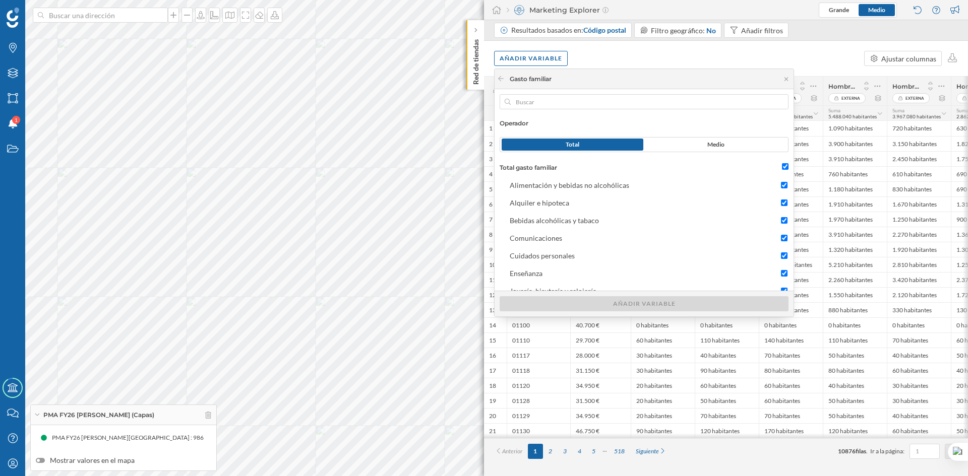
checkbox input "true"
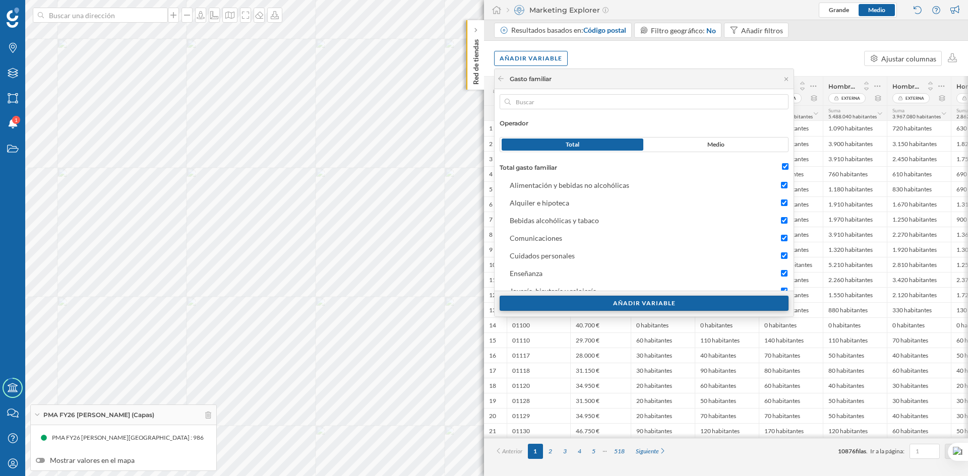
click at [686, 301] on div "Añadir variable" at bounding box center [644, 303] width 289 height 15
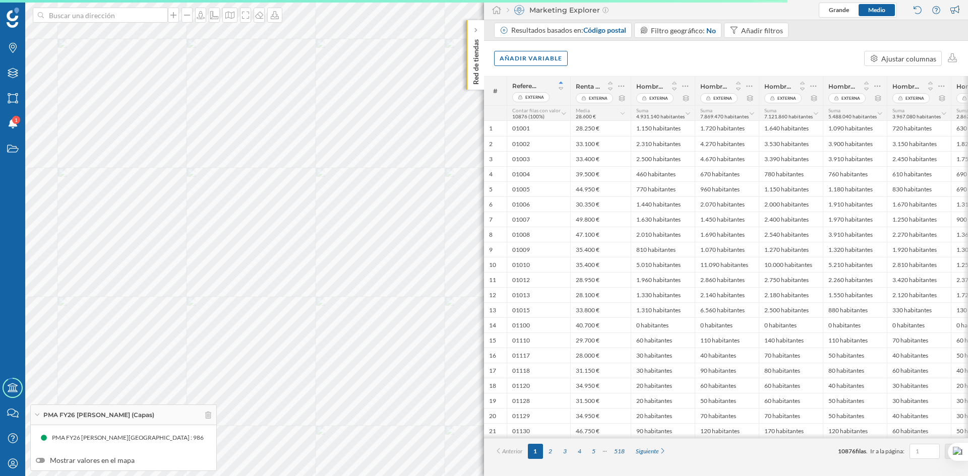
click at [683, 438] on div at bounding box center [726, 435] width 484 height 5
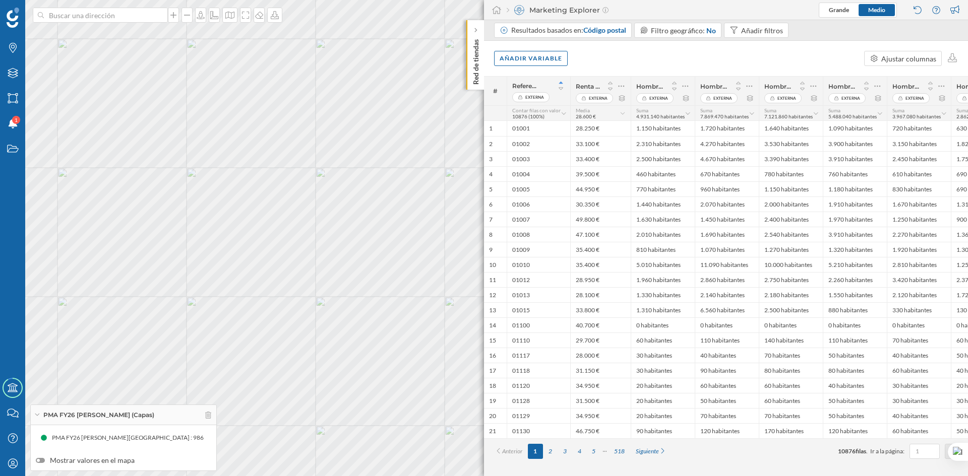
scroll to position [0, 1275]
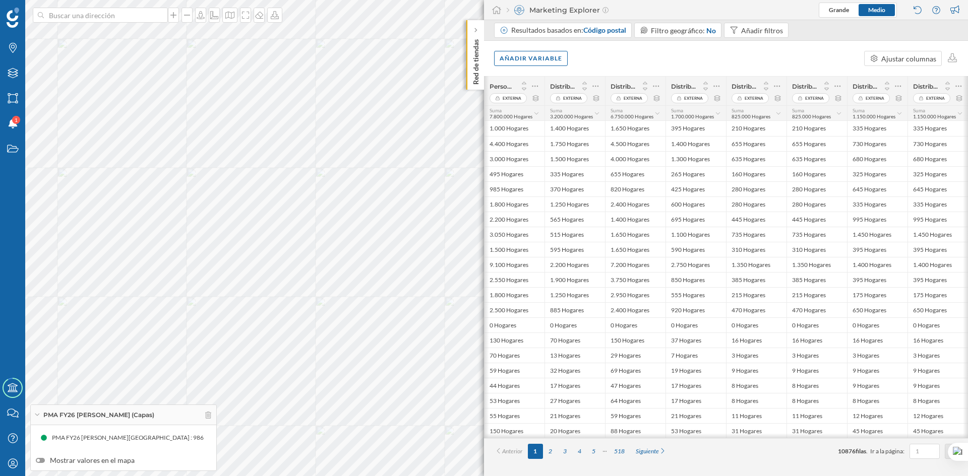
drag, startPoint x: 847, startPoint y: 442, endPoint x: 896, endPoint y: 443, distance: 48.9
click at [896, 443] on div "Anterior 1 2 3 4 5 518 Siguiente 10876 filas . Ir a la página: Ir" at bounding box center [726, 452] width 484 height 26
click at [504, 61] on div "Añadir variable" at bounding box center [531, 57] width 74 height 15
click at [523, 97] on div "Variables externas" at bounding box center [550, 99] width 100 height 11
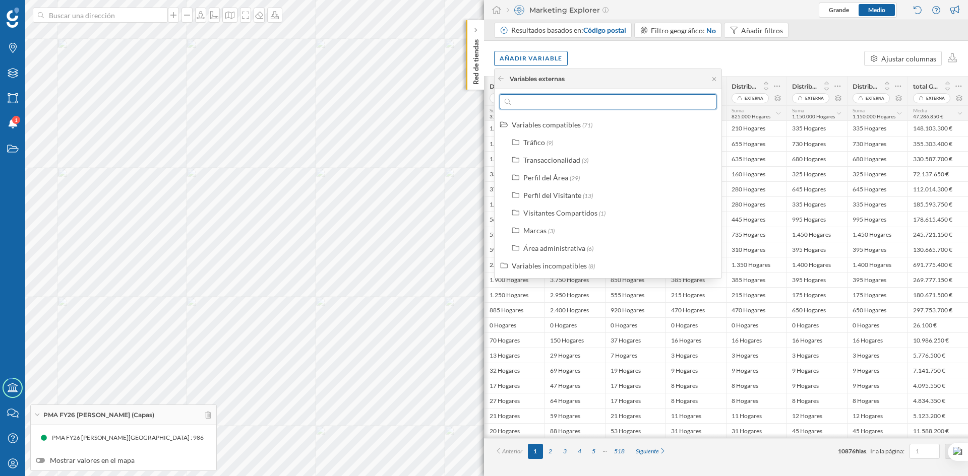
click at [541, 107] on input "text" at bounding box center [608, 101] width 195 height 15
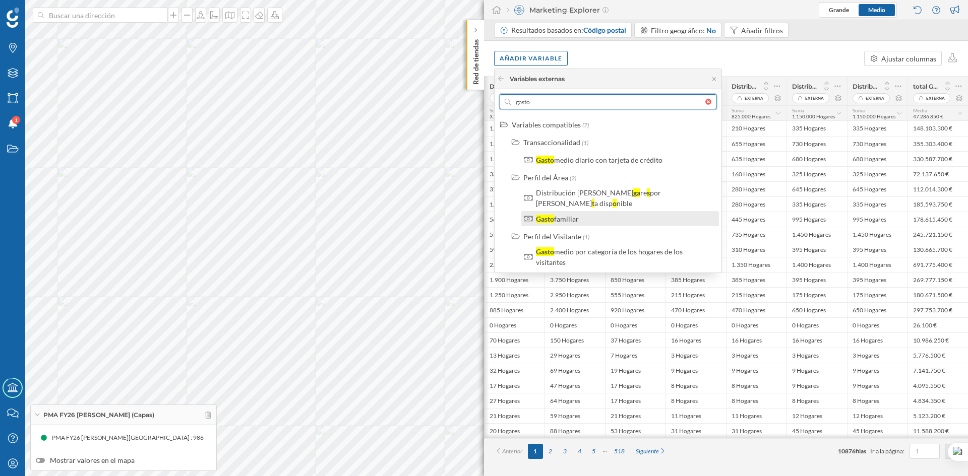
type input "gasto"
click at [564, 215] on div "familiar" at bounding box center [566, 219] width 25 height 9
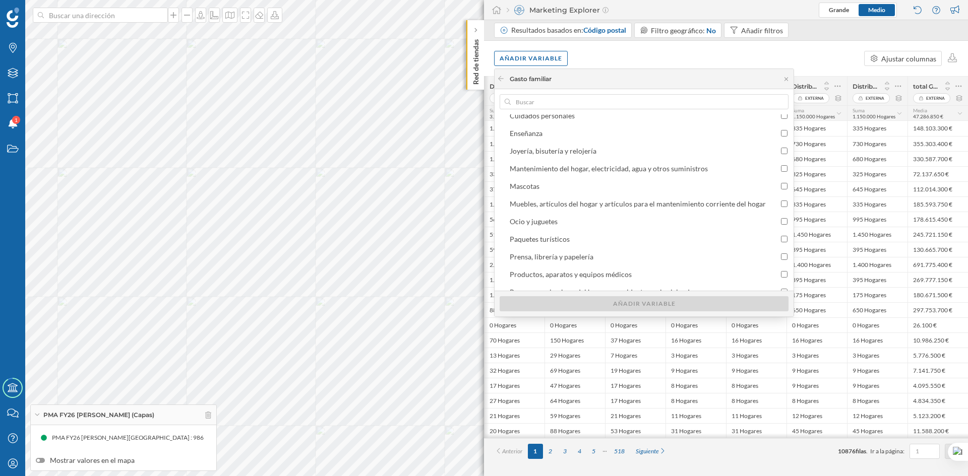
scroll to position [151, 0]
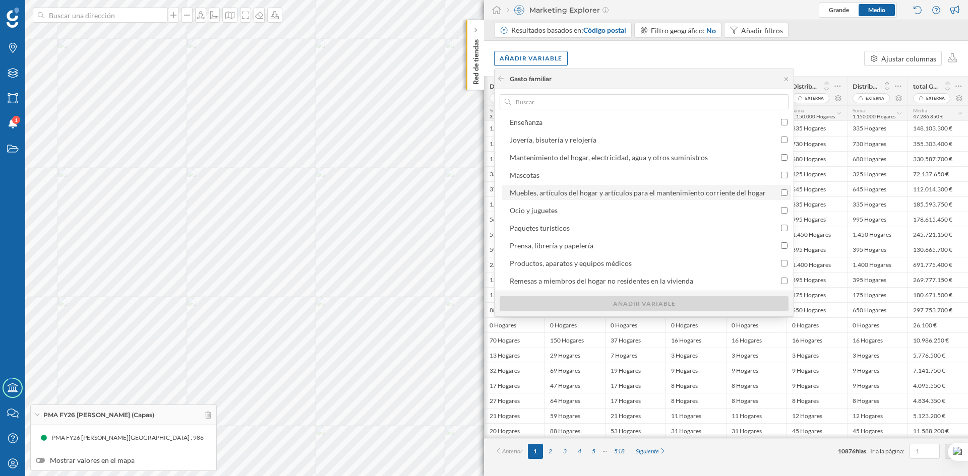
click at [781, 193] on input "Muebles, artículos del hogar y artículos para el mantenimiento corriente del ho…" at bounding box center [784, 193] width 7 height 7
checkbox input "true"
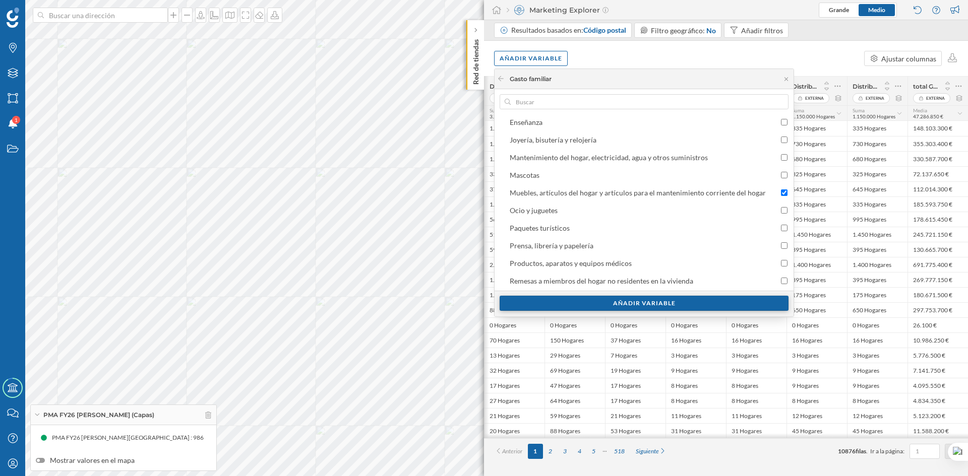
click at [715, 303] on div "Añadir variable" at bounding box center [644, 303] width 289 height 15
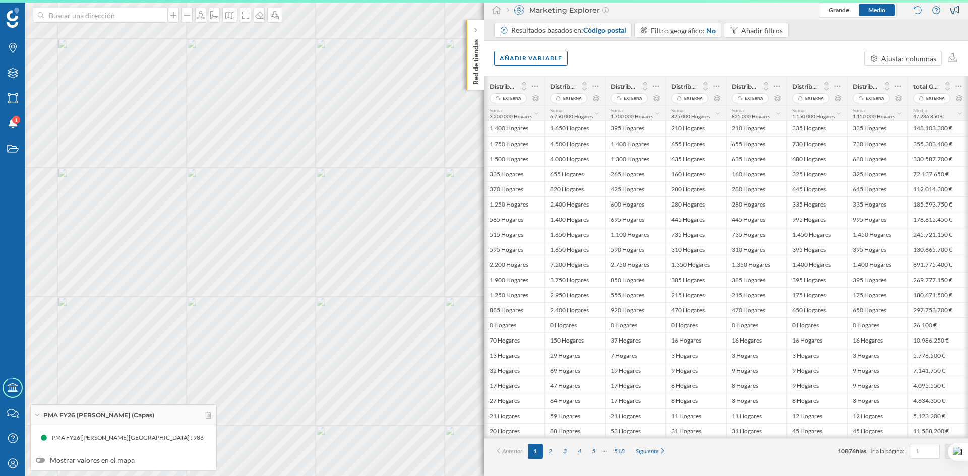
scroll to position [0, 1335]
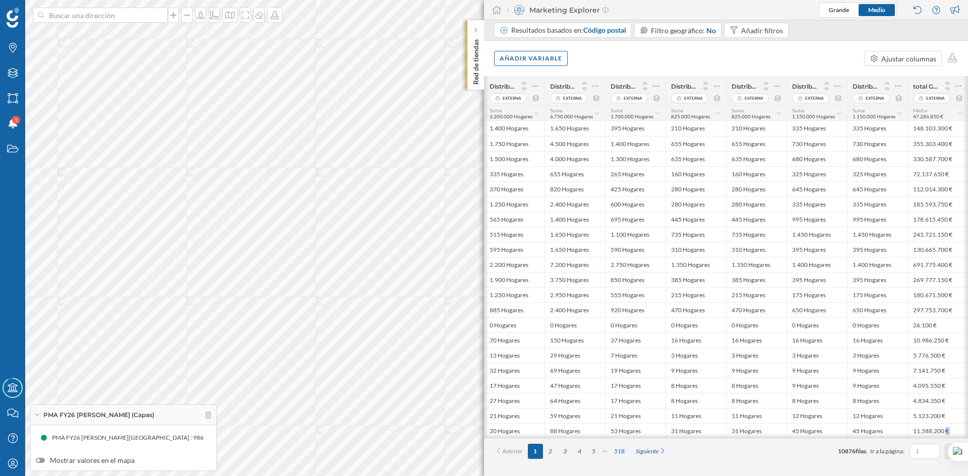
drag, startPoint x: 904, startPoint y: 441, endPoint x: 939, endPoint y: 434, distance: 35.9
click at [939, 435] on div "# Referencia Externa Renta disponible por hogar Externa Hombres y mujeres entre…" at bounding box center [726, 276] width 484 height 400
click at [849, 441] on div "Anterior 1 2 3 4 5 518 Siguiente 10876 filas . Ir a la página: Ir" at bounding box center [726, 452] width 484 height 26
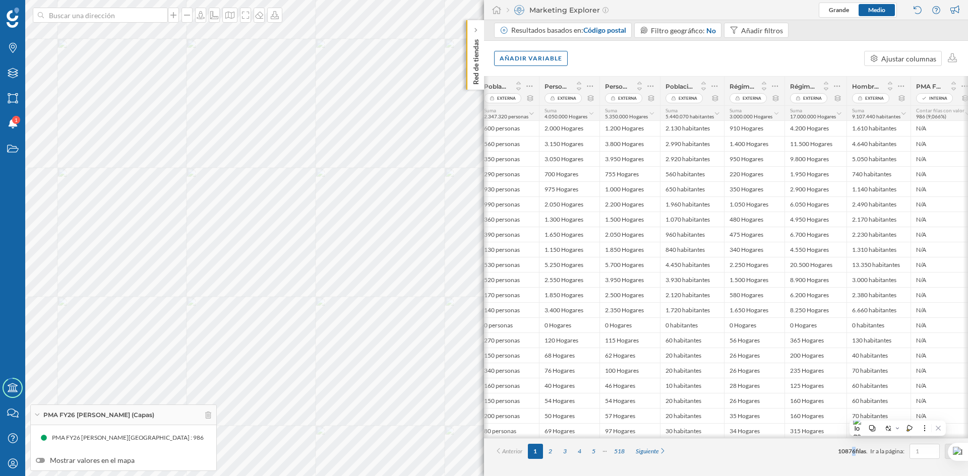
scroll to position [0, 564]
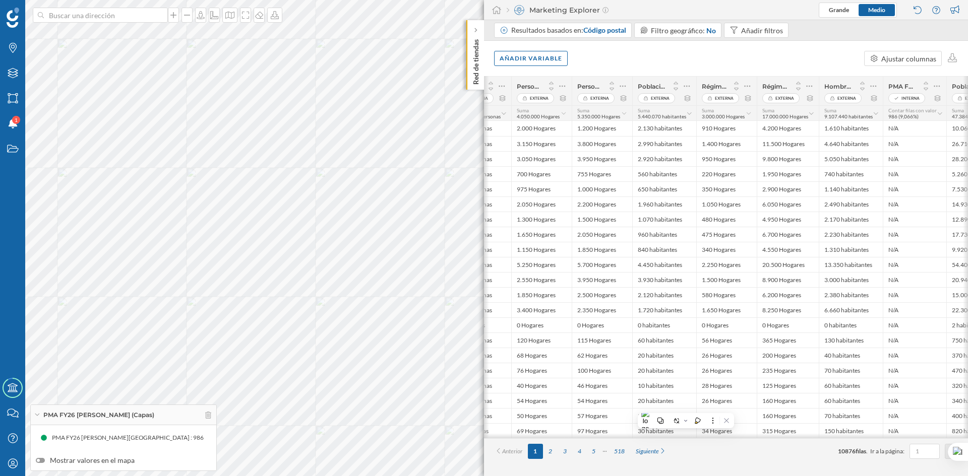
drag, startPoint x: 698, startPoint y: 441, endPoint x: 709, endPoint y: 441, distance: 11.1
click at [709, 441] on div "Anterior 1 2 3 4 5 518 Siguiente 10876 filas . Ir a la página: Ir" at bounding box center [726, 452] width 484 height 26
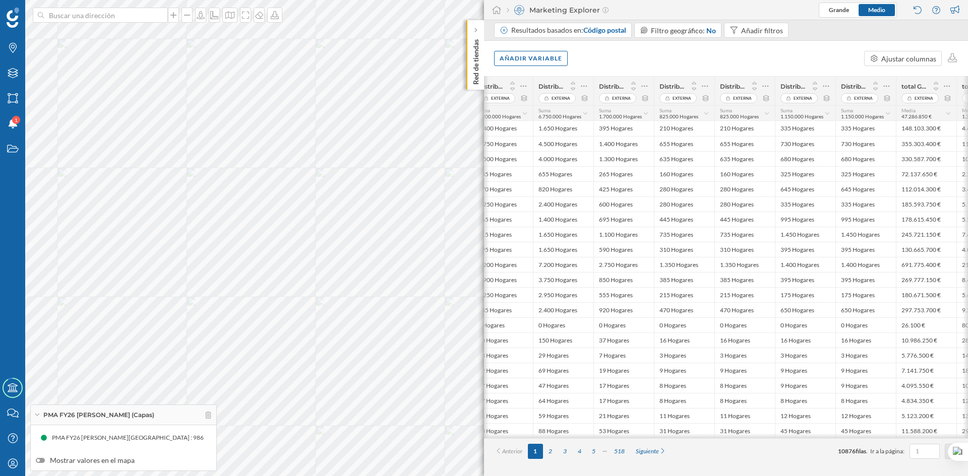
scroll to position [0, 1396]
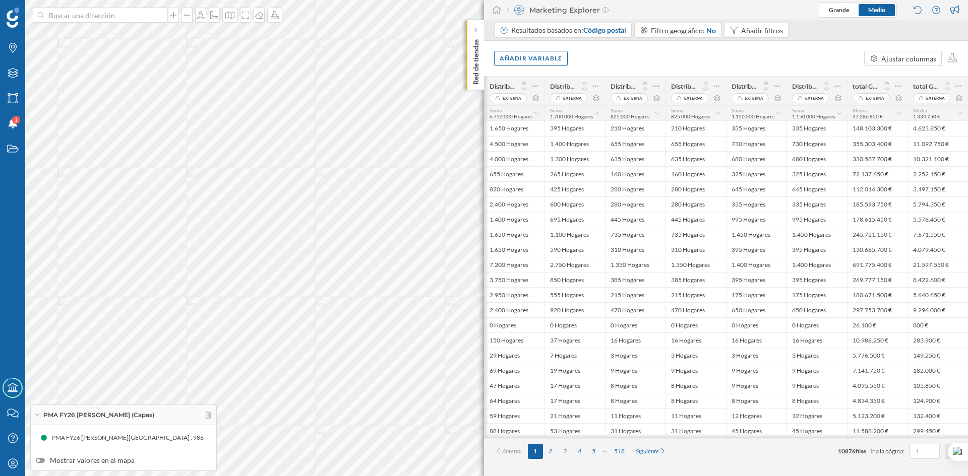
click at [877, 109] on div "Media 47.286.850 €" at bounding box center [874, 113] width 44 height 12
click at [884, 193] on div "Mediana" at bounding box center [890, 193] width 64 height 11
click at [892, 118] on div "Mediana 8.131.000 €" at bounding box center [874, 113] width 44 height 12
click at [880, 174] on div "Media" at bounding box center [890, 173] width 64 height 11
